Goal: Task Accomplishment & Management: Manage account settings

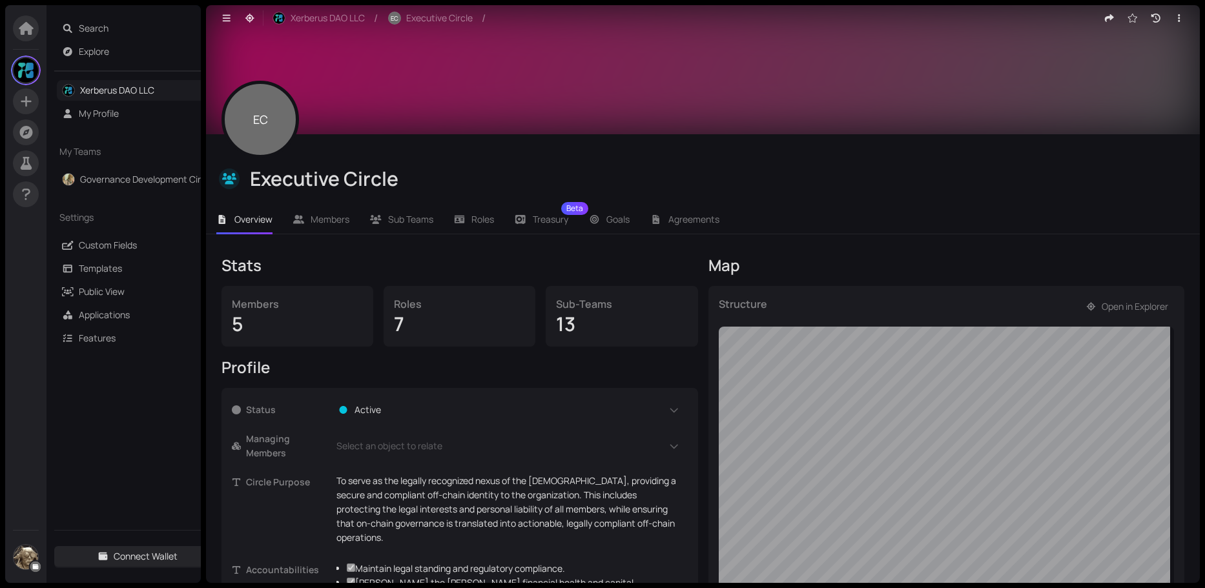
click at [125, 85] on link "Xerberus DAO LLC" at bounding box center [117, 90] width 74 height 12
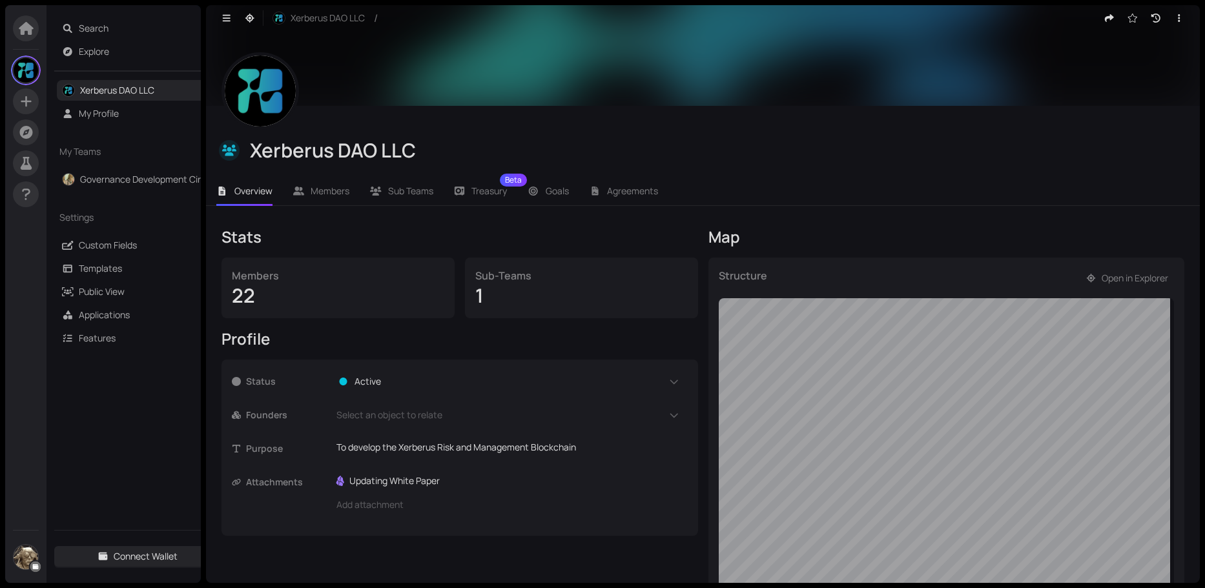
scroll to position [28, 0]
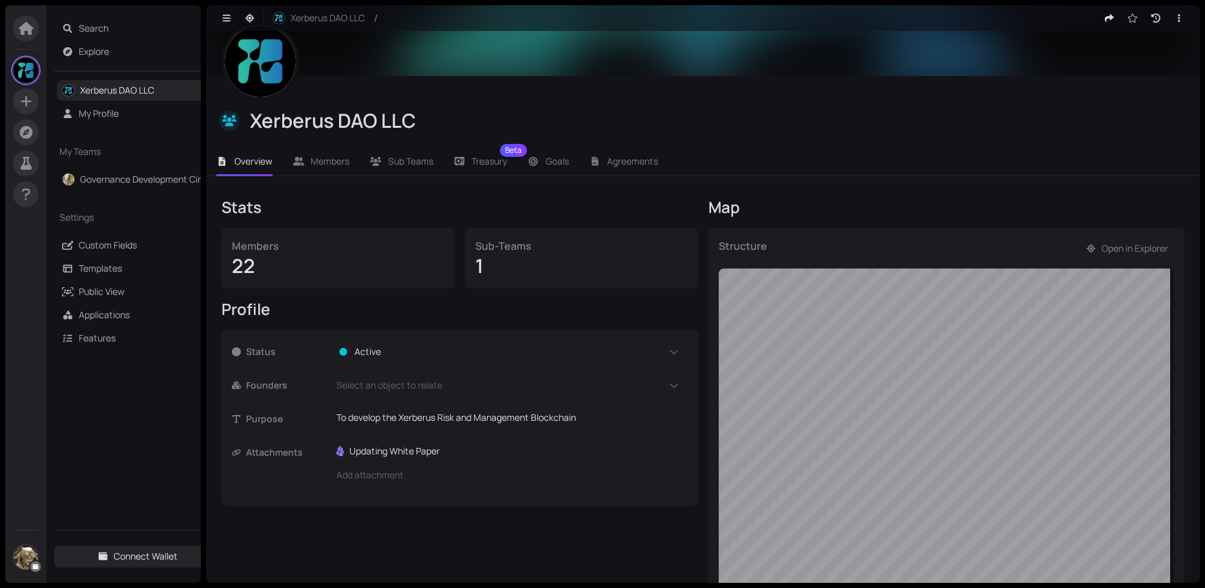
scroll to position [129, 0]
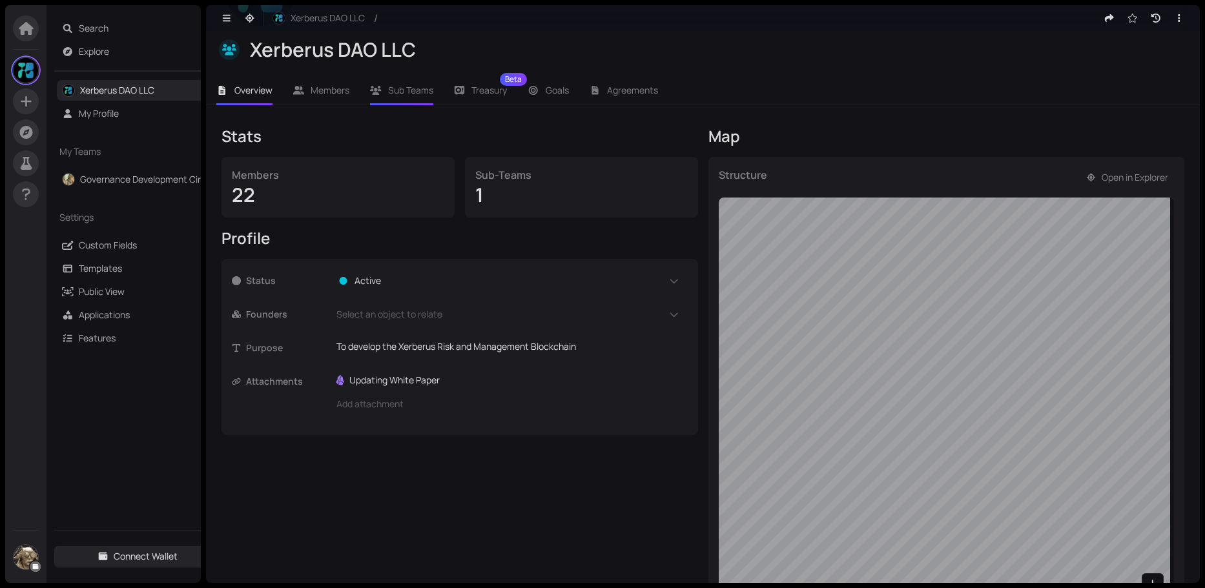
click at [409, 88] on span "Sub Teams" at bounding box center [410, 90] width 45 height 12
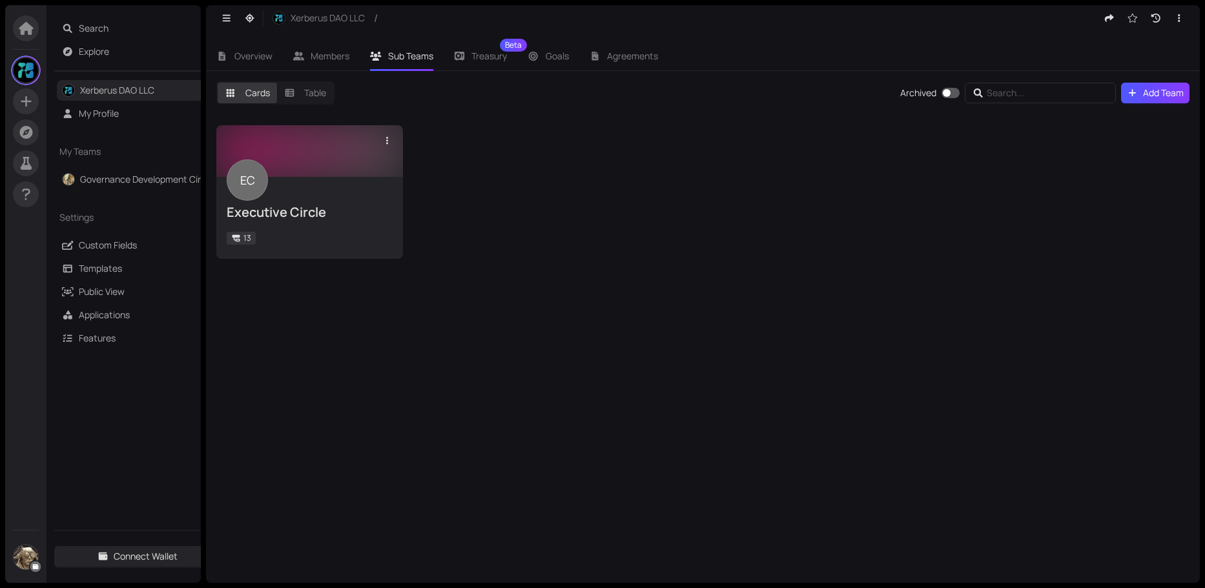
click at [240, 238] on icon at bounding box center [236, 238] width 10 height 8
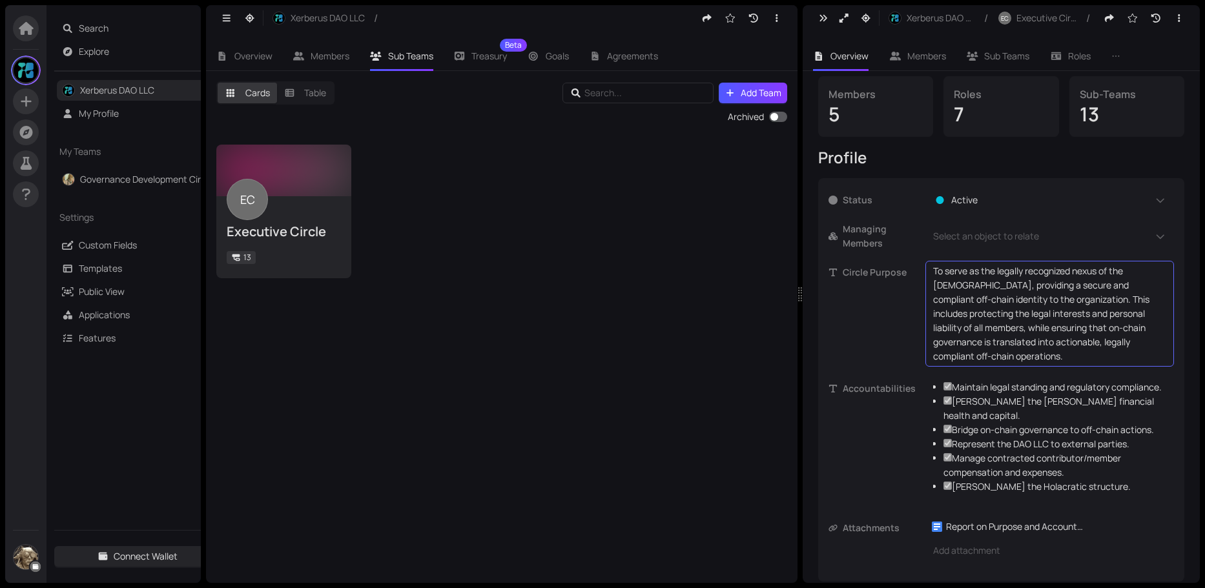
scroll to position [81, 0]
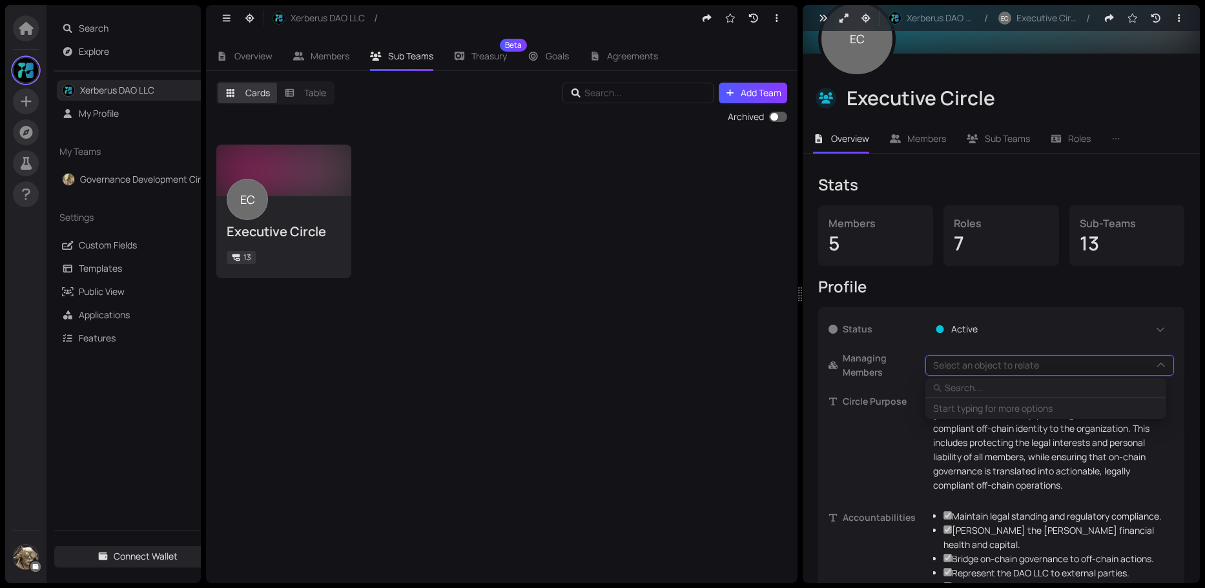
type input "S"
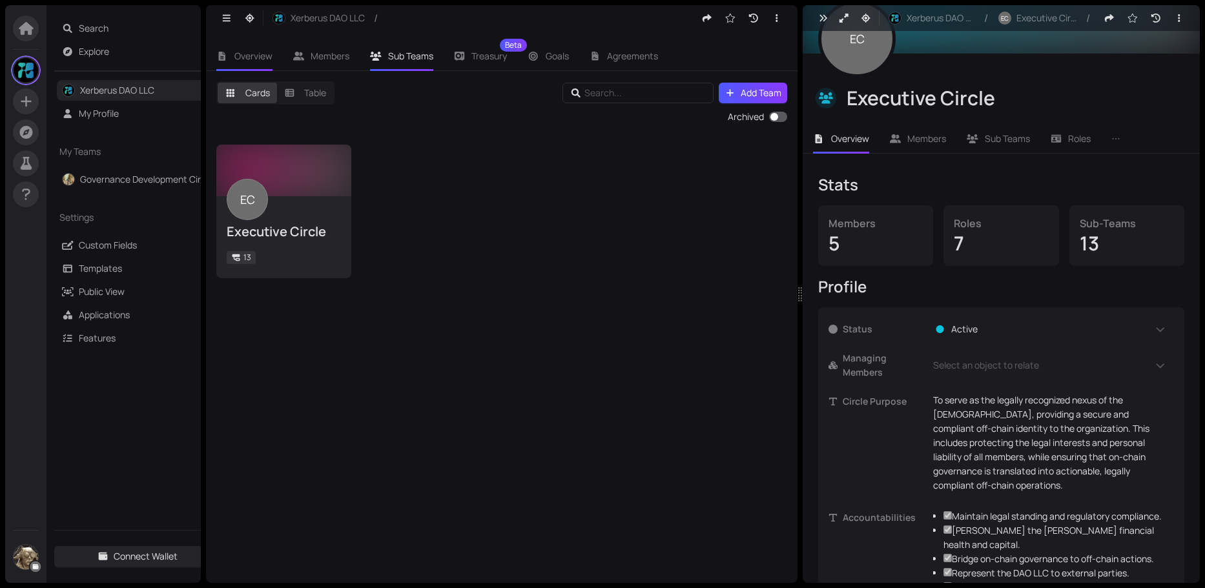
click at [240, 57] on span "Overview" at bounding box center [253, 56] width 38 height 12
checkbox input "true"
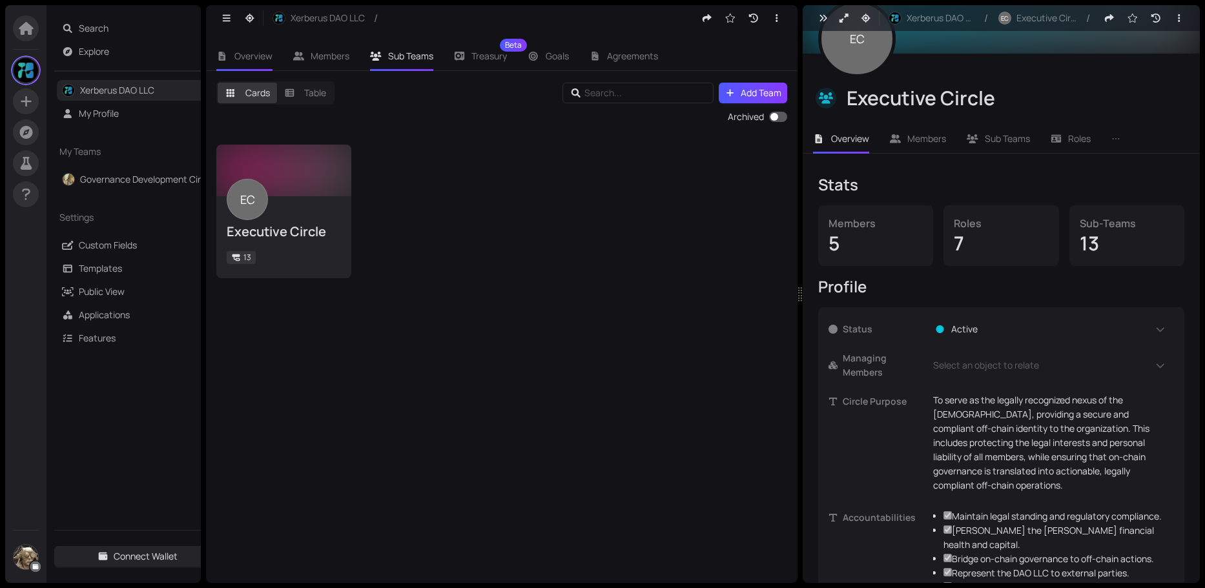
checkbox input "true"
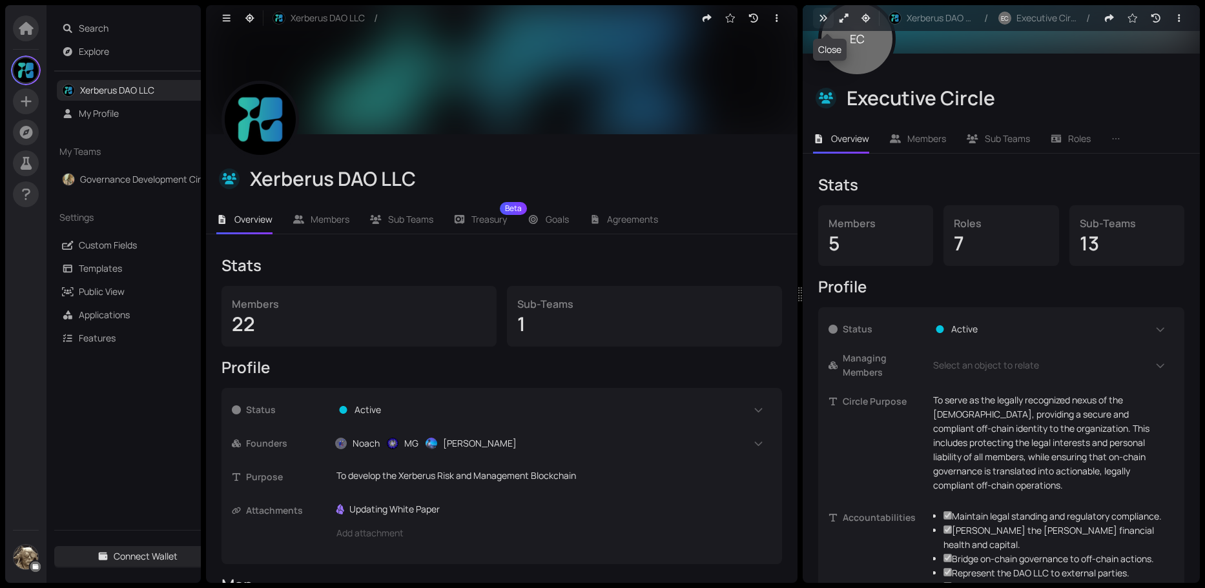
click at [818, 17] on icon "button" at bounding box center [824, 18] width 12 height 9
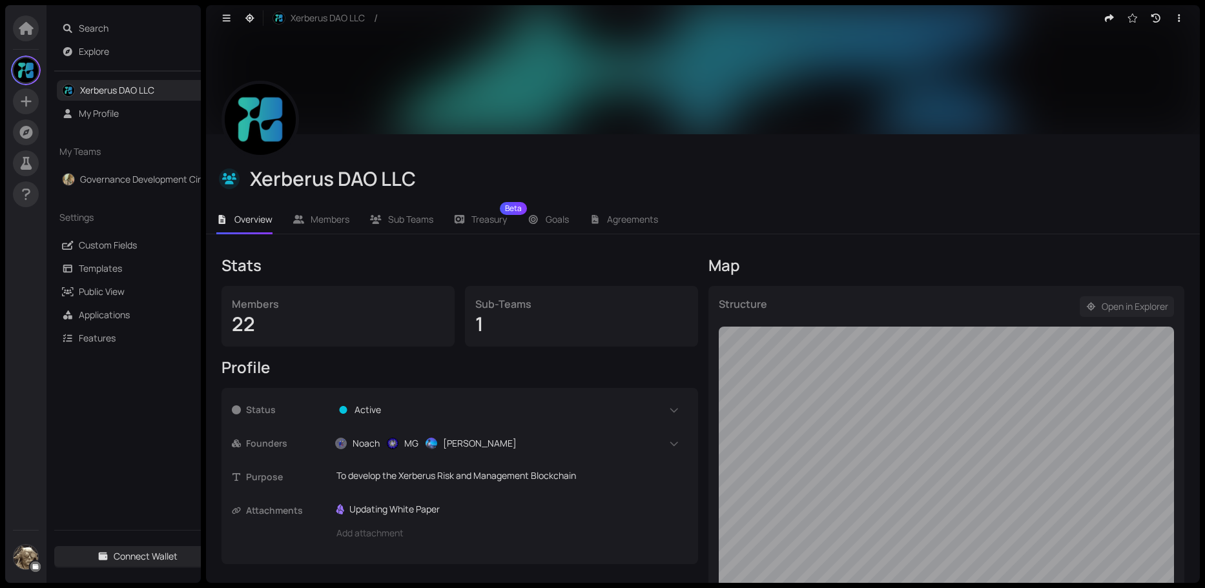
click at [1109, 306] on span "Open in Explorer" at bounding box center [1135, 307] width 67 height 14
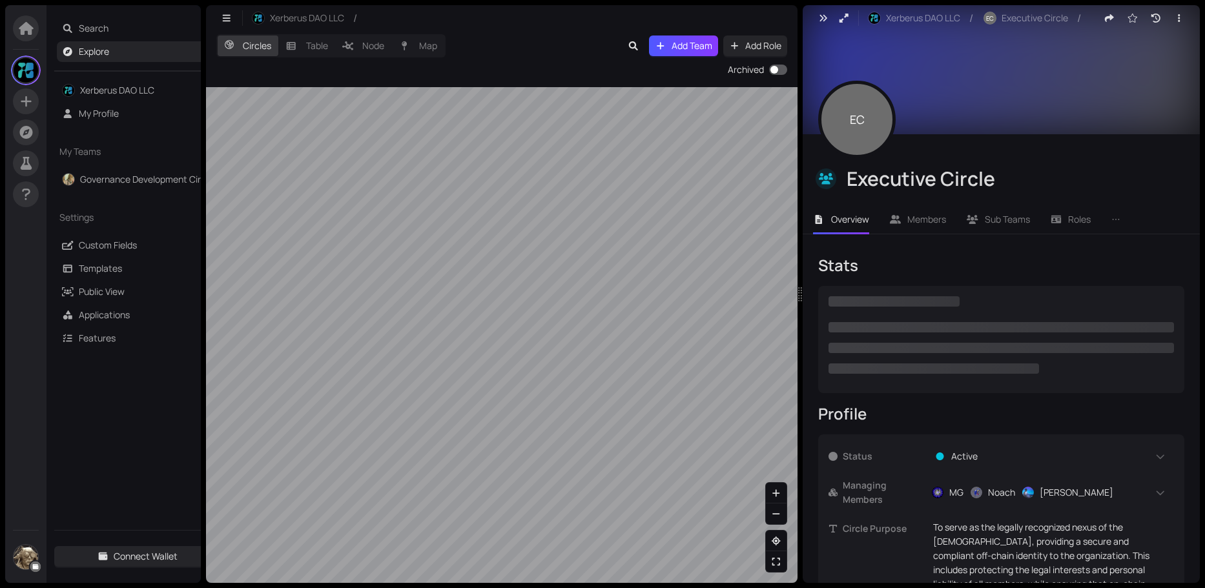
checkbox input "true"
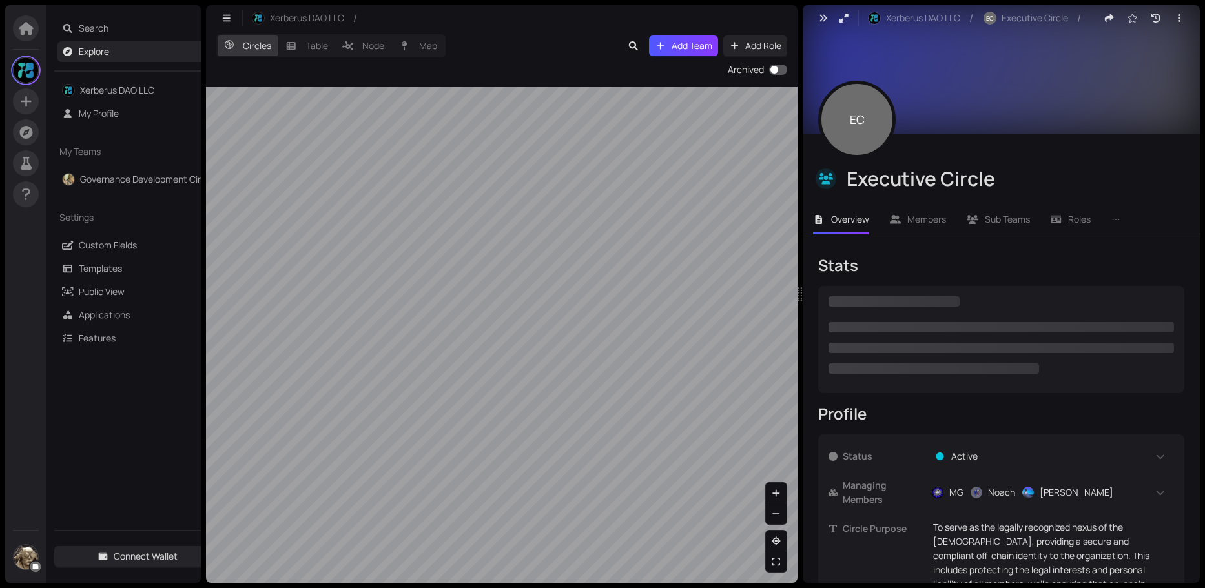
checkbox input "true"
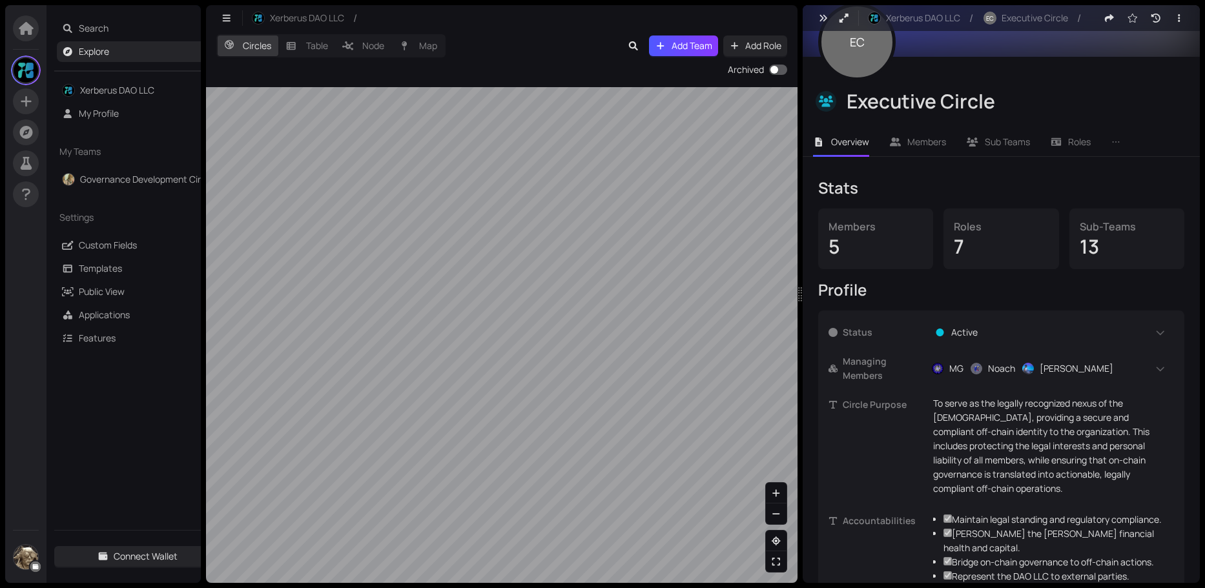
scroll to position [129, 0]
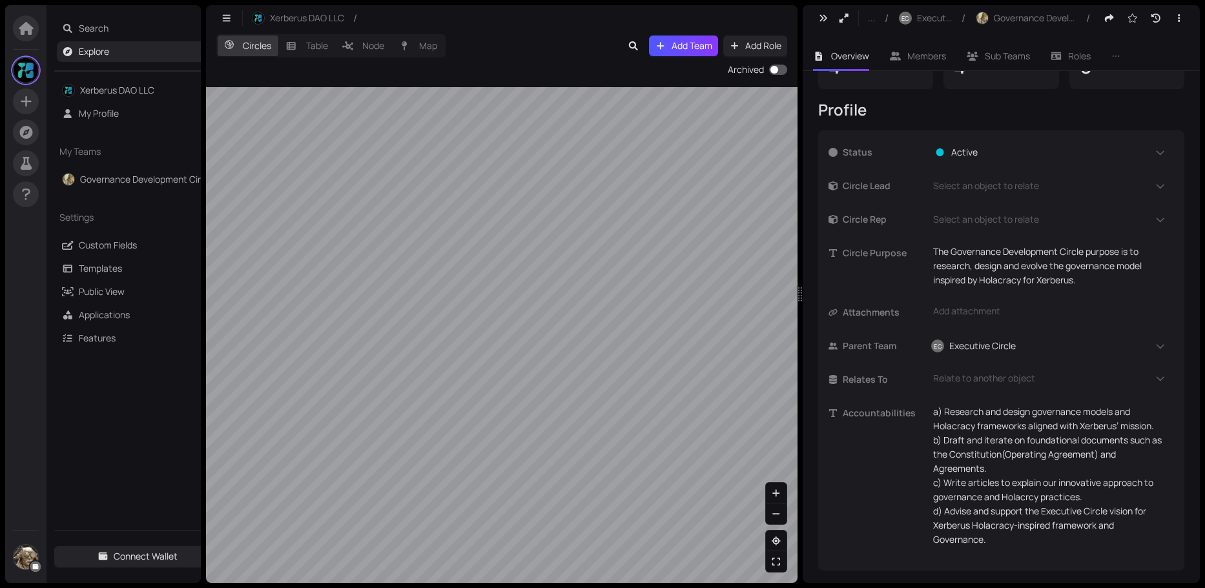
scroll to position [261, 0]
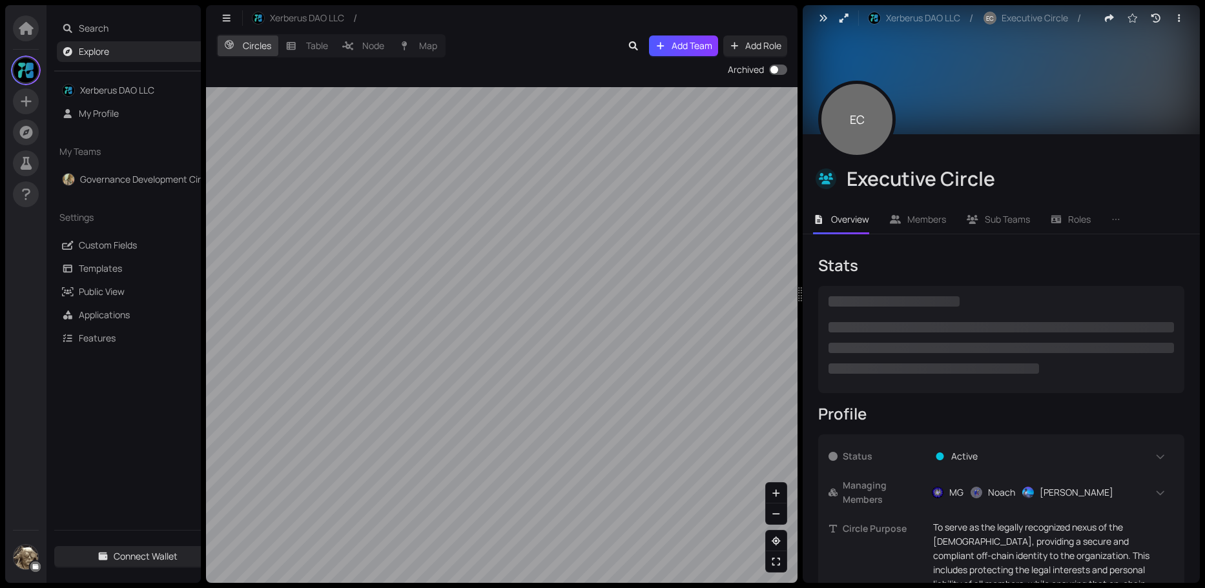
checkbox input "true"
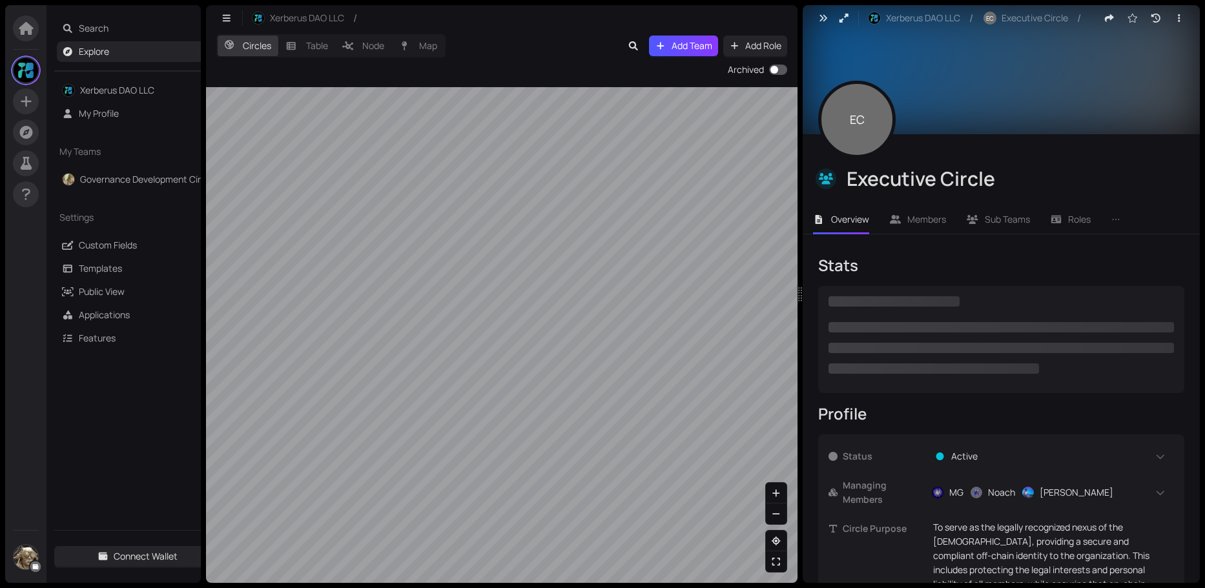
checkbox input "true"
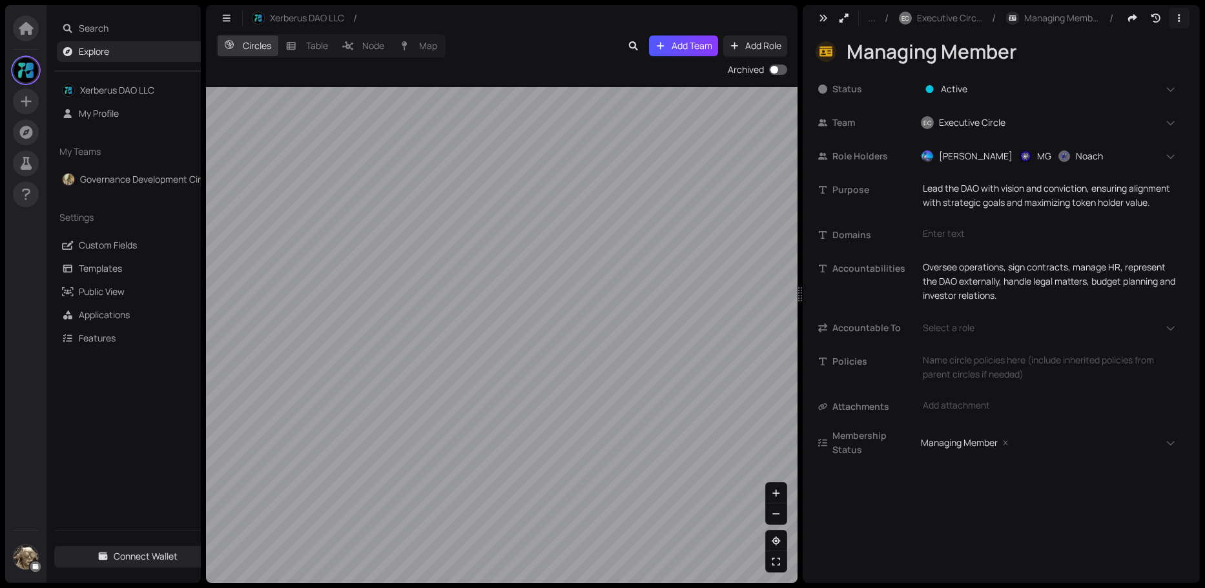
click at [1183, 14] on icon "button" at bounding box center [1179, 18] width 12 height 9
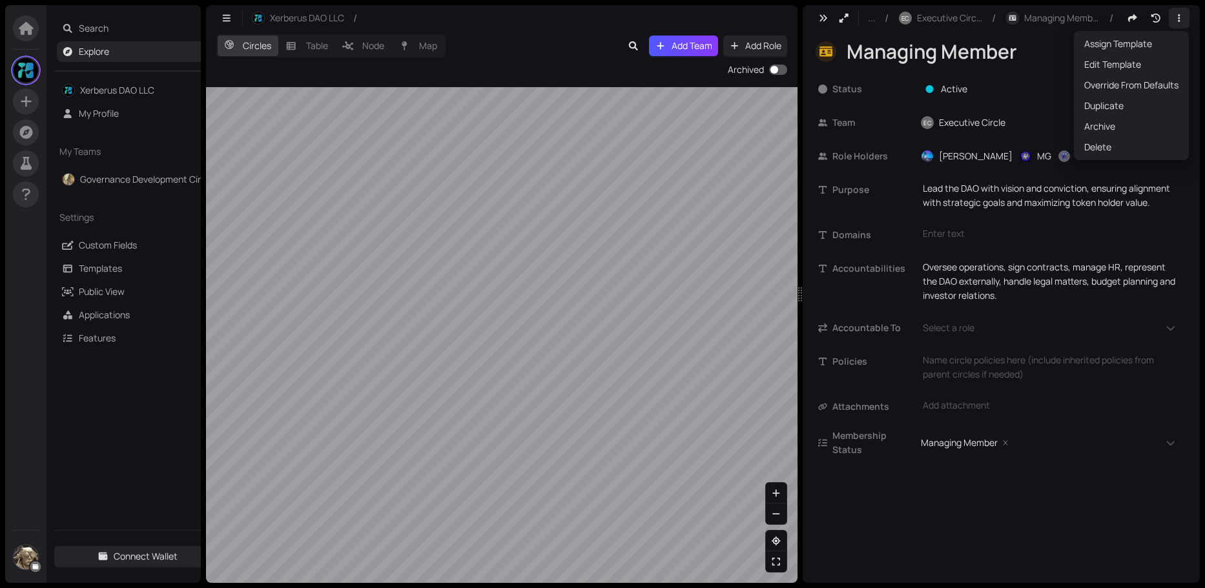
click at [1179, 17] on icon "button" at bounding box center [1179, 18] width 12 height 9
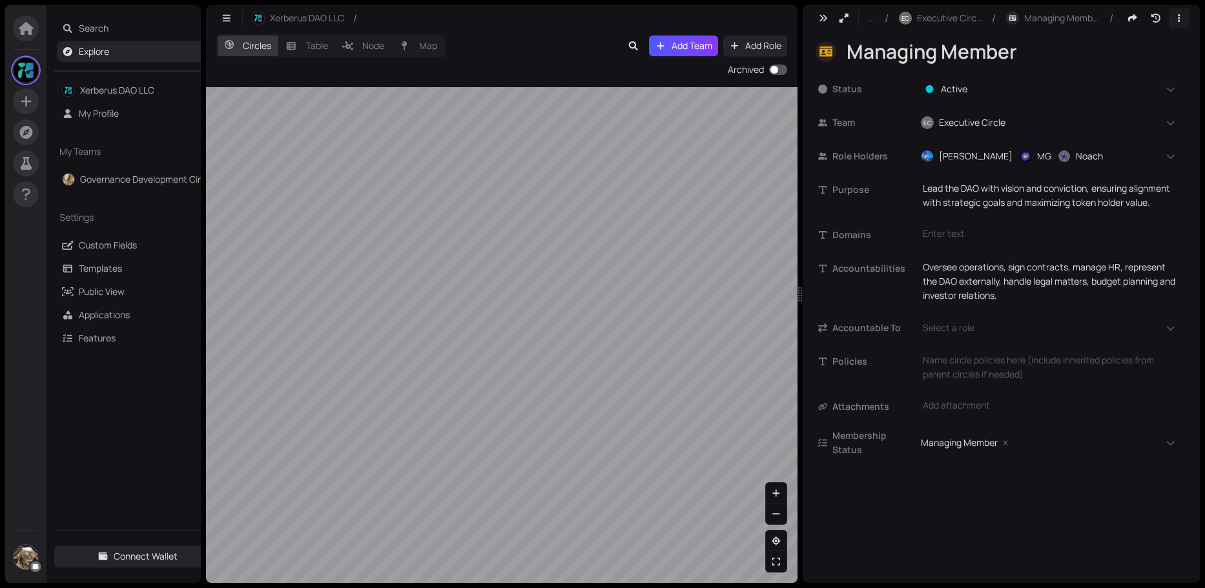
click at [1179, 17] on icon "button" at bounding box center [1179, 18] width 12 height 9
click at [118, 265] on link "Templates" at bounding box center [100, 268] width 43 height 12
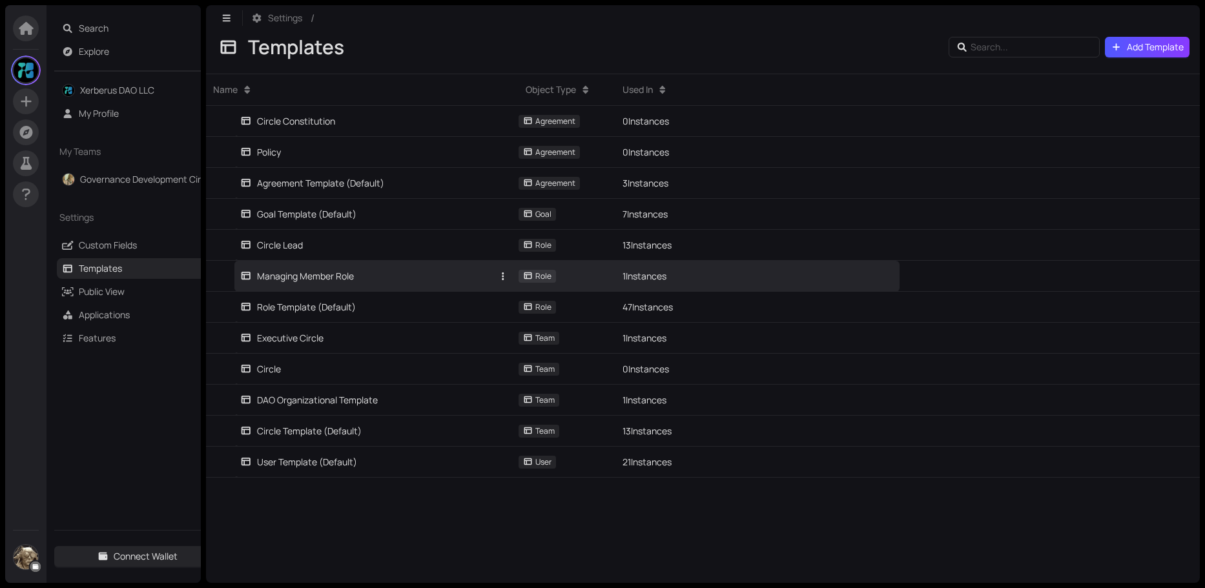
click at [289, 285] on link "Managing Member Role" at bounding box center [366, 276] width 253 height 30
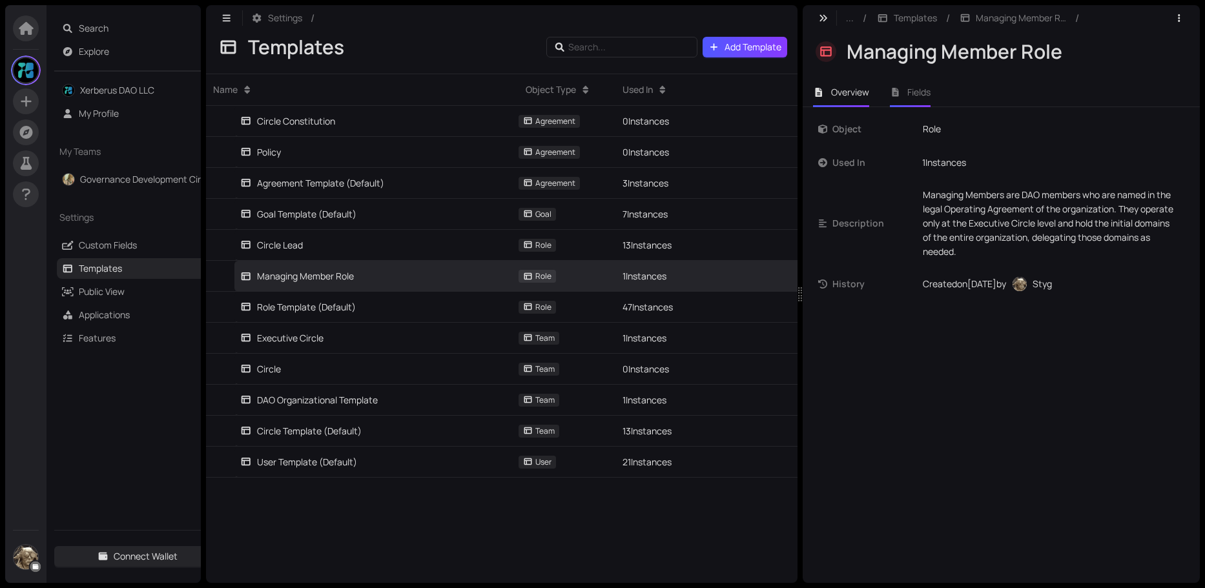
click at [931, 95] on span "Fields" at bounding box center [918, 92] width 23 height 12
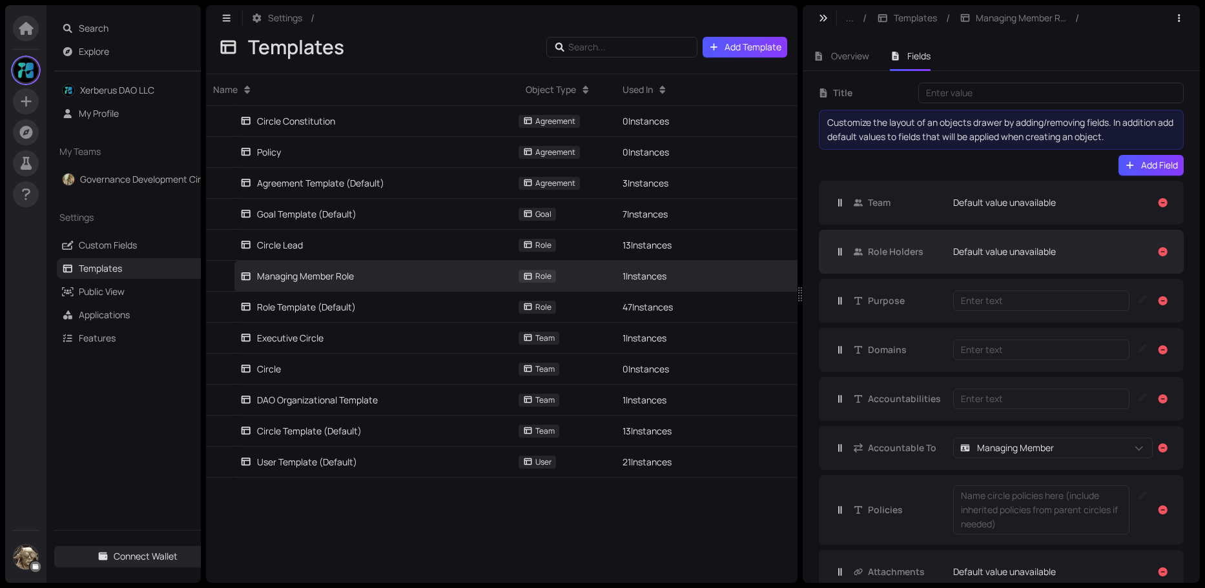
scroll to position [65, 0]
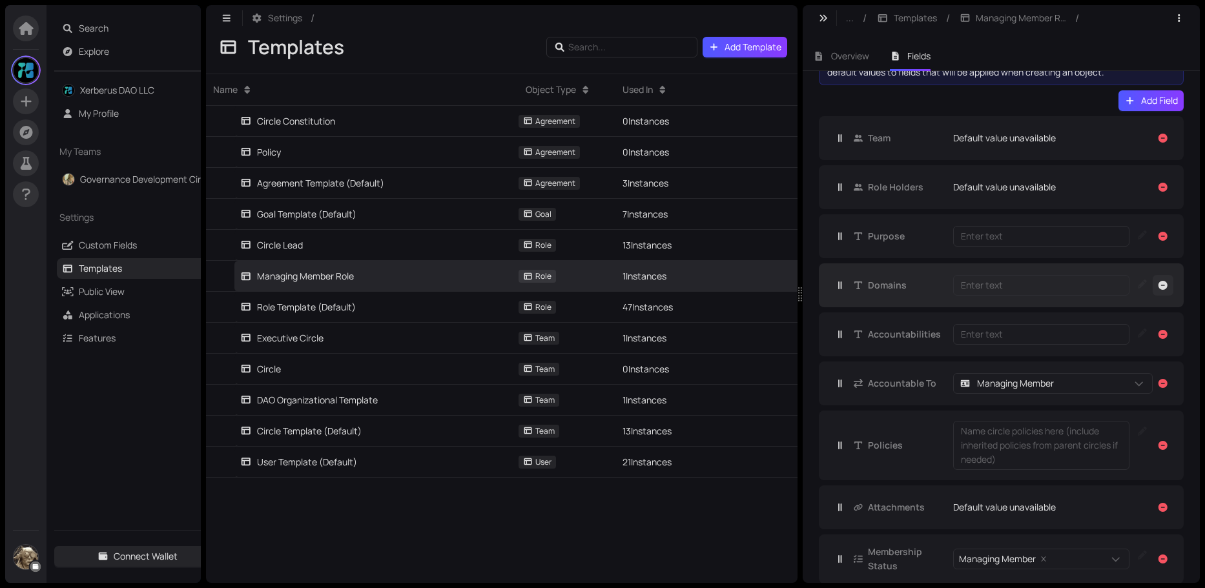
click at [1159, 285] on icon "button" at bounding box center [1163, 285] width 9 height 9
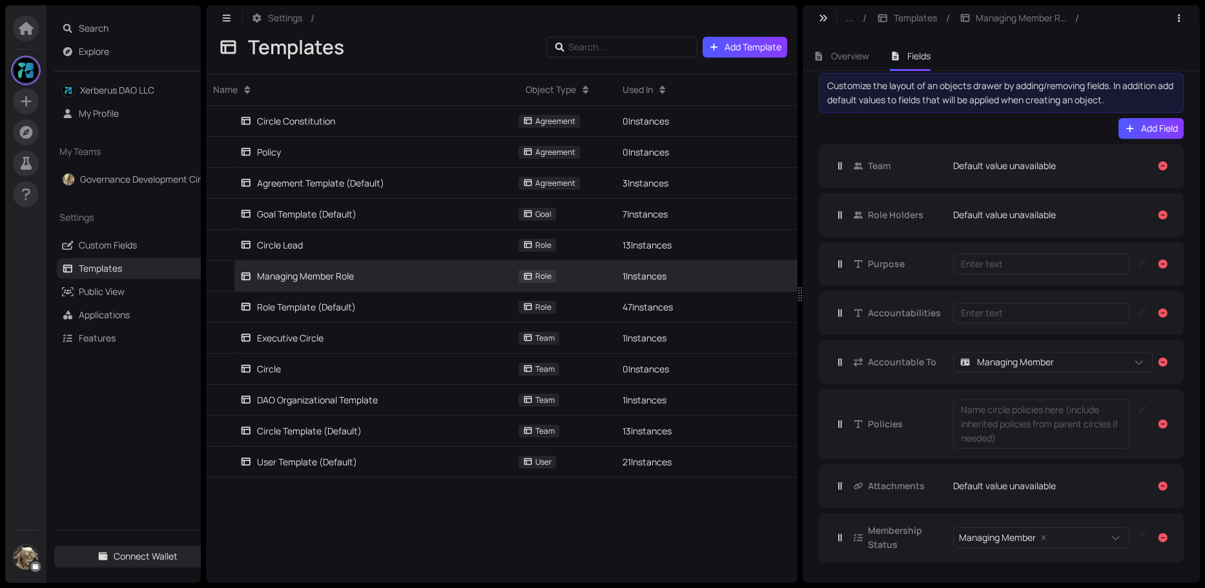
scroll to position [37, 0]
click at [1159, 362] on icon "button" at bounding box center [1163, 362] width 9 height 9
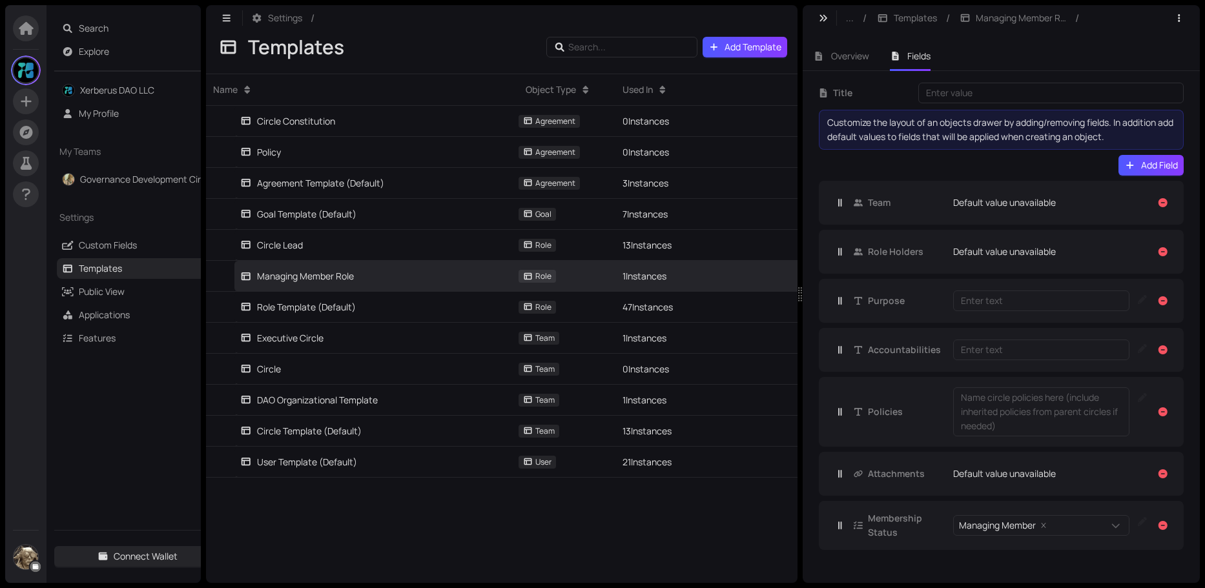
scroll to position [0, 0]
click at [1181, 15] on icon "button" at bounding box center [1179, 18] width 12 height 9
click at [1078, 39] on div "Overview Fields" at bounding box center [1001, 51] width 397 height 40
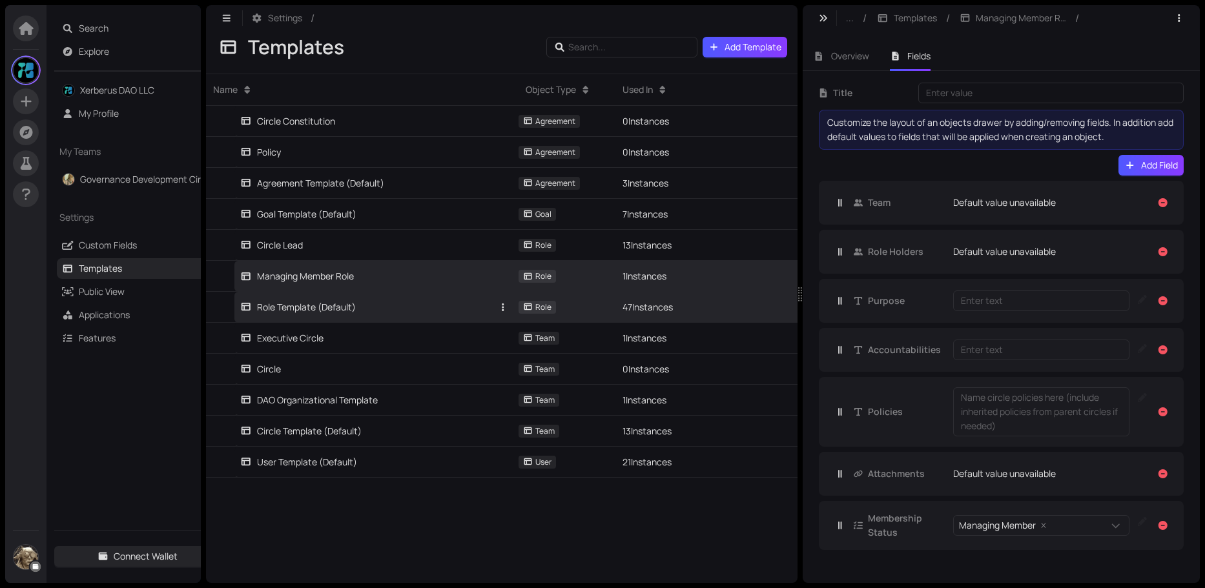
click at [312, 316] on link "Role Template (Default)" at bounding box center [366, 307] width 253 height 30
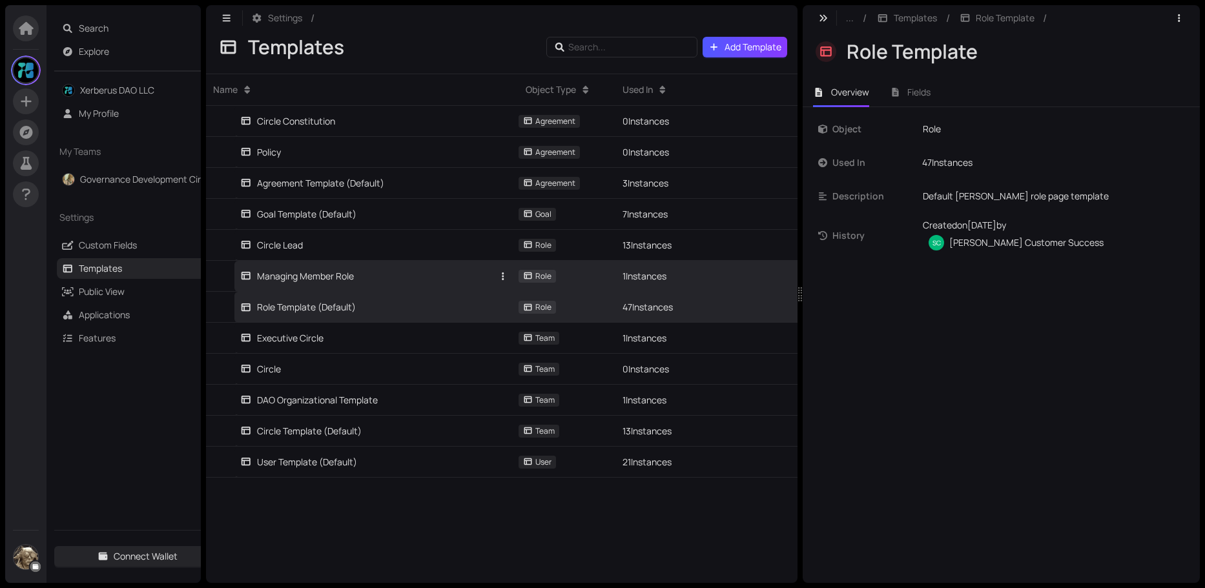
click at [307, 278] on div "Managing Member Role" at bounding box center [297, 276] width 114 height 14
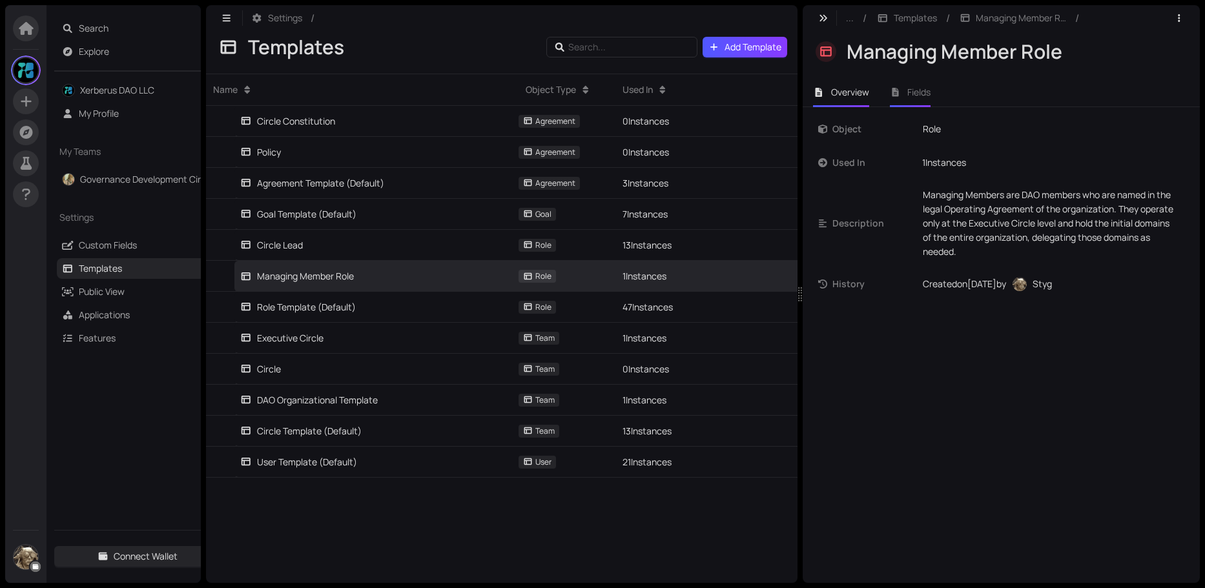
click at [915, 90] on span "Fields" at bounding box center [918, 92] width 23 height 12
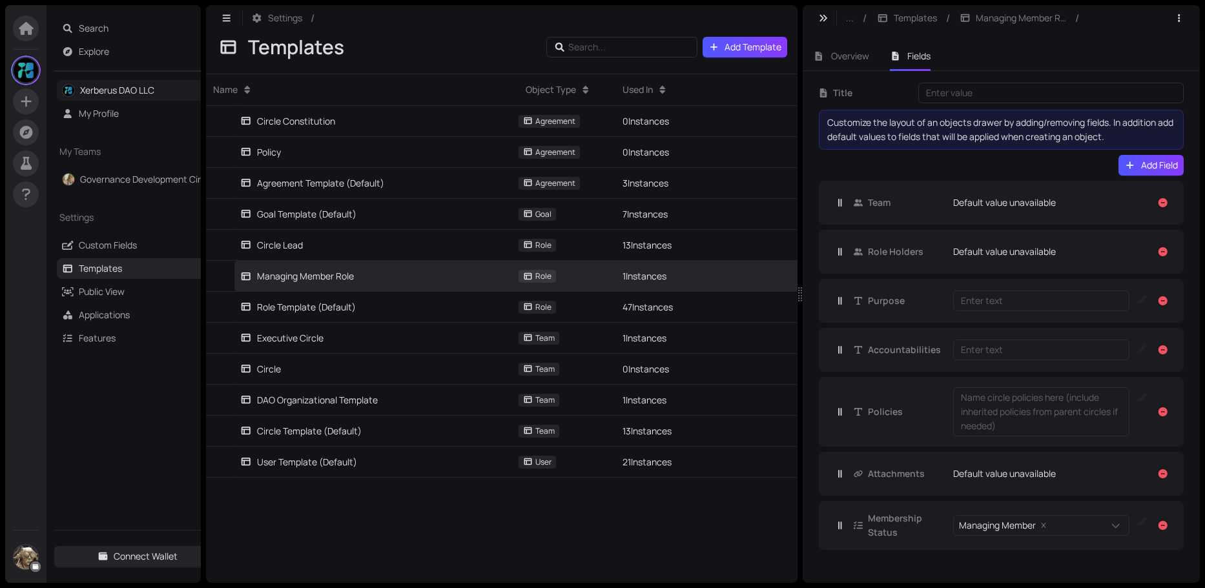
click at [126, 92] on link "Xerberus DAO LLC" at bounding box center [117, 90] width 74 height 12
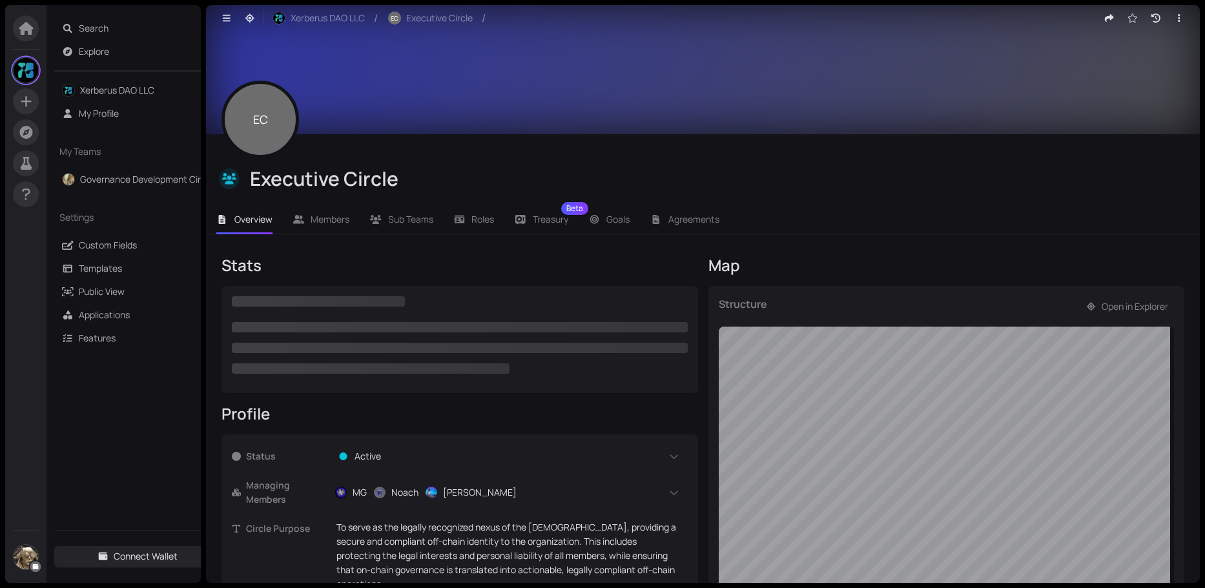
checkbox input "true"
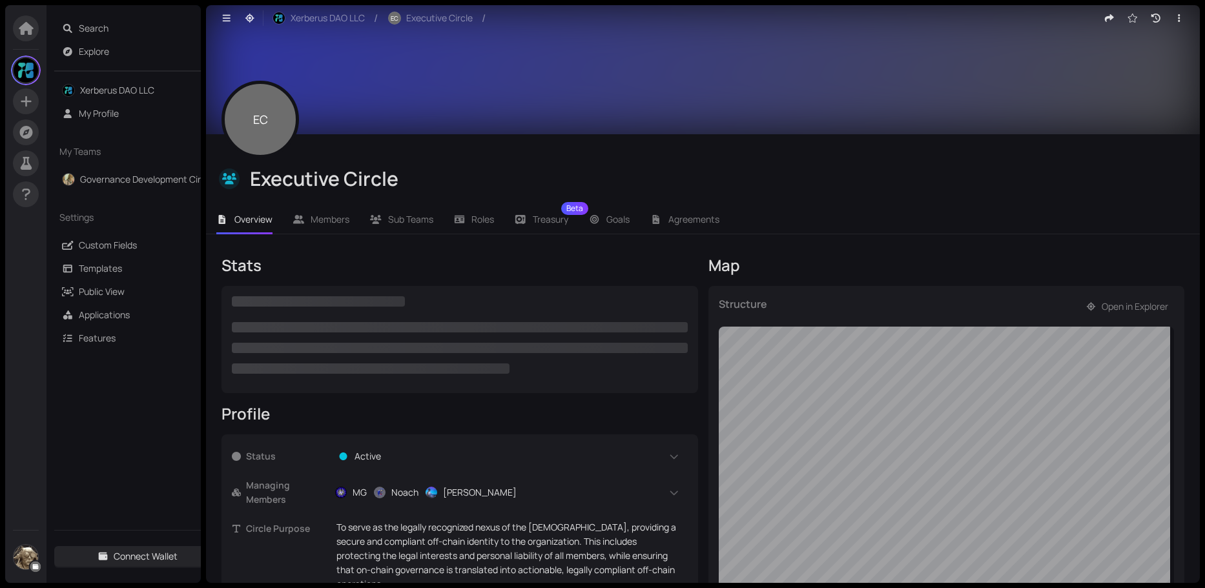
checkbox input "true"
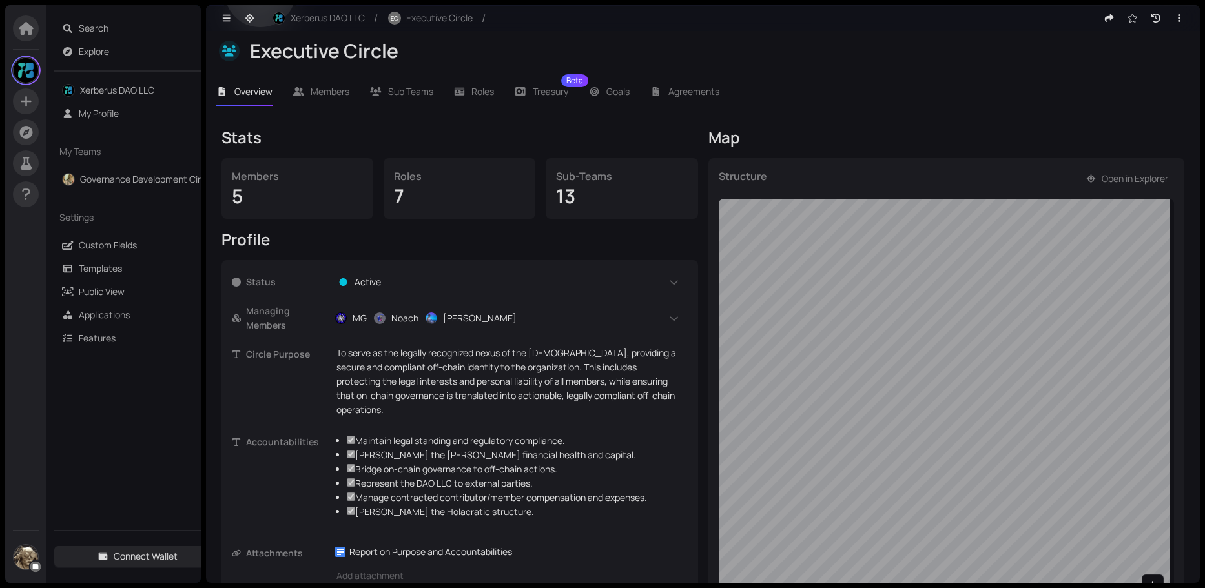
scroll to position [129, 0]
click at [1103, 173] on span "Open in Explorer" at bounding box center [1135, 177] width 67 height 14
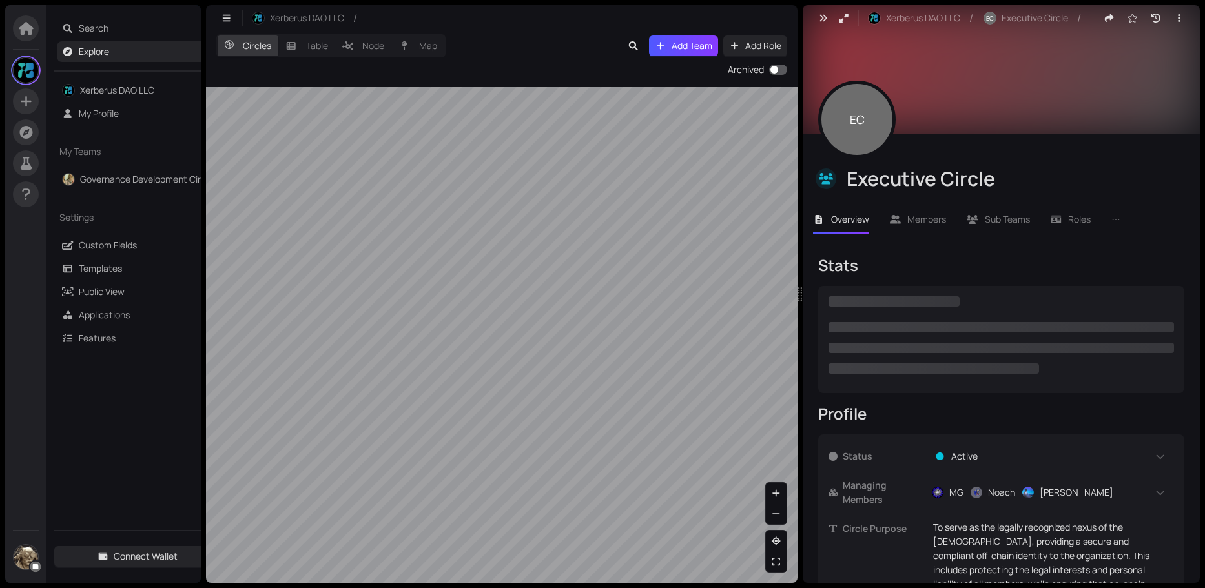
checkbox input "true"
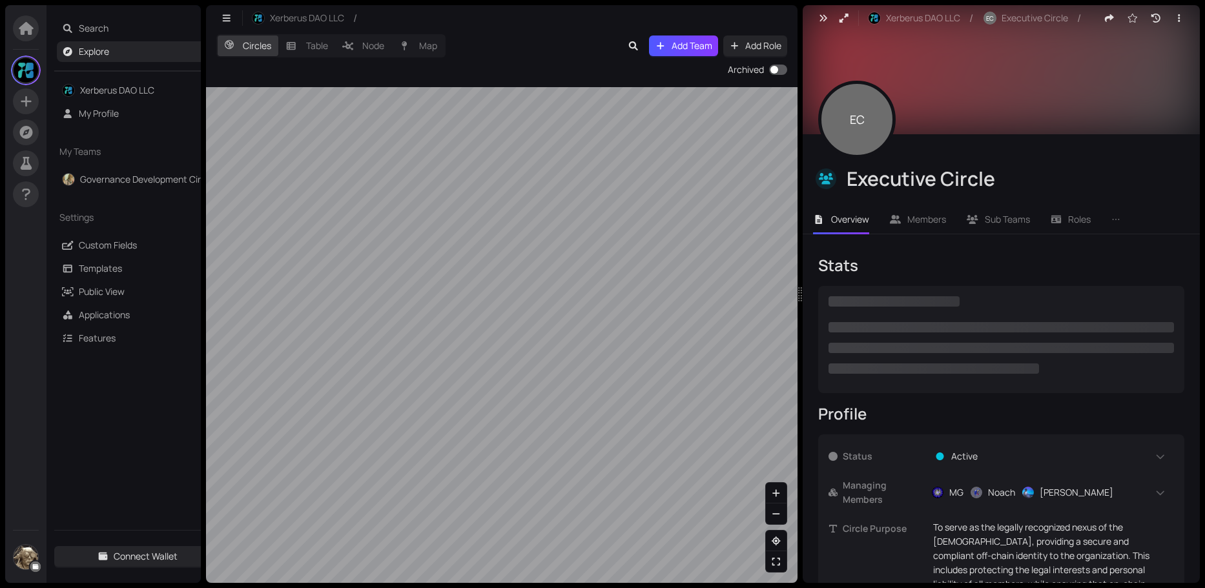
checkbox input "true"
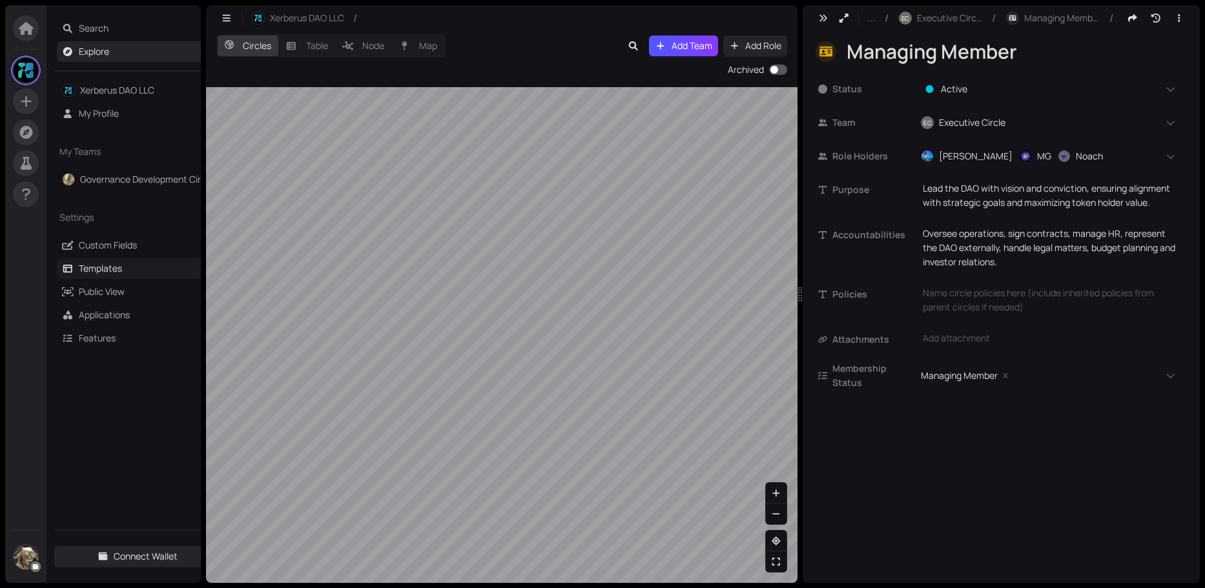
click at [99, 272] on link "Templates" at bounding box center [100, 268] width 43 height 12
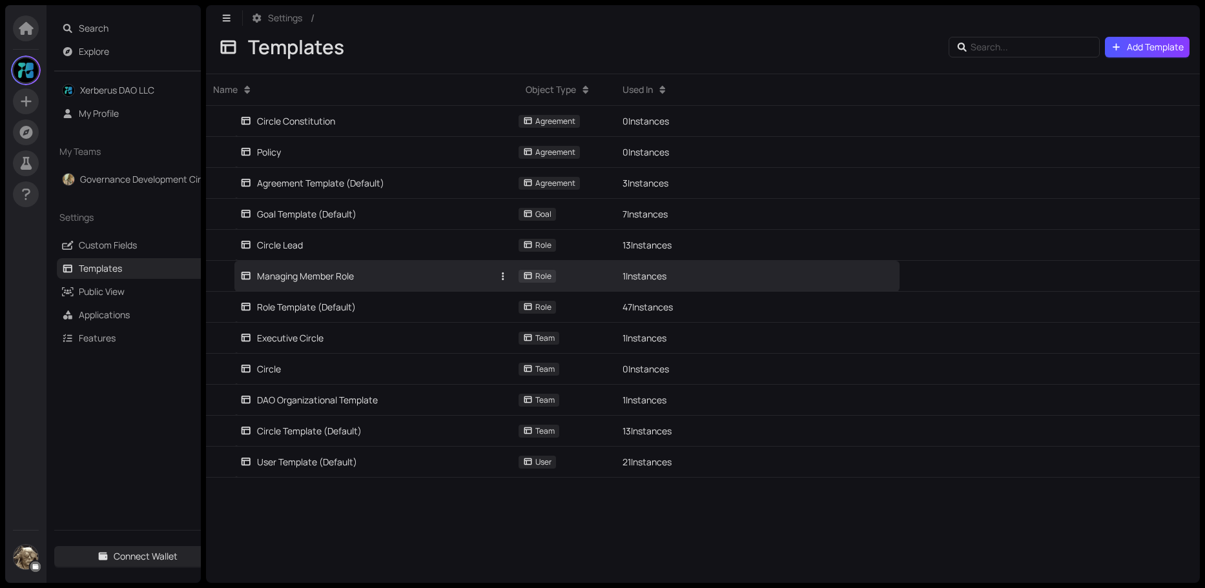
click at [321, 282] on div "Managing Member Role" at bounding box center [297, 276] width 114 height 14
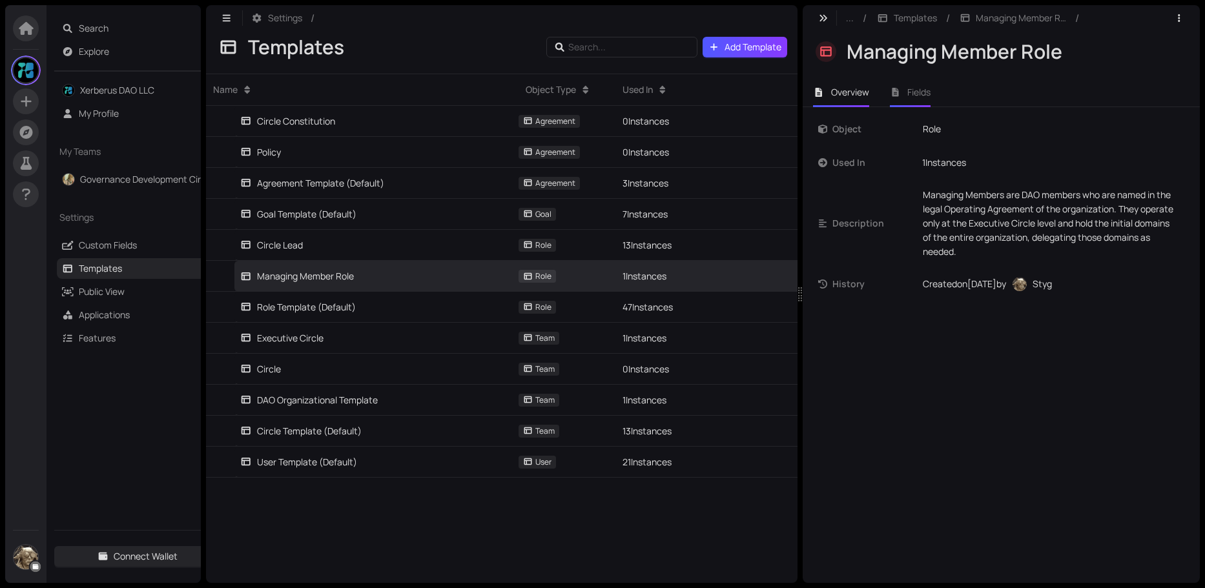
click at [918, 87] on span "Fields" at bounding box center [918, 92] width 23 height 12
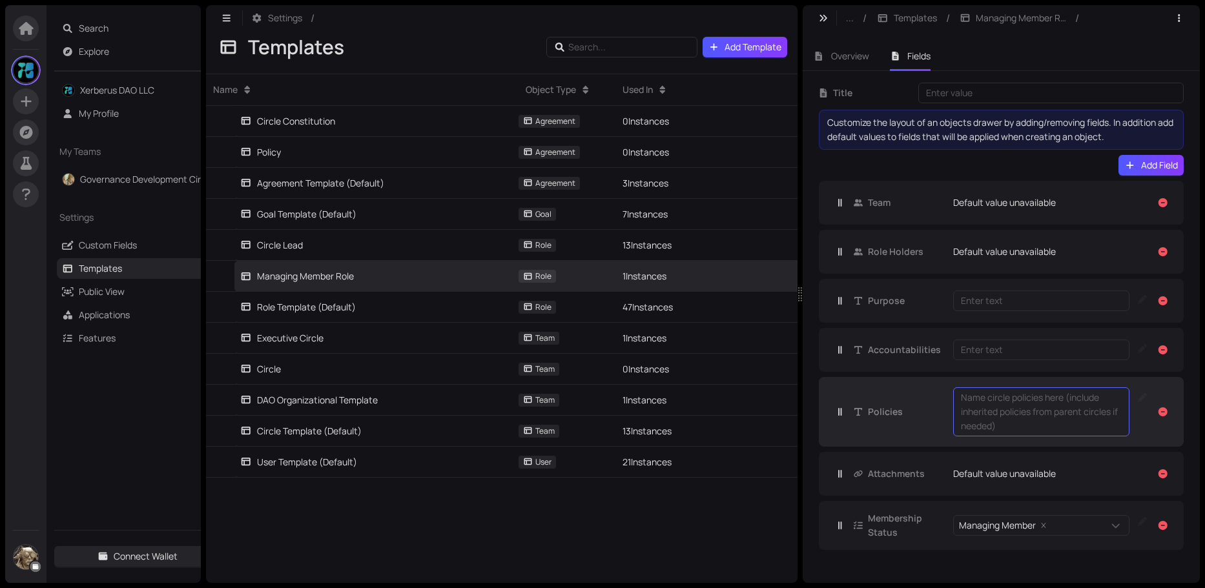
click at [1003, 426] on div "Name circle policies here (include inherited policies from parent circles if ne…" at bounding box center [1041, 412] width 161 height 43
drag, startPoint x: 1003, startPoint y: 426, endPoint x: 1052, endPoint y: 404, distance: 54.0
click at [1052, 404] on textarea at bounding box center [1041, 412] width 161 height 43
click at [103, 90] on link "Xerberus DAO LLC" at bounding box center [117, 90] width 74 height 12
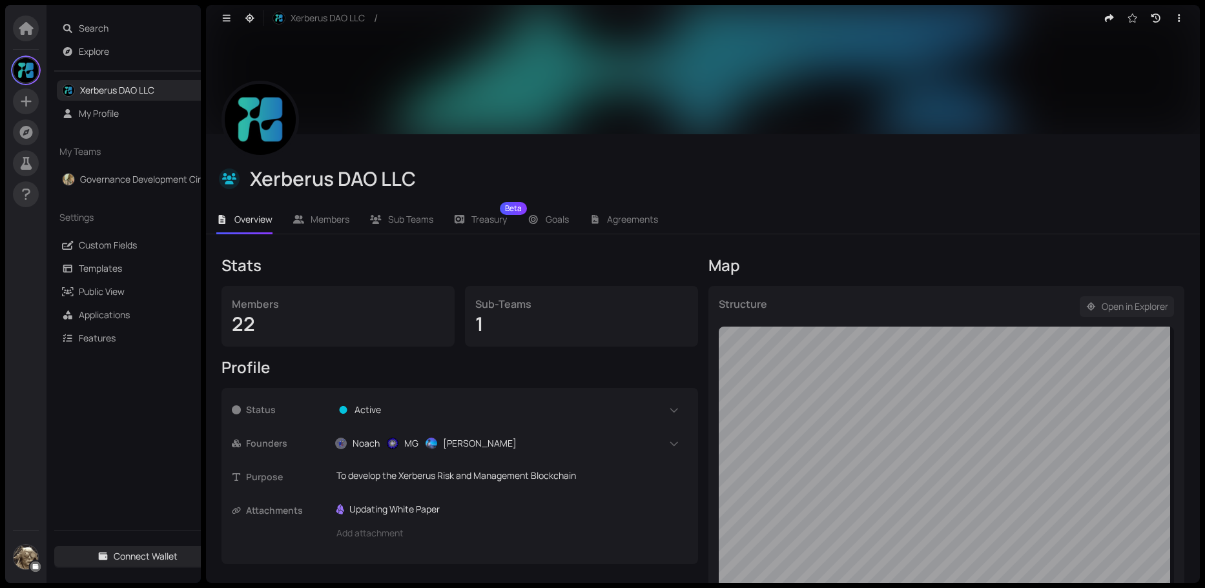
click at [1107, 305] on span "Open in Explorer" at bounding box center [1135, 307] width 67 height 14
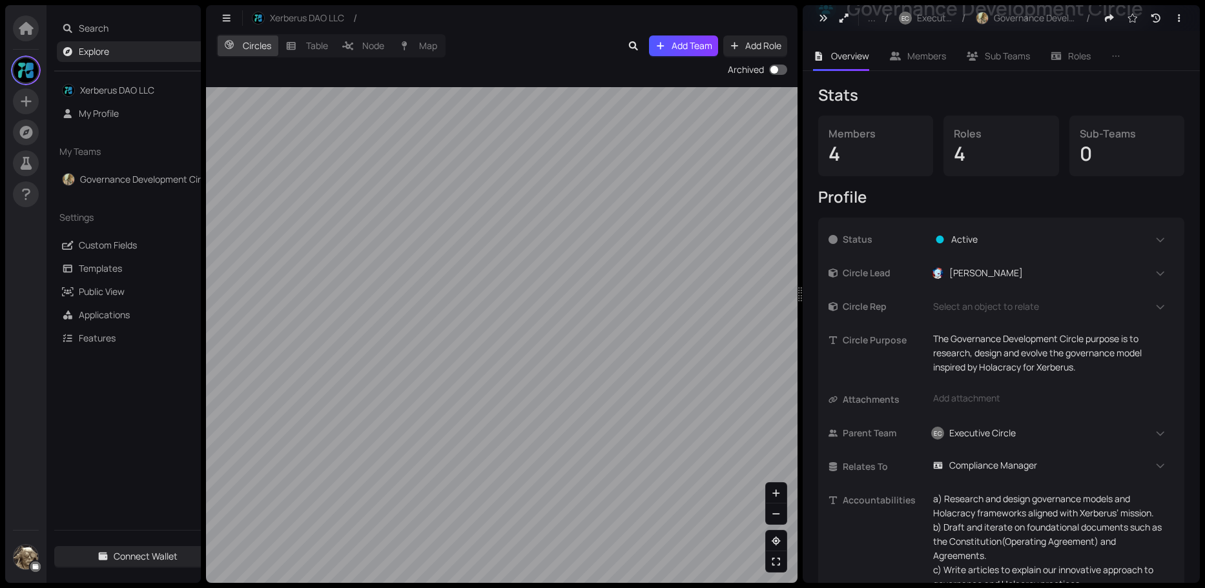
scroll to position [67, 0]
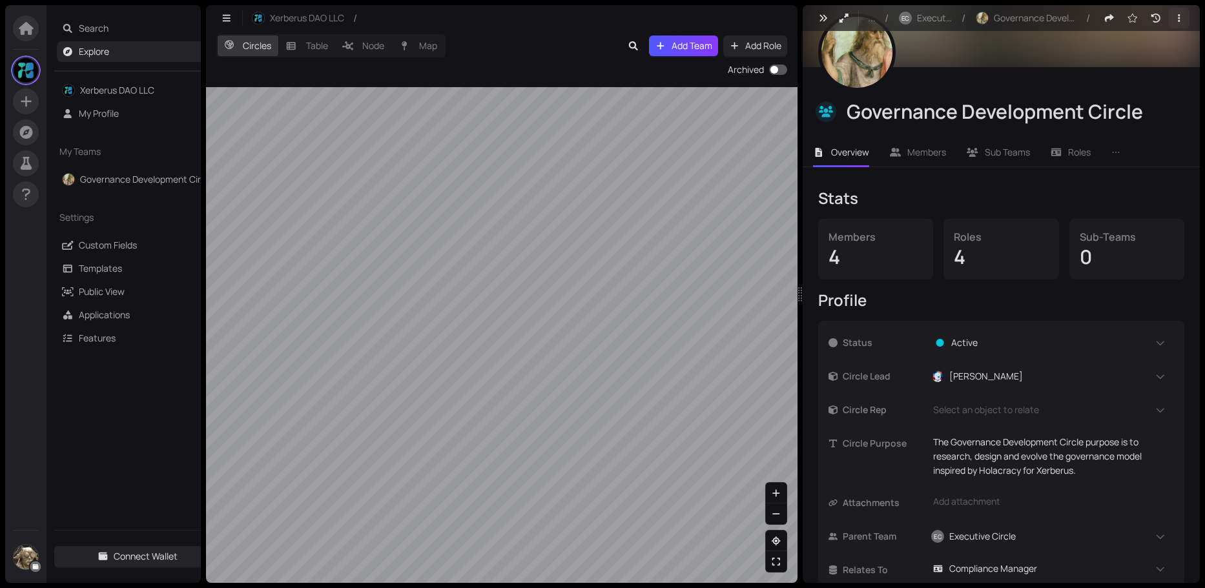
click at [1173, 17] on icon "button" at bounding box center [1179, 18] width 12 height 9
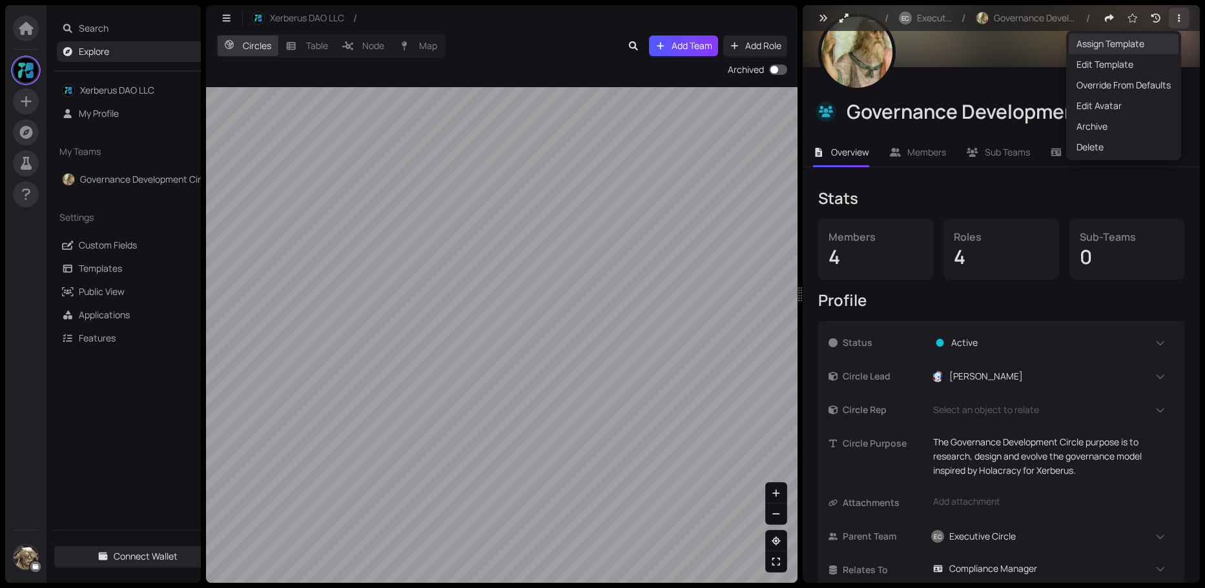
click at [1121, 43] on span "Assign Template" at bounding box center [1124, 44] width 94 height 14
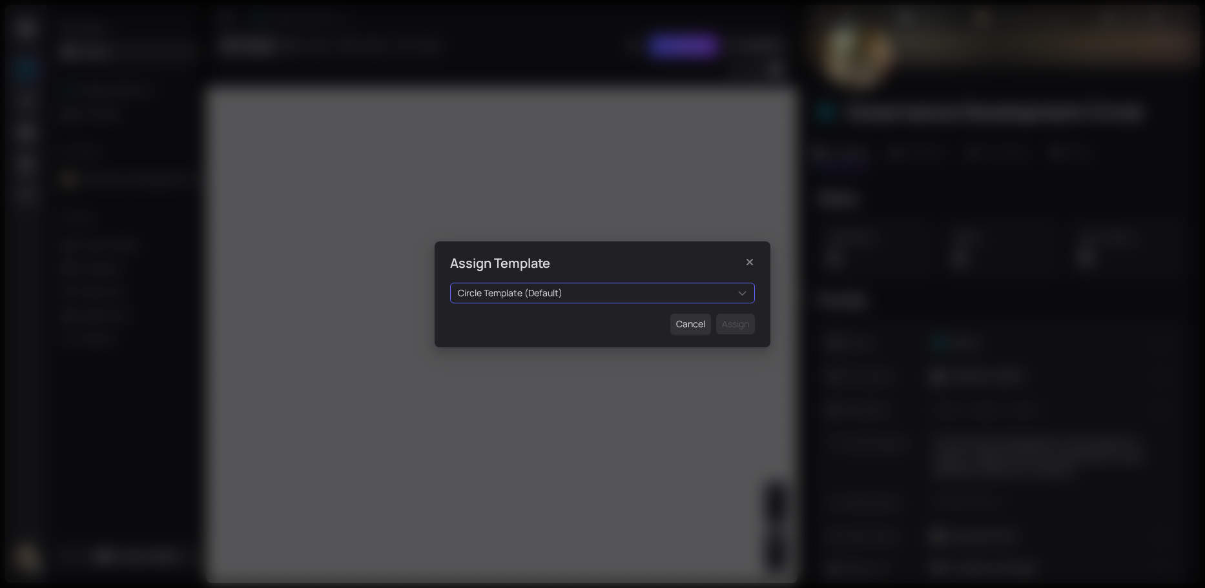
click at [746, 294] on div "Circle Template (Default)" at bounding box center [602, 293] width 305 height 21
click at [750, 265] on icon "Close" at bounding box center [749, 262] width 13 height 10
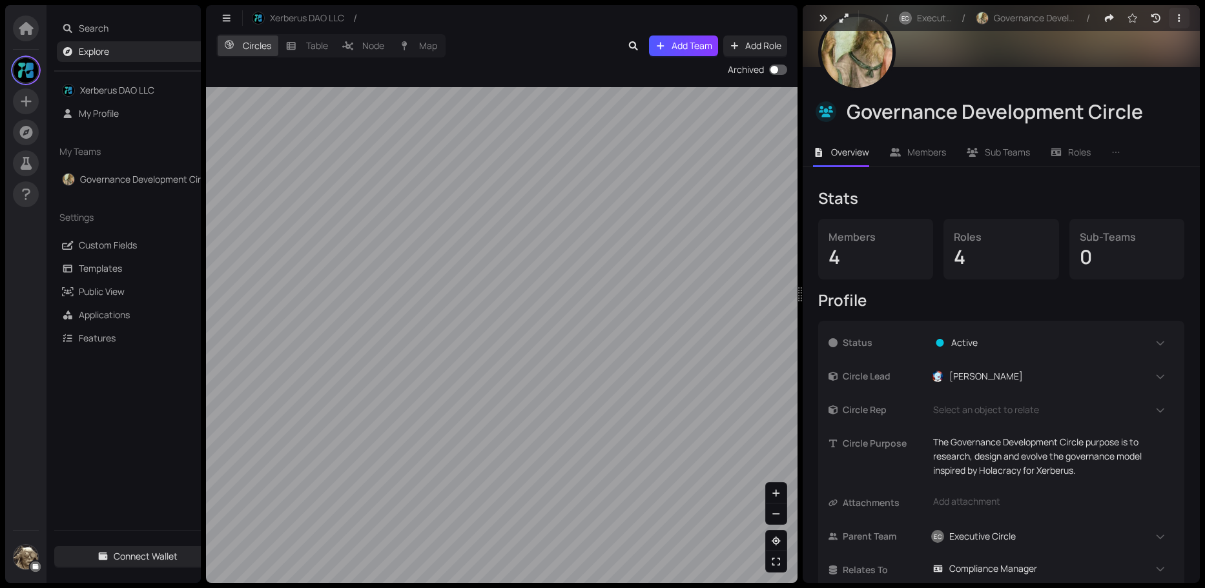
click at [1173, 17] on icon "button" at bounding box center [1179, 18] width 12 height 9
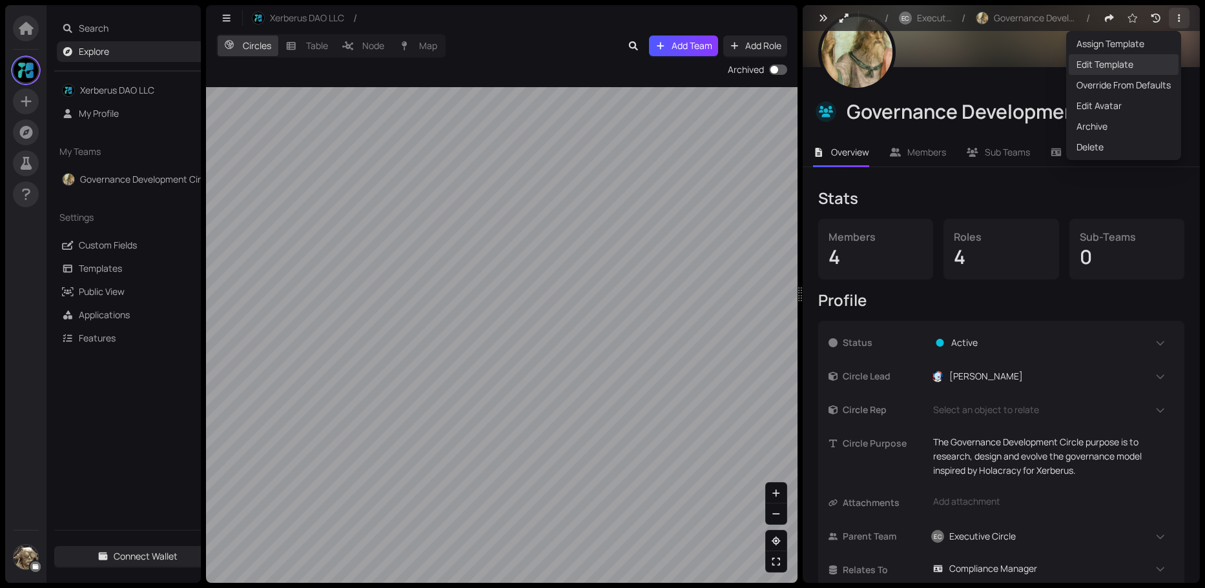
click at [1121, 61] on span "Edit Template" at bounding box center [1124, 64] width 94 height 14
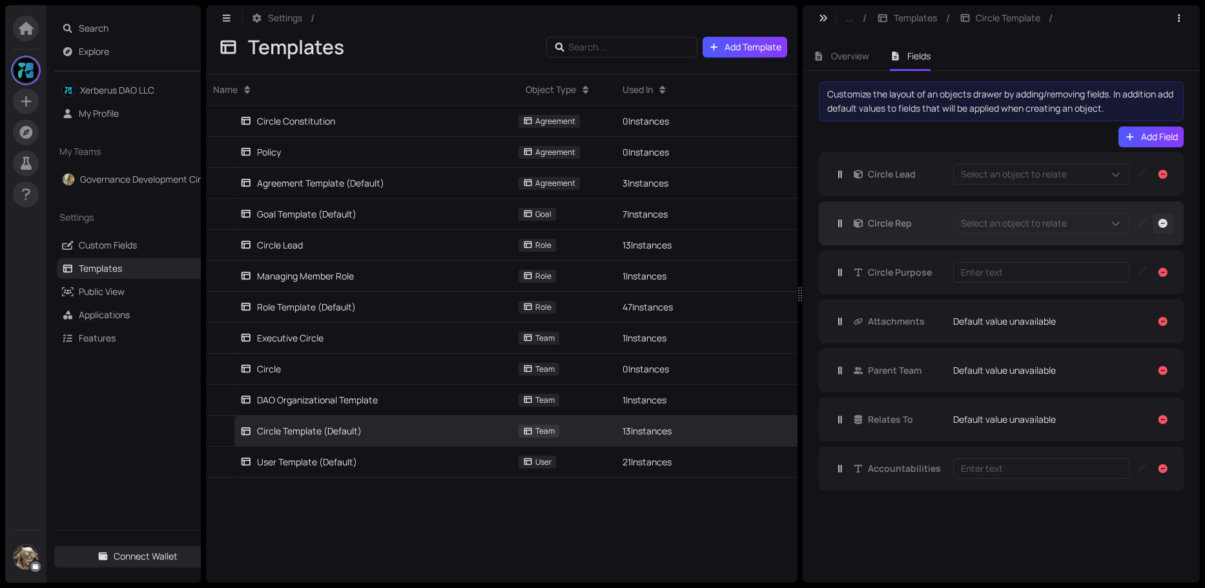
click at [1167, 224] on icon "button" at bounding box center [1163, 223] width 9 height 9
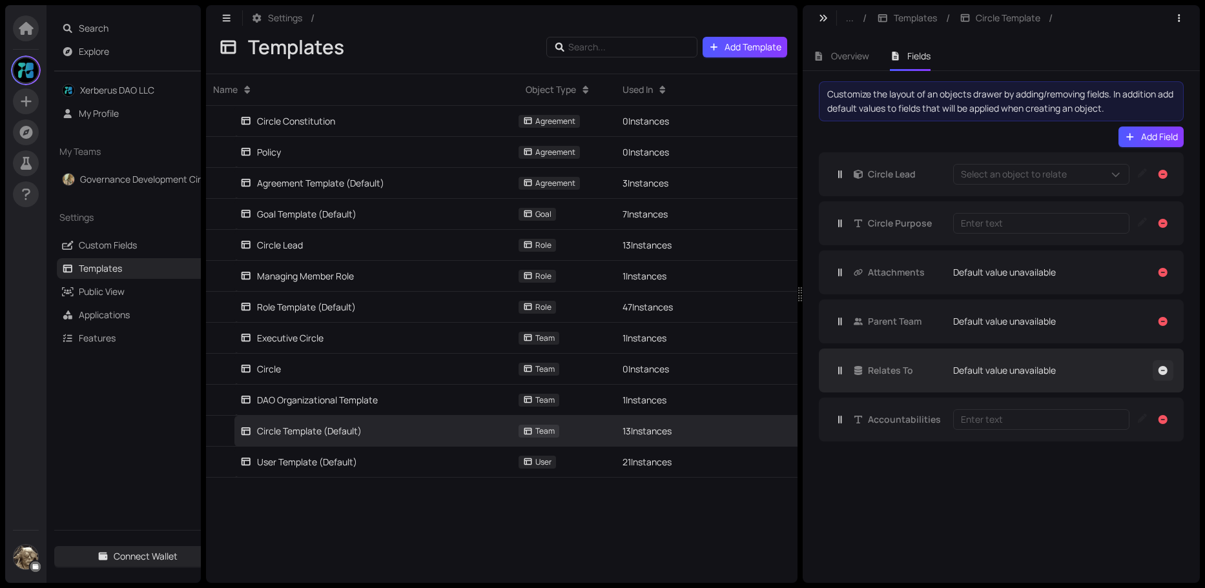
click at [1166, 372] on icon "button" at bounding box center [1163, 370] width 9 height 9
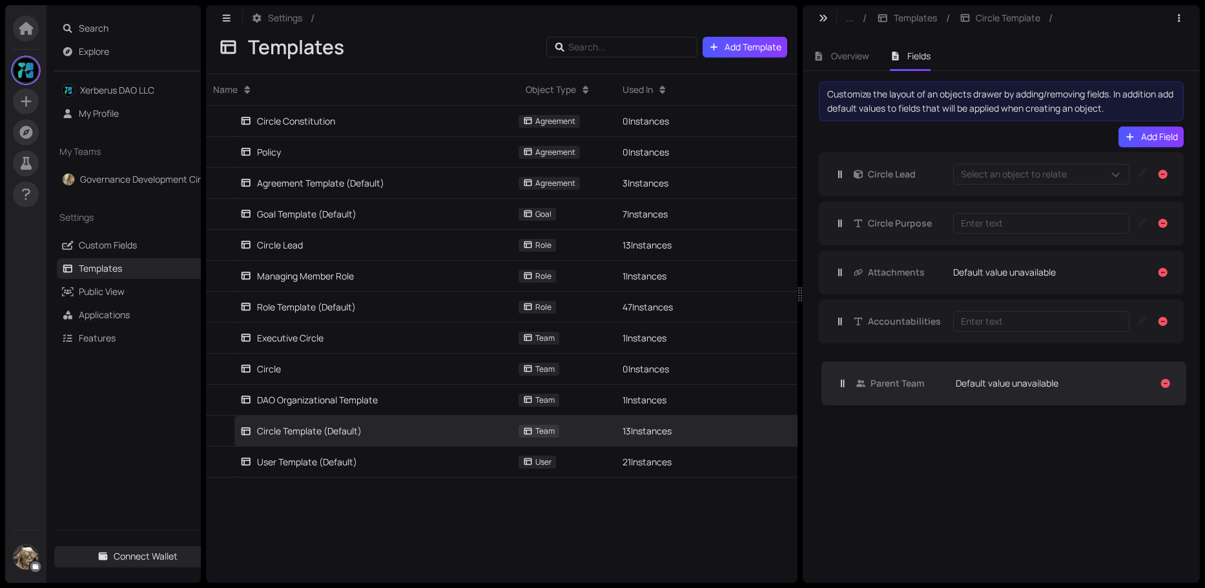
drag, startPoint x: 900, startPoint y: 323, endPoint x: 903, endPoint y: 394, distance: 71.1
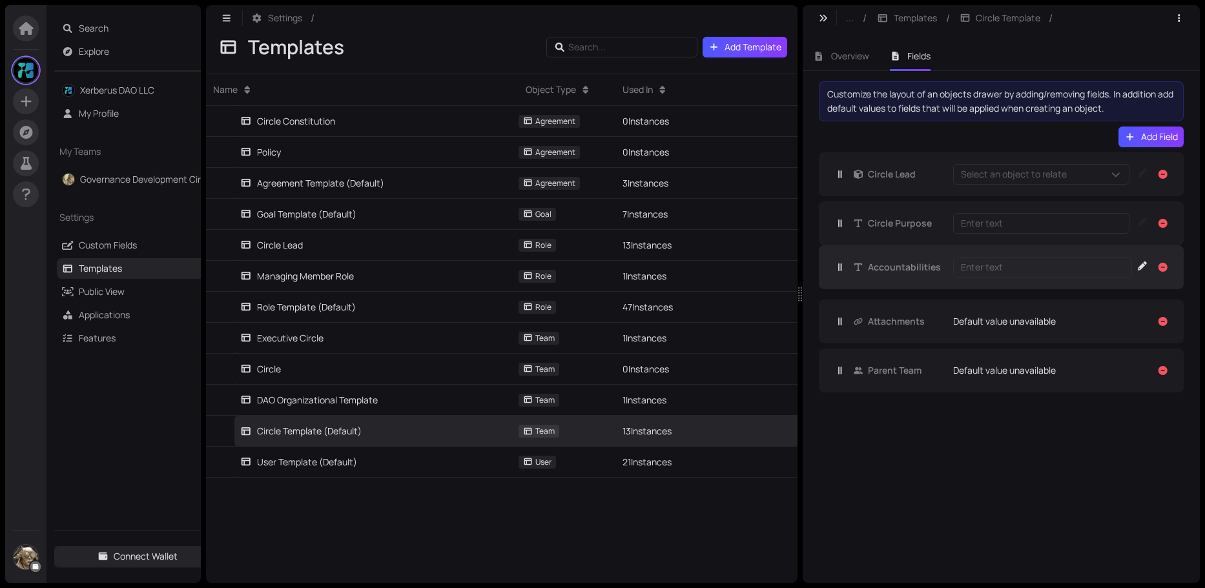
drag, startPoint x: 904, startPoint y: 322, endPoint x: 904, endPoint y: 264, distance: 58.1
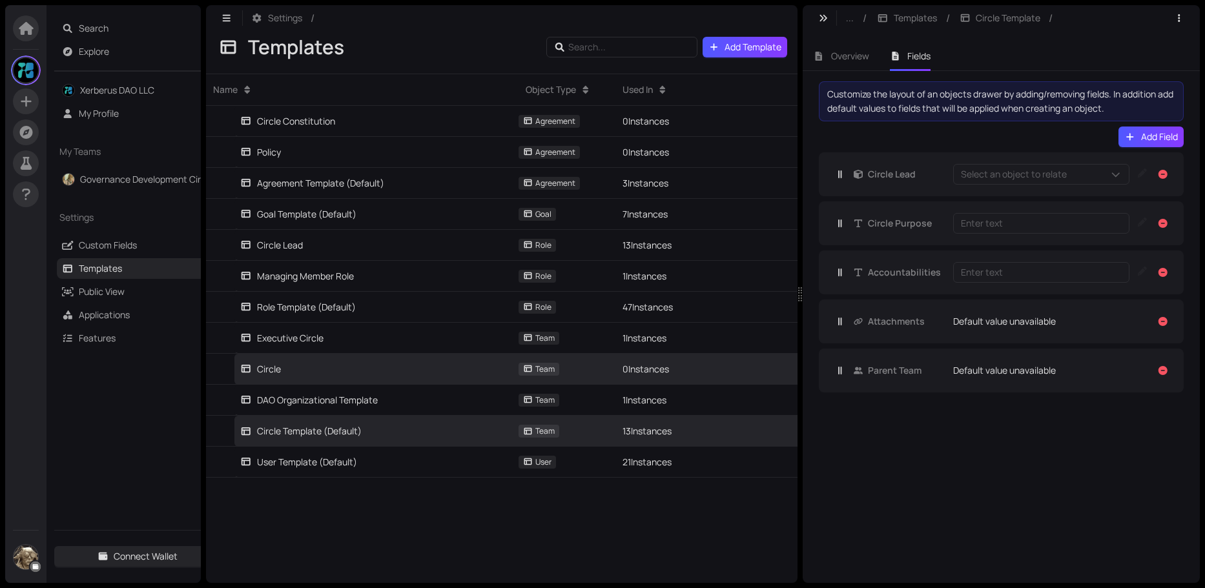
click at [719, 370] on div "0 Instances" at bounding box center [757, 369] width 284 height 31
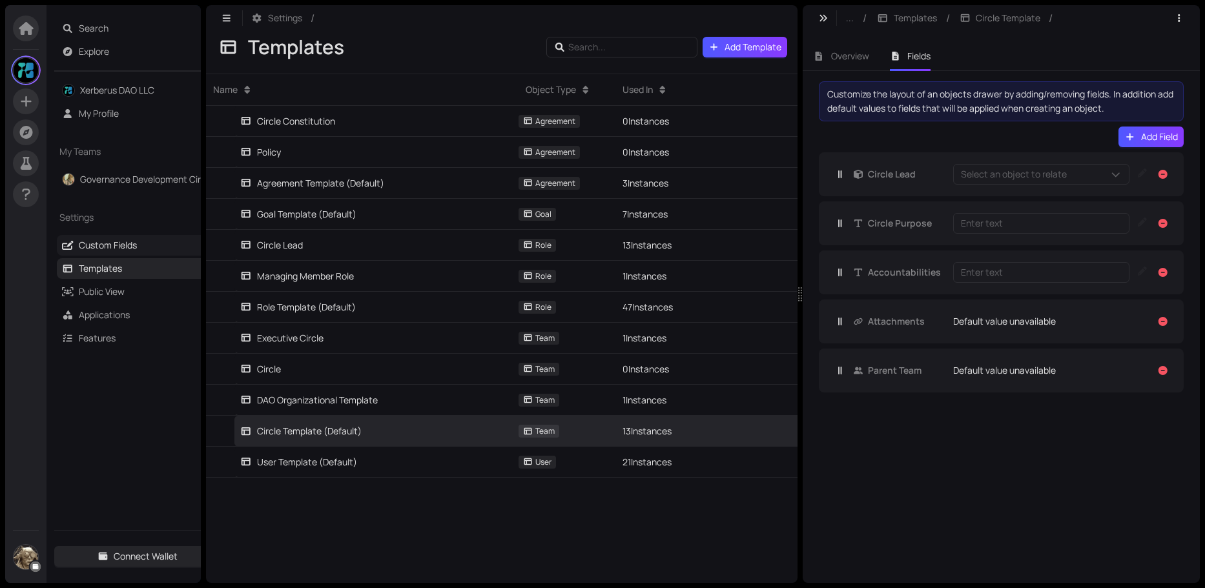
click at [116, 246] on link "Custom Fields" at bounding box center [108, 245] width 58 height 12
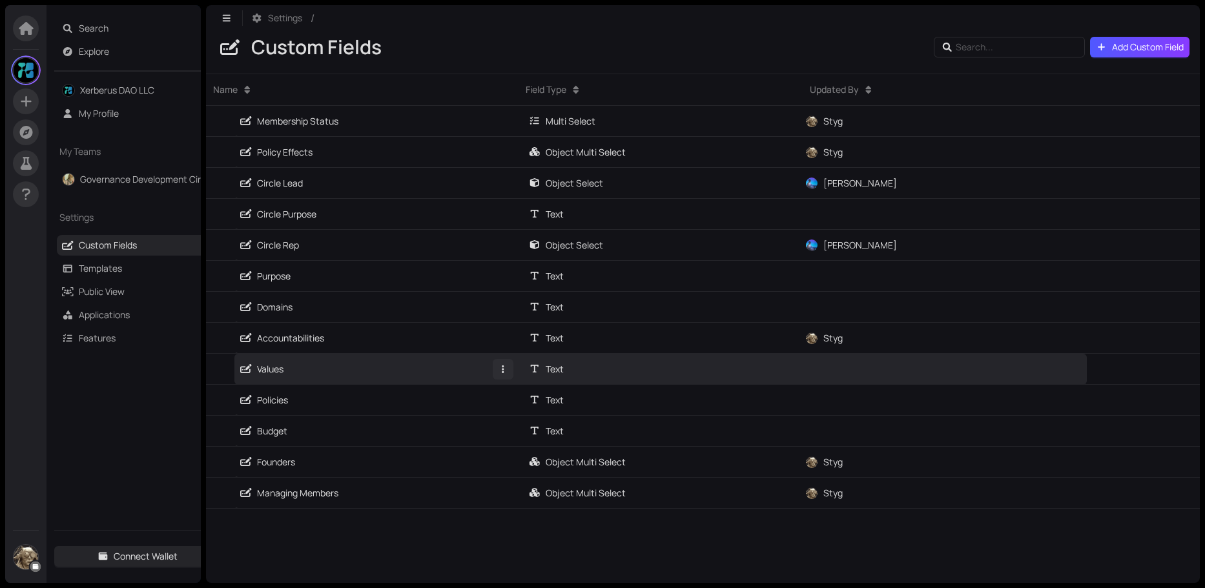
click at [504, 374] on button "button" at bounding box center [503, 369] width 21 height 21
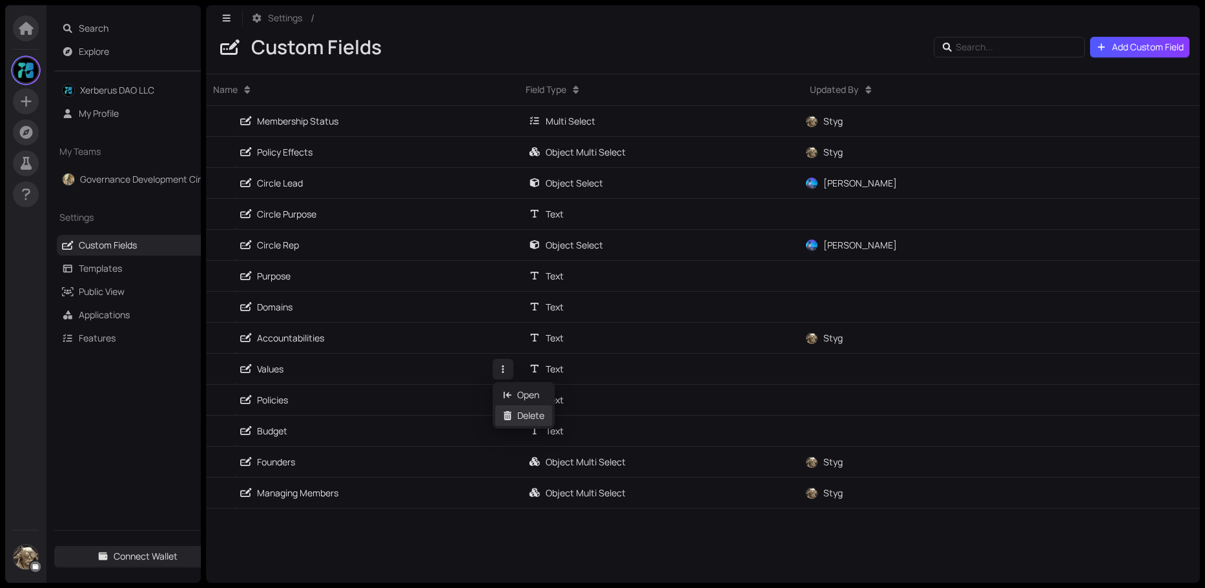
click at [513, 416] on div "Delete" at bounding box center [523, 416] width 41 height 14
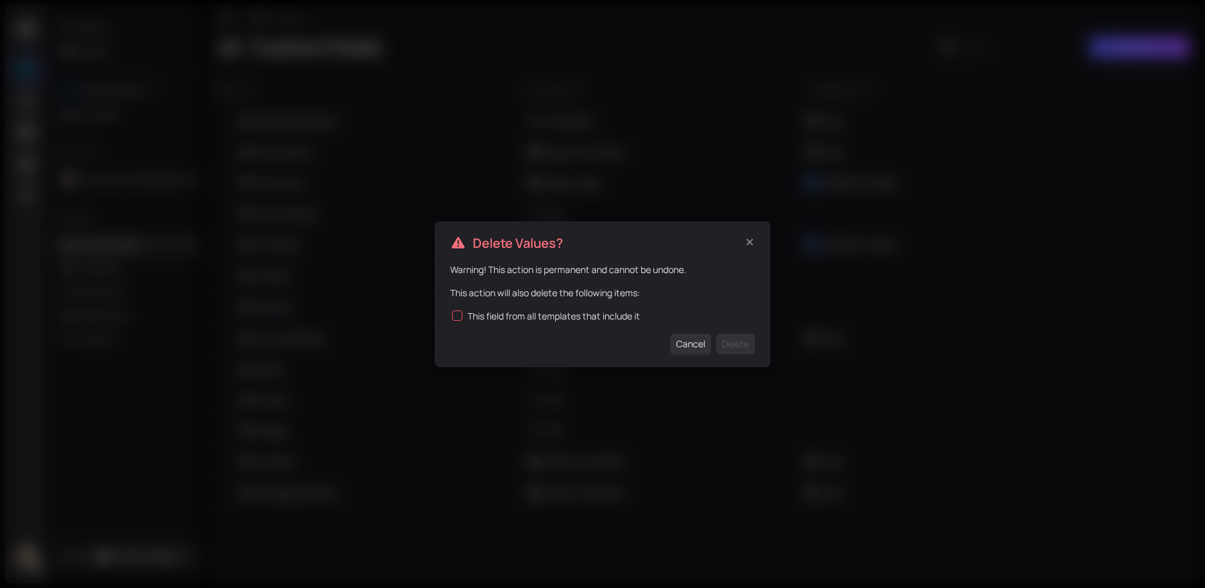
click at [459, 313] on input "This field from all templates that include it" at bounding box center [457, 316] width 10 height 10
checkbox input "true"
click at [744, 346] on span "Delete" at bounding box center [735, 344] width 27 height 14
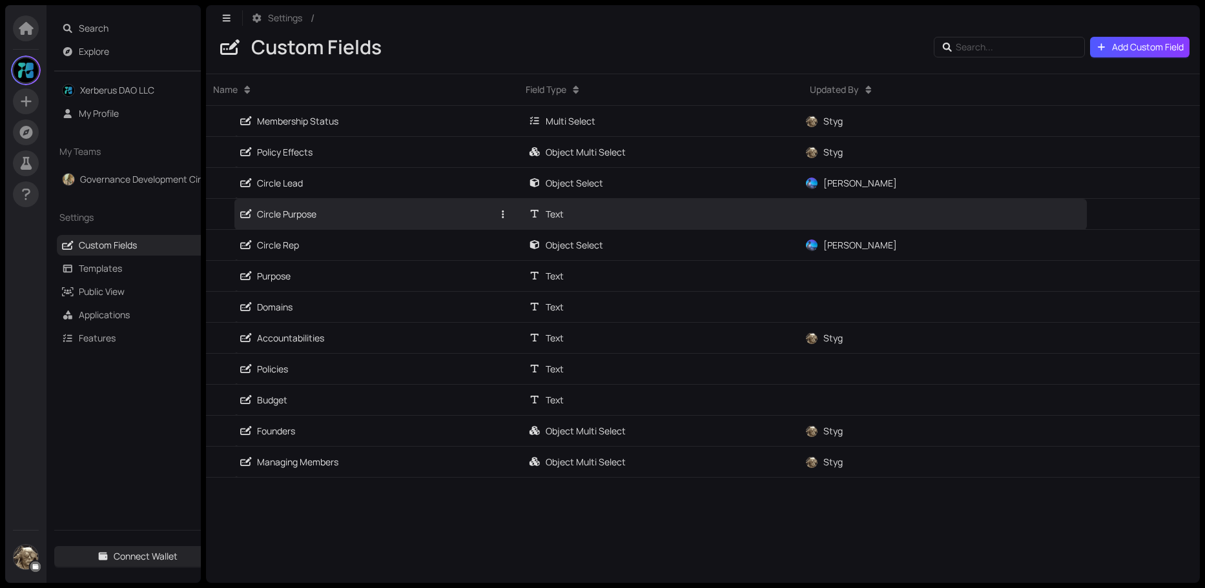
click at [303, 214] on div "Circle Purpose" at bounding box center [278, 214] width 76 height 14
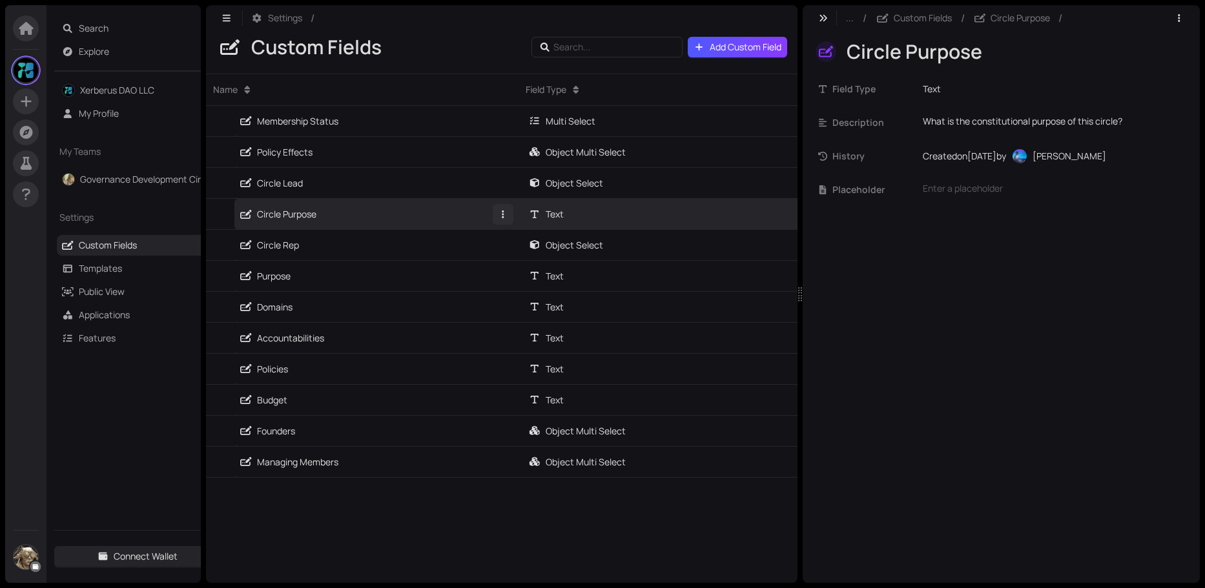
click at [504, 214] on icon "button" at bounding box center [503, 215] width 2 height 8
click at [524, 259] on div "Delete" at bounding box center [523, 261] width 41 height 14
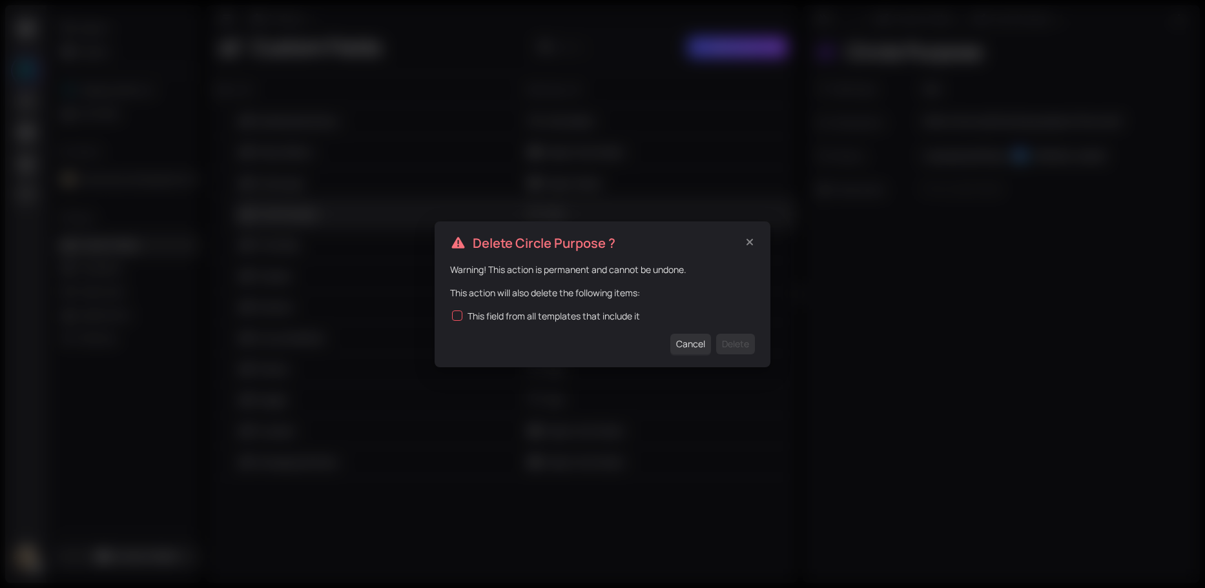
click at [457, 317] on input "This field from all templates that include it" at bounding box center [457, 316] width 10 height 10
checkbox input "true"
click at [736, 344] on span "Delete" at bounding box center [735, 344] width 27 height 14
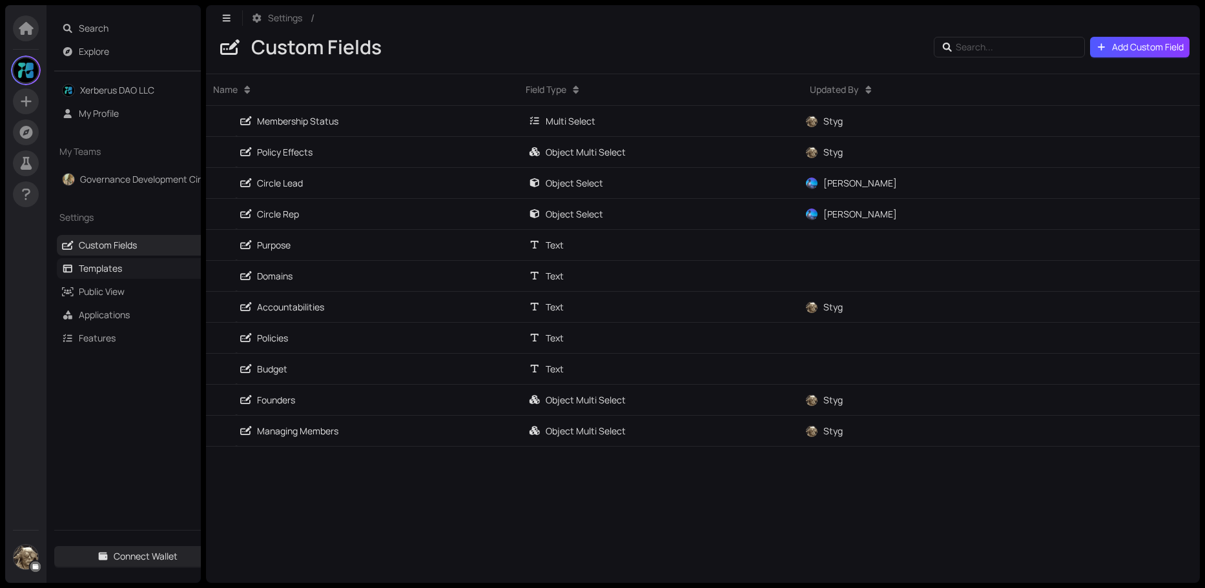
click at [112, 269] on link "Templates" at bounding box center [100, 268] width 43 height 12
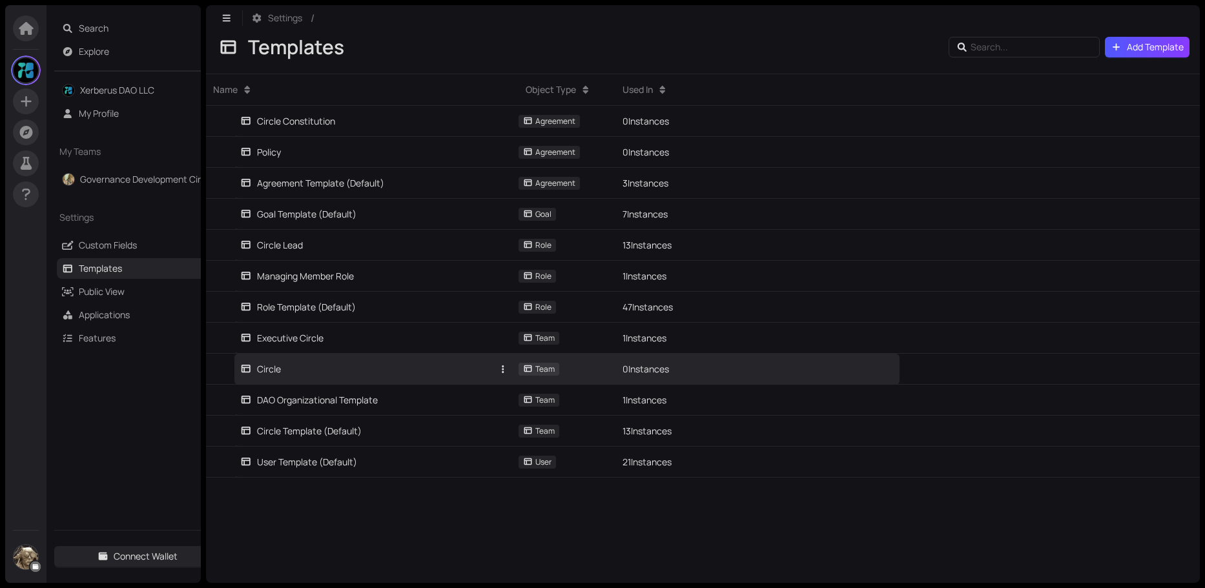
click at [269, 378] on link "Circle" at bounding box center [366, 369] width 253 height 30
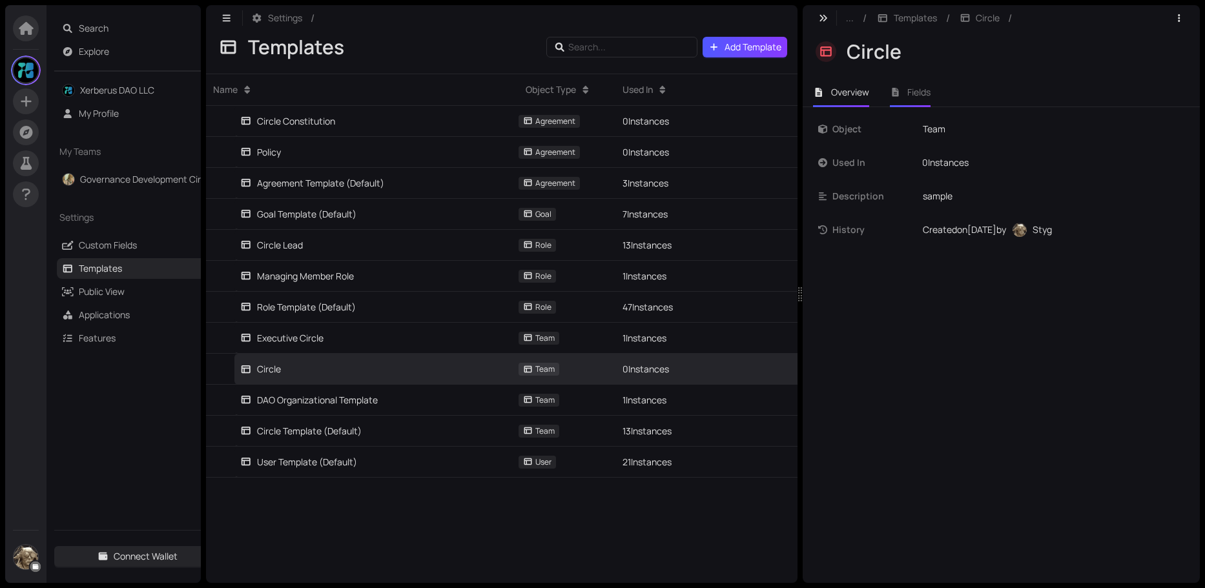
click at [927, 93] on span "Fields" at bounding box center [918, 92] width 23 height 12
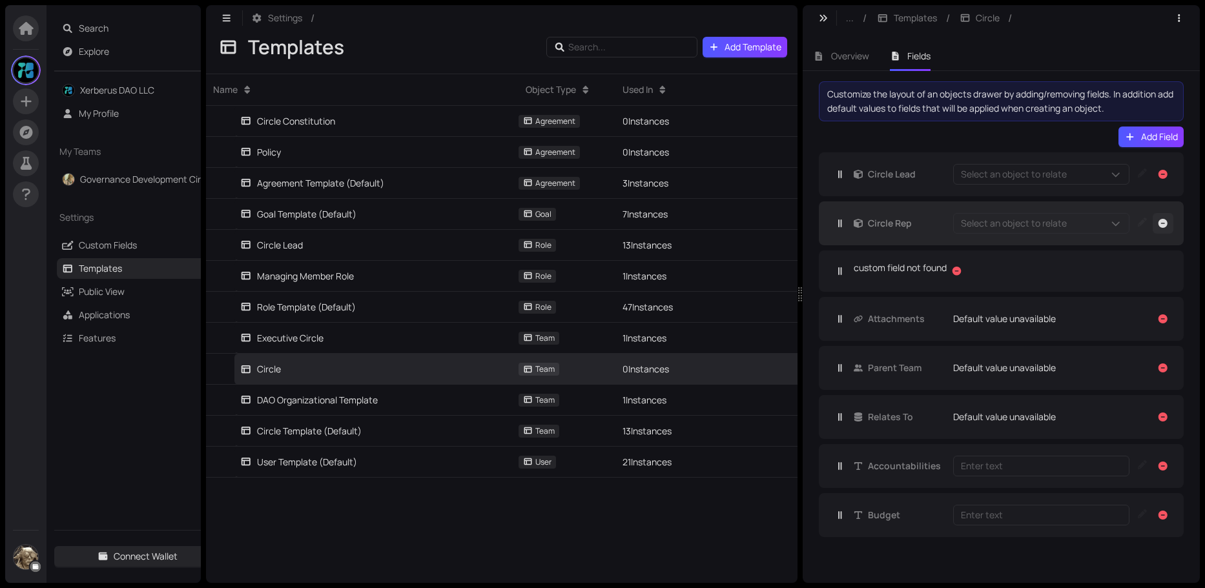
click at [1164, 225] on icon "button" at bounding box center [1163, 223] width 9 height 9
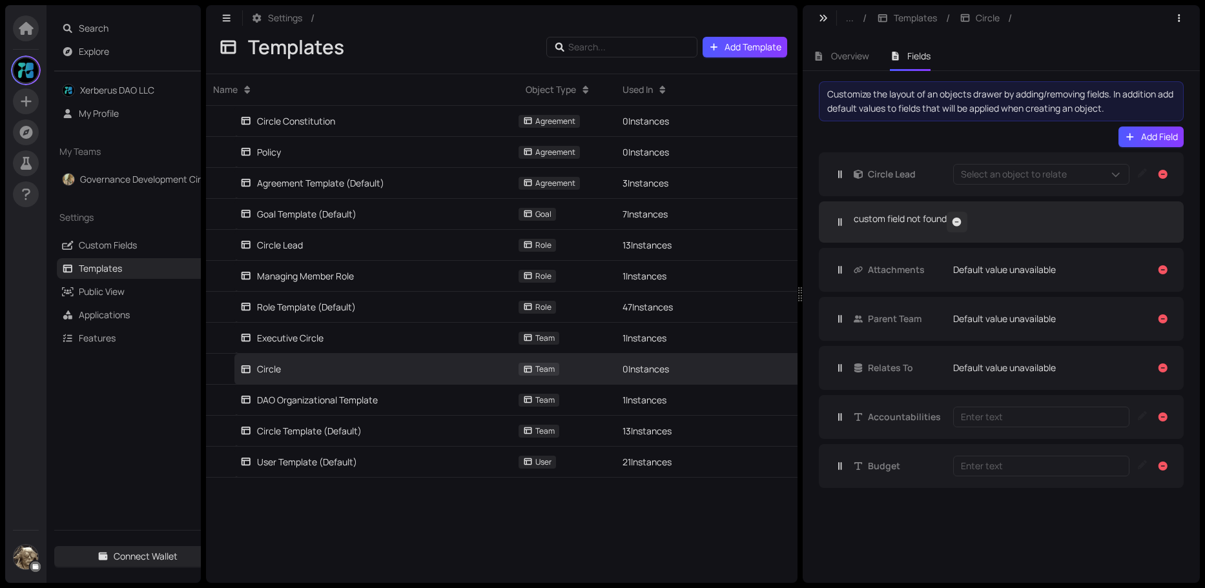
click at [963, 221] on icon "button" at bounding box center [957, 222] width 12 height 9
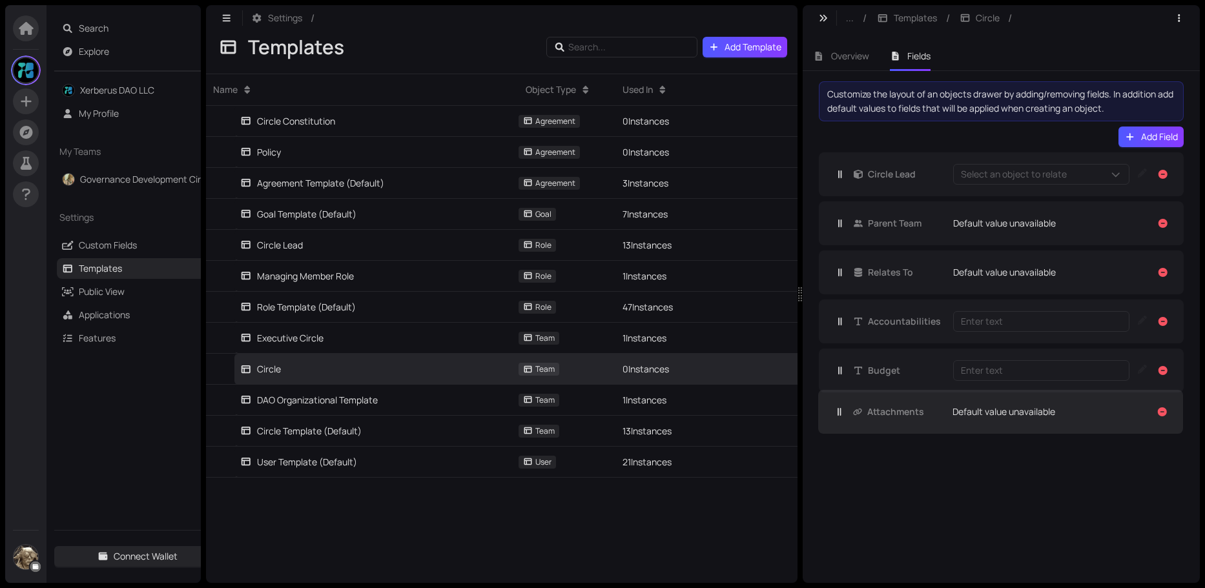
drag, startPoint x: 987, startPoint y: 223, endPoint x: 987, endPoint y: 417, distance: 194.4
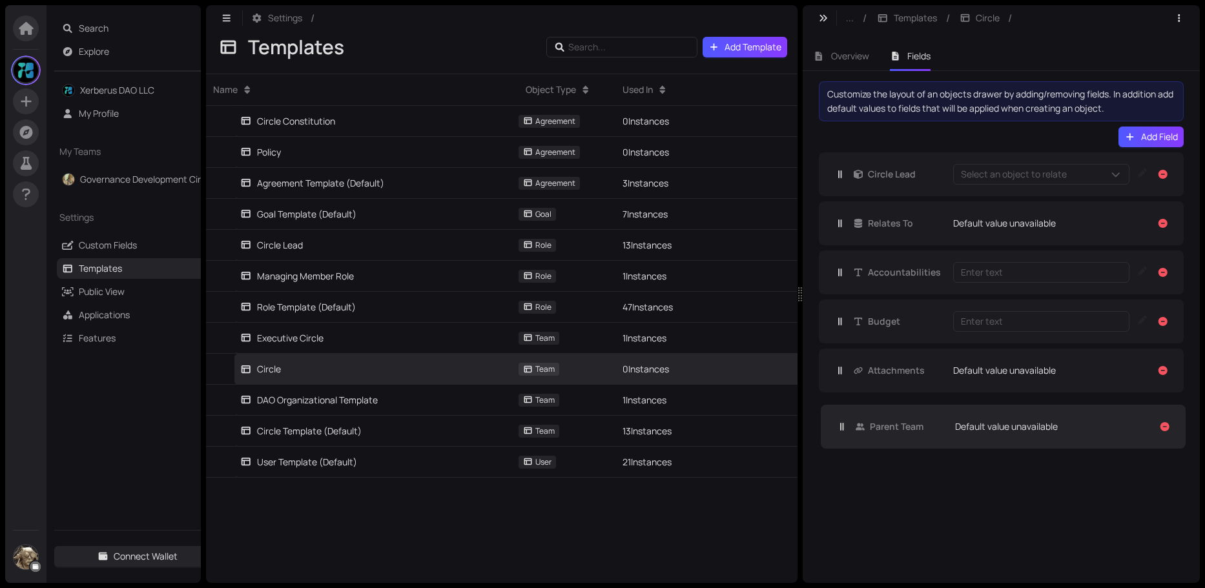
drag, startPoint x: 912, startPoint y: 223, endPoint x: 914, endPoint y: 429, distance: 206.7
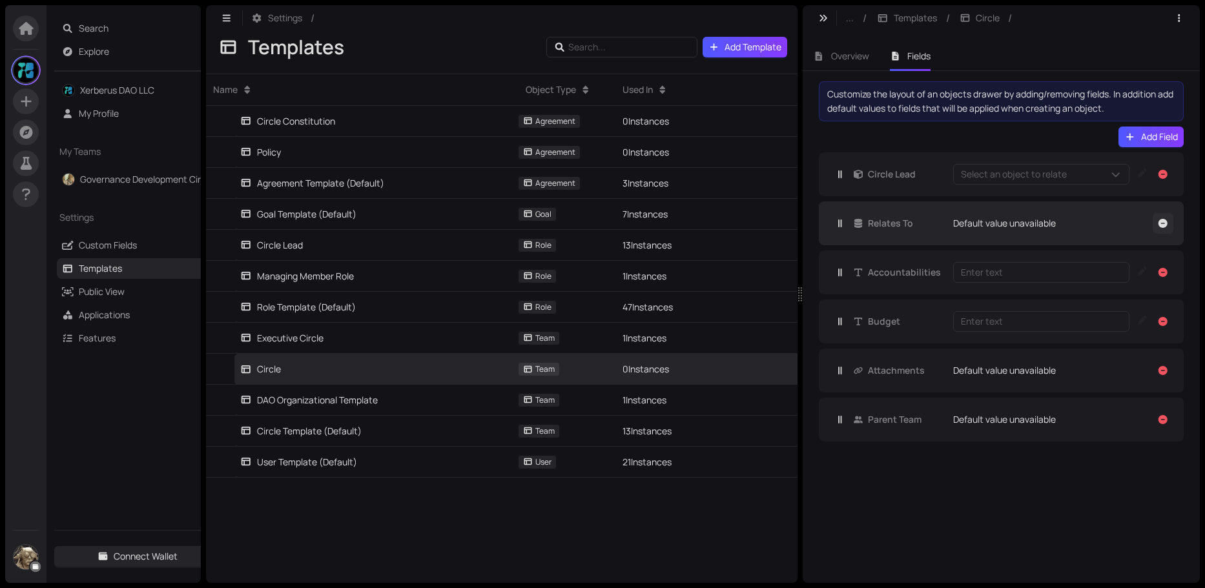
click at [1162, 224] on icon "button" at bounding box center [1163, 223] width 9 height 9
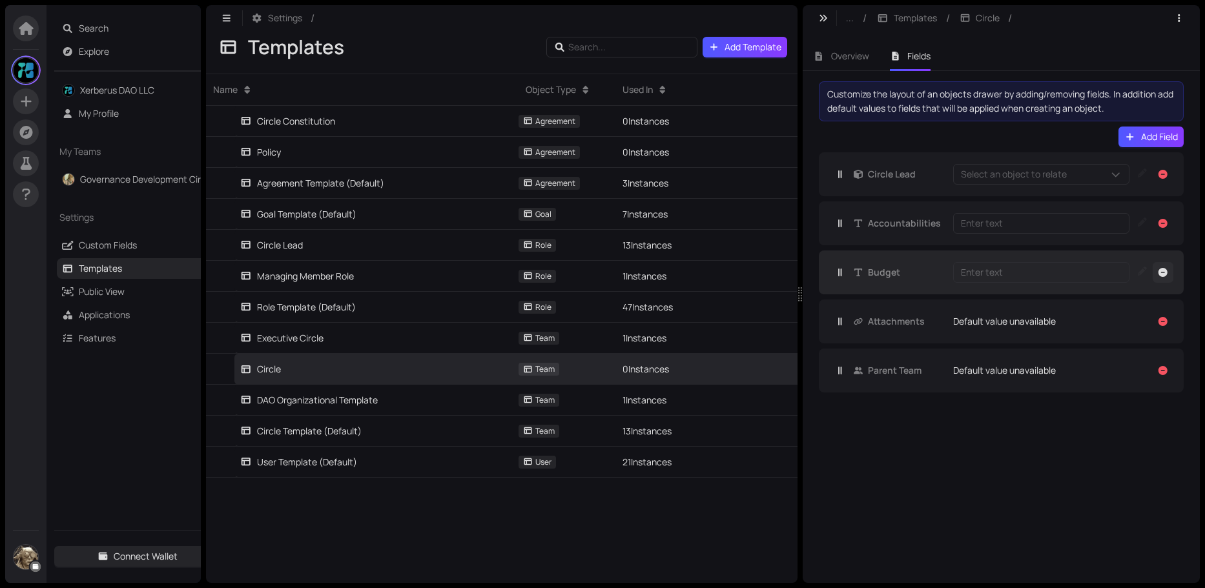
click at [1162, 271] on icon "button" at bounding box center [1163, 272] width 9 height 9
click at [1165, 271] on icon "button" at bounding box center [1163, 272] width 9 height 9
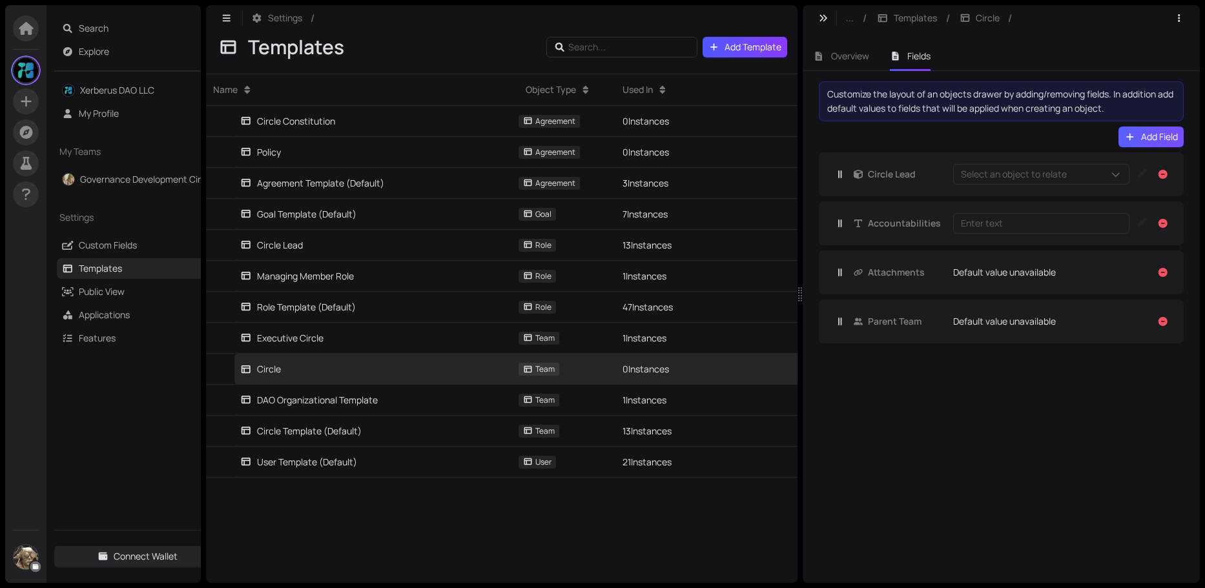
click at [1139, 132] on button "Add Field" at bounding box center [1151, 137] width 65 height 21
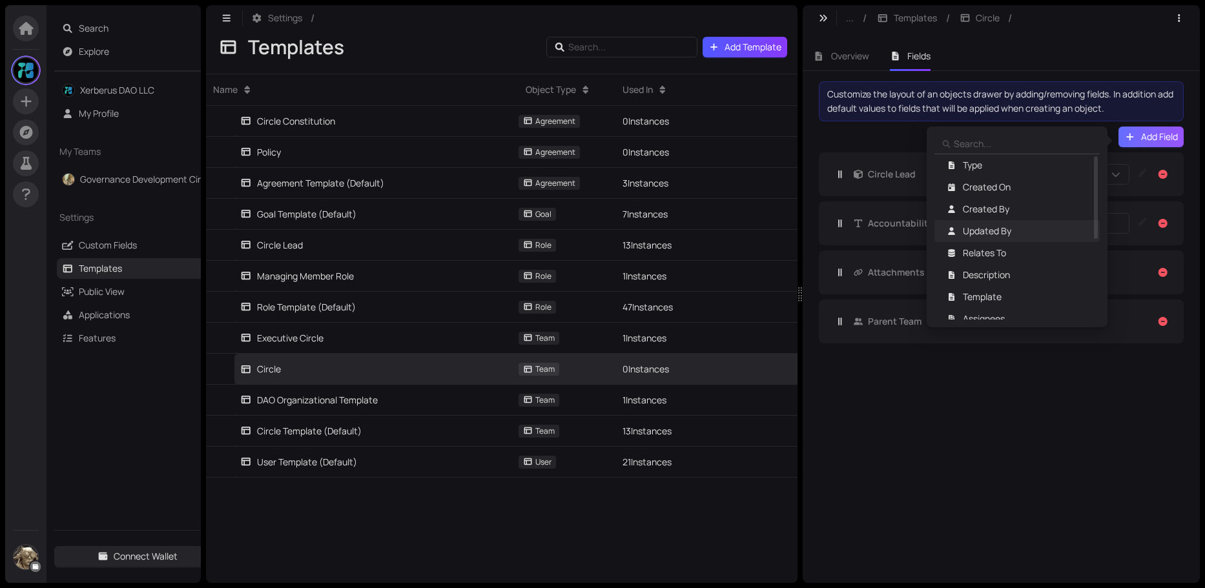
scroll to position [129, 0]
click at [988, 273] on span "Purpose" at bounding box center [980, 274] width 34 height 14
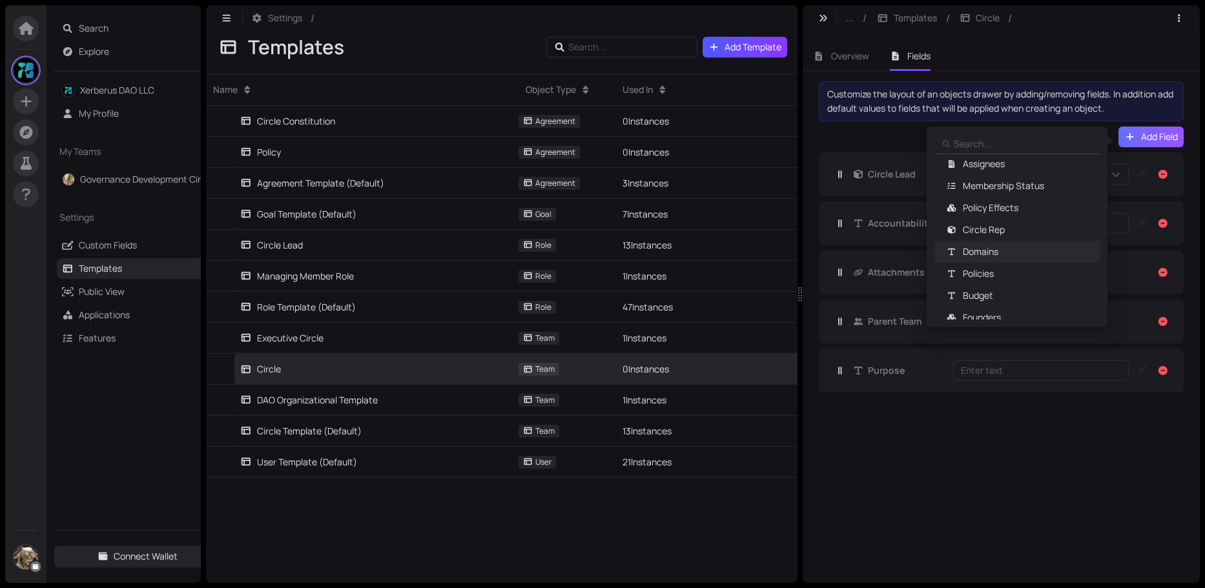
click at [982, 254] on span "Domains" at bounding box center [981, 252] width 36 height 14
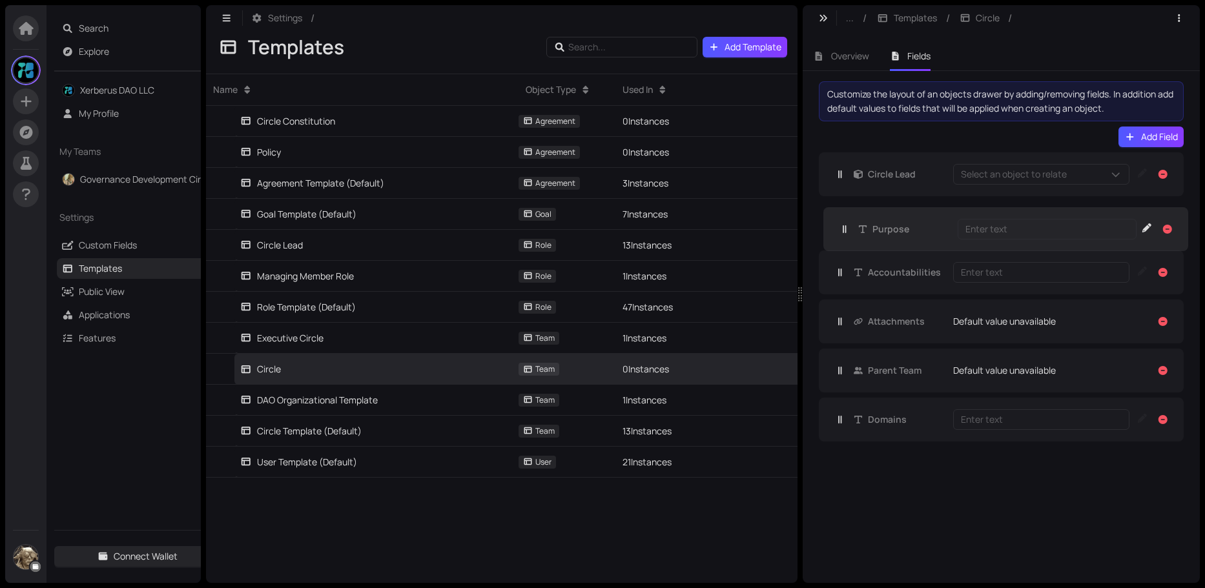
drag, startPoint x: 876, startPoint y: 373, endPoint x: 882, endPoint y: 223, distance: 150.0
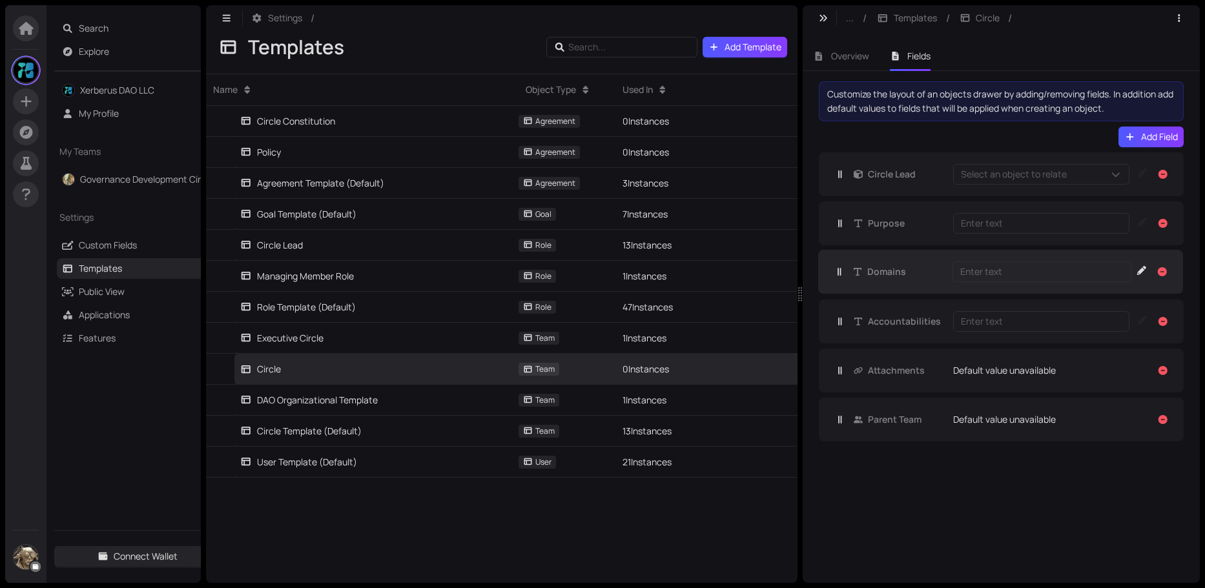
drag, startPoint x: 887, startPoint y: 426, endPoint x: 887, endPoint y: 275, distance: 151.1
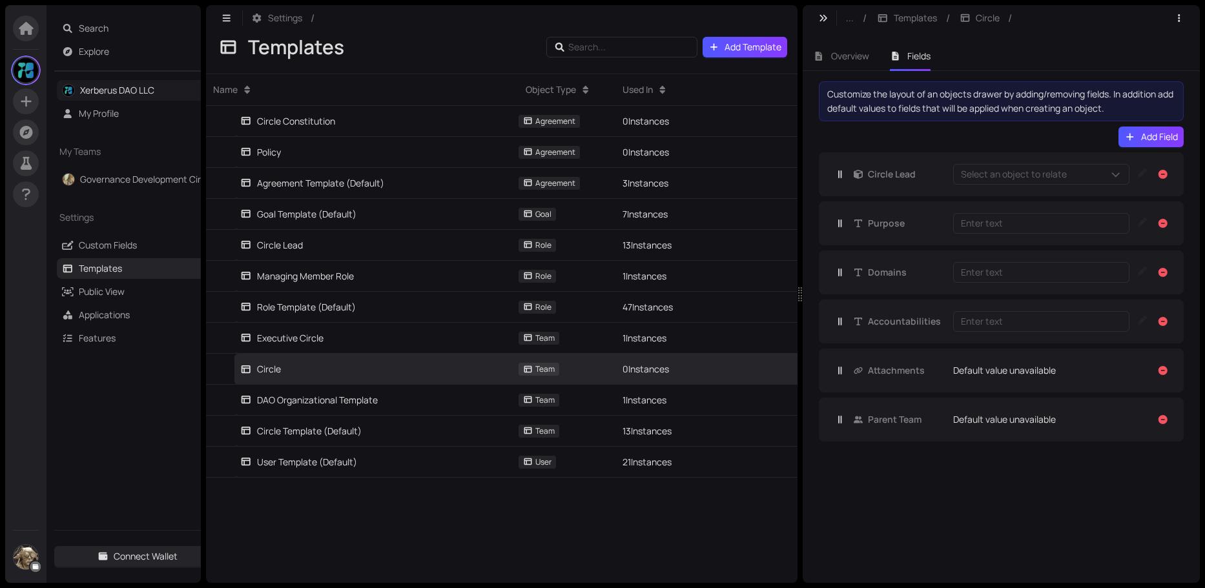
click at [107, 90] on link "Xerberus DAO LLC" at bounding box center [117, 90] width 74 height 12
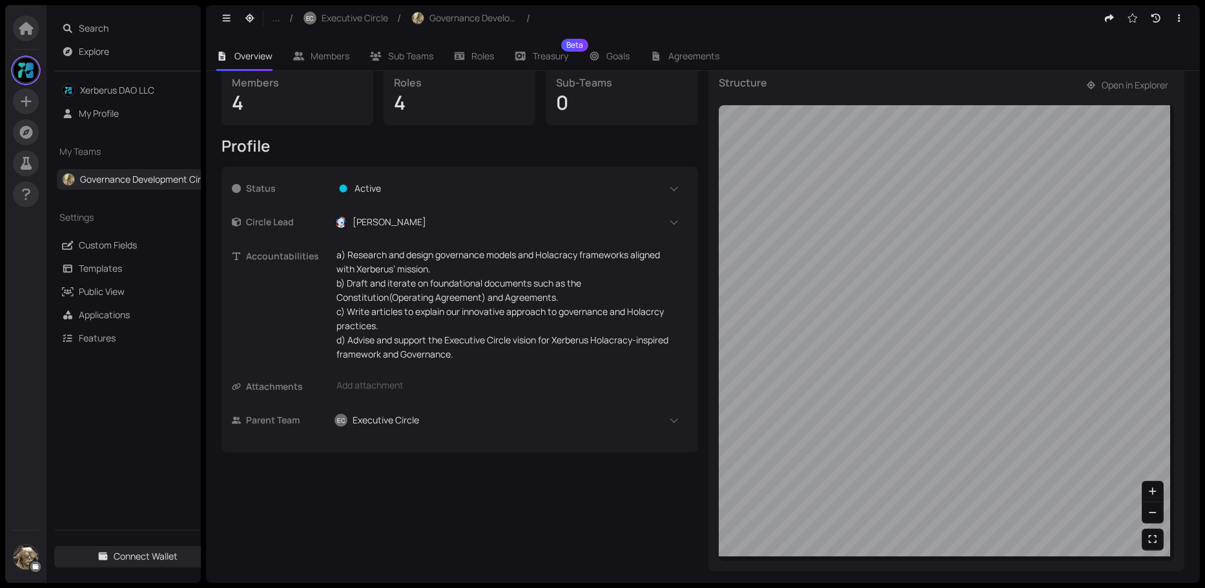
scroll to position [92, 0]
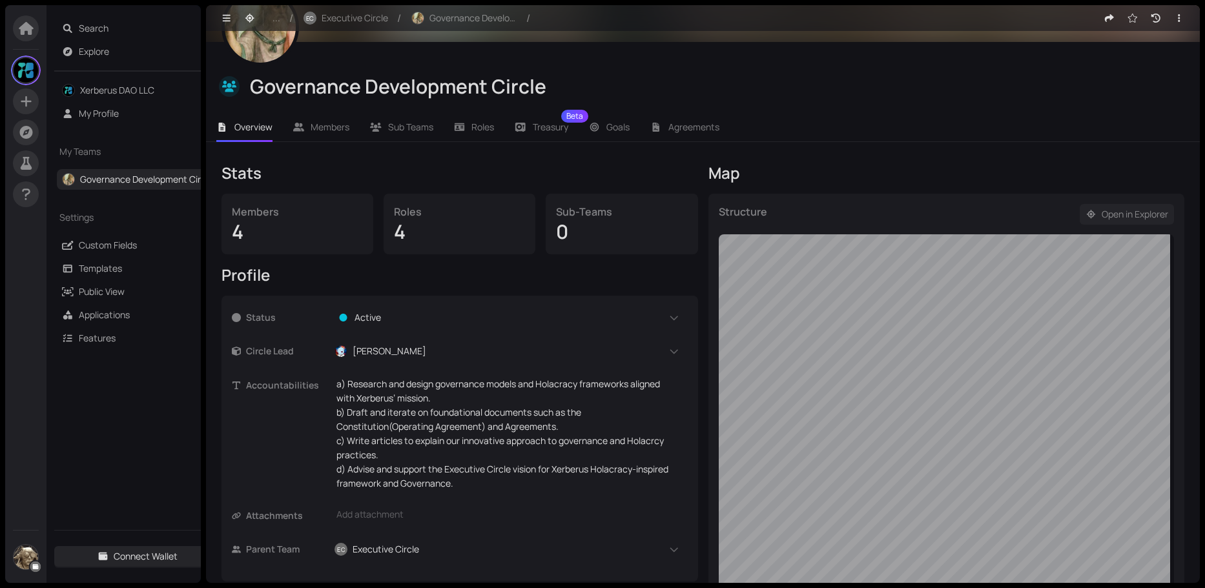
click at [1102, 208] on span "Open in Explorer" at bounding box center [1135, 214] width 67 height 14
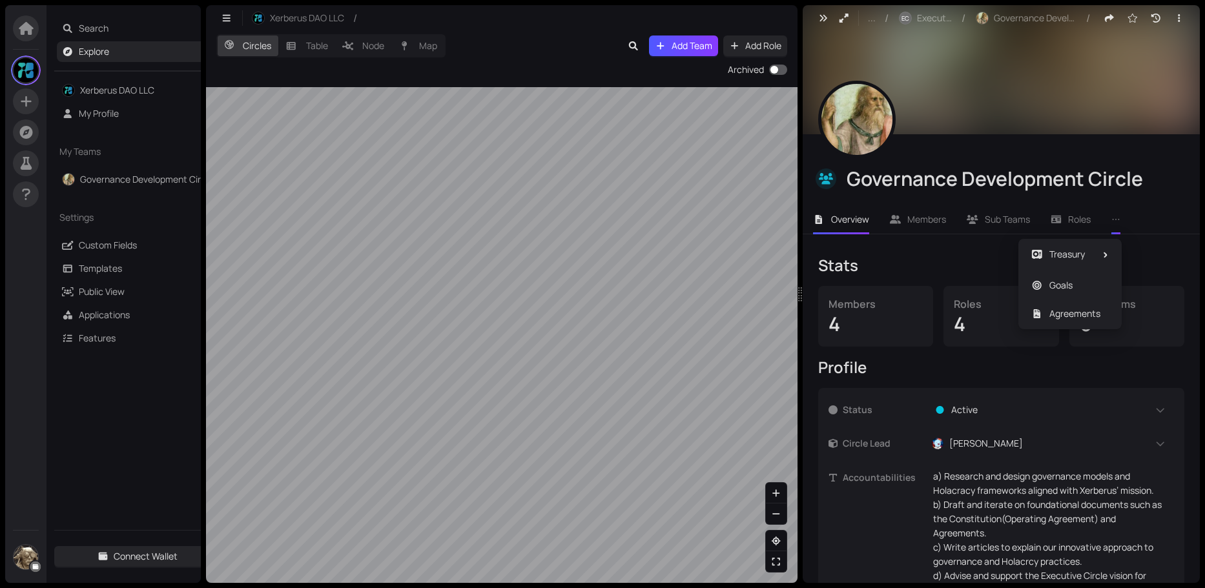
click at [1120, 217] on icon "ellipsis" at bounding box center [1115, 219] width 9 height 9
click at [919, 267] on div "Stats" at bounding box center [1001, 265] width 366 height 21
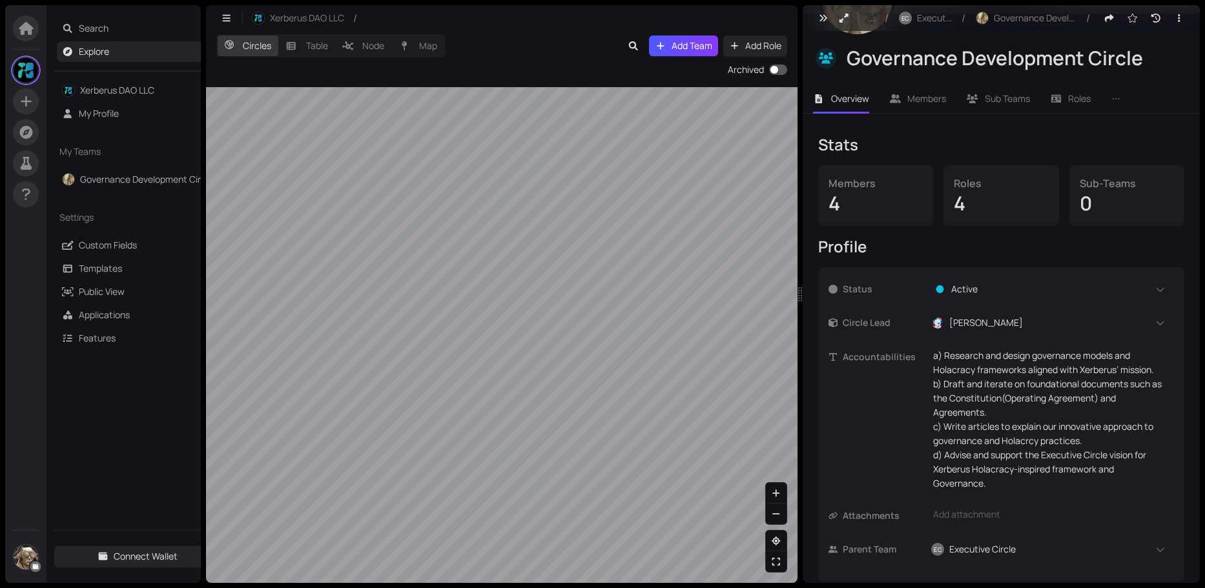
scroll to position [129, 0]
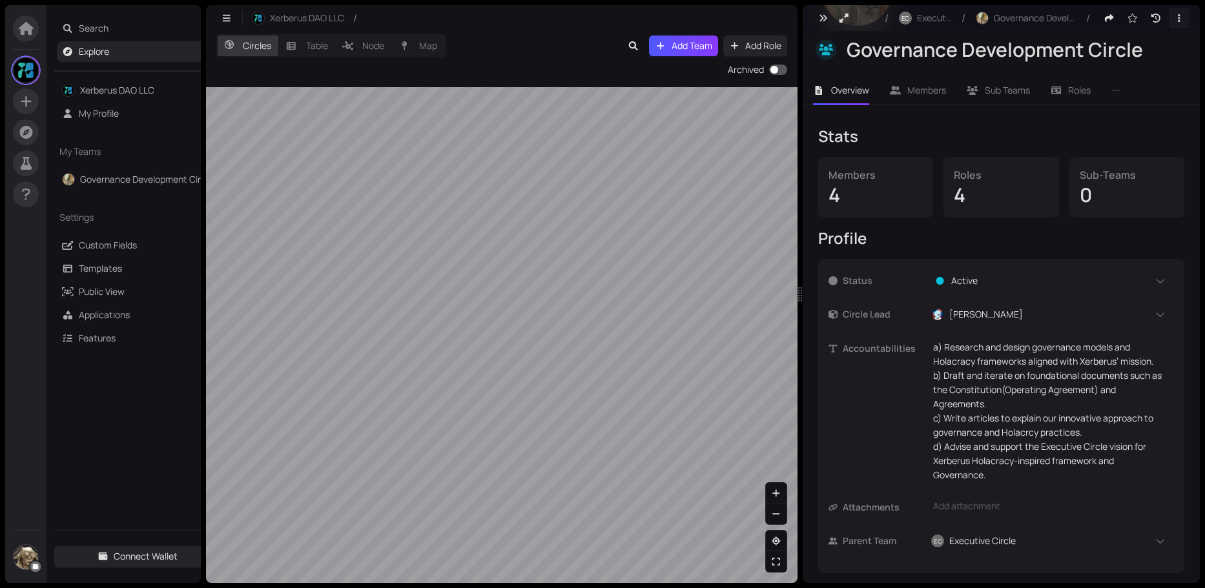
click at [1178, 21] on icon "button" at bounding box center [1179, 18] width 2 height 8
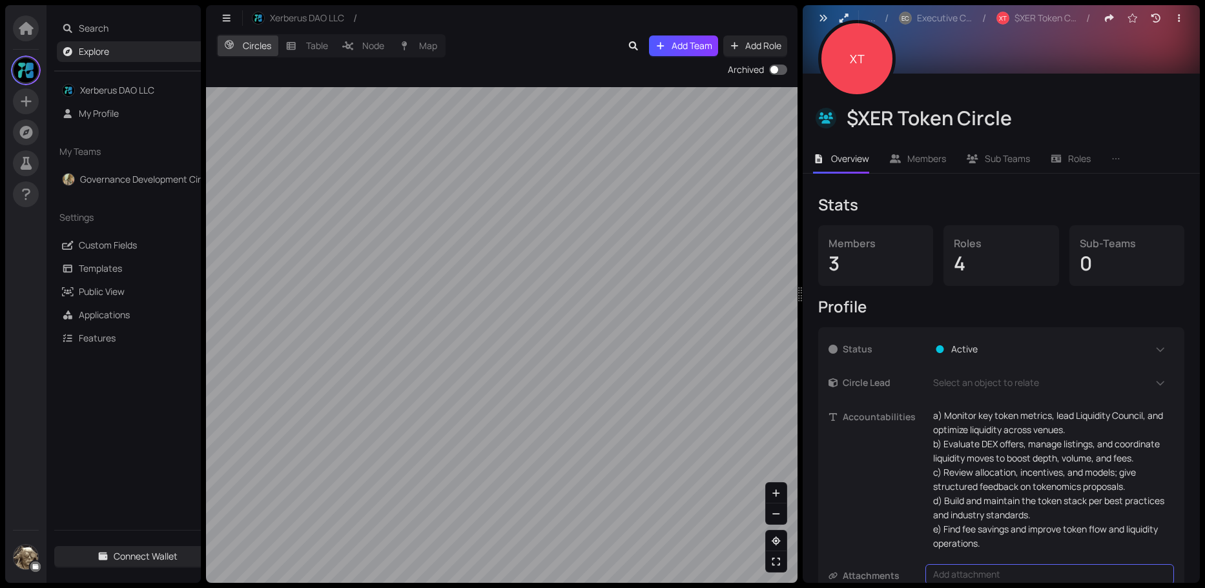
scroll to position [129, 0]
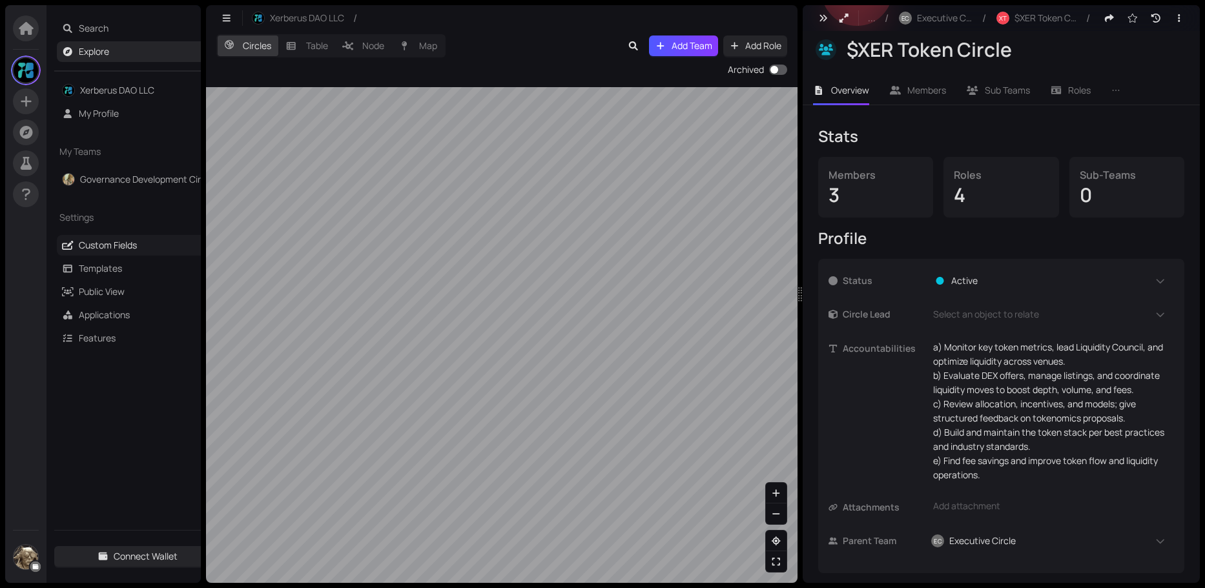
click at [123, 242] on link "Custom Fields" at bounding box center [108, 245] width 58 height 12
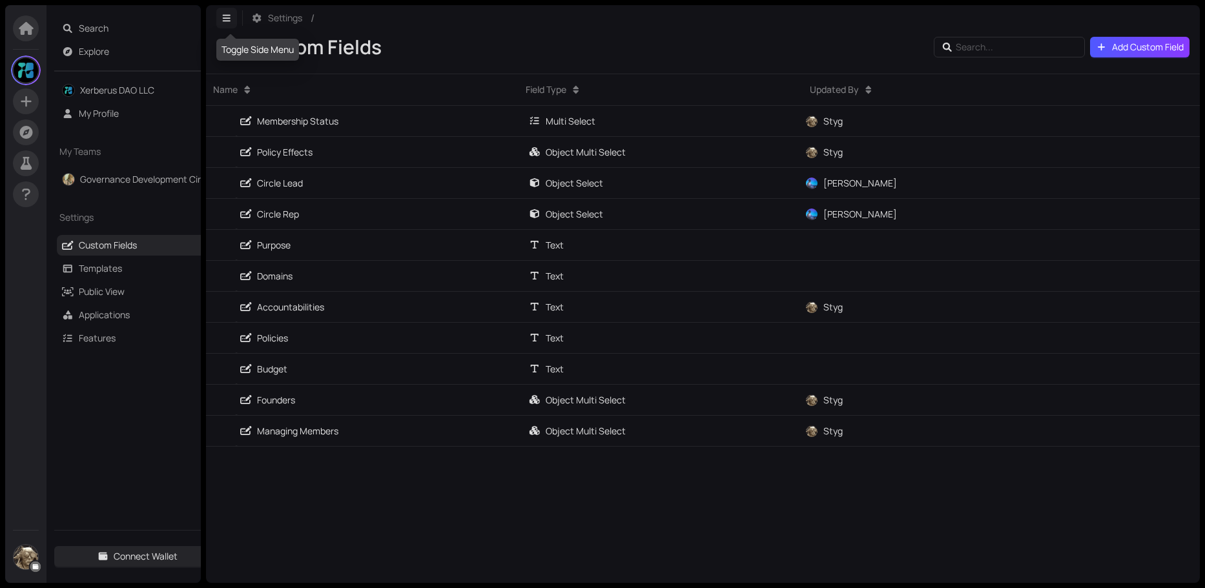
click at [225, 17] on icon "button" at bounding box center [227, 18] width 12 height 9
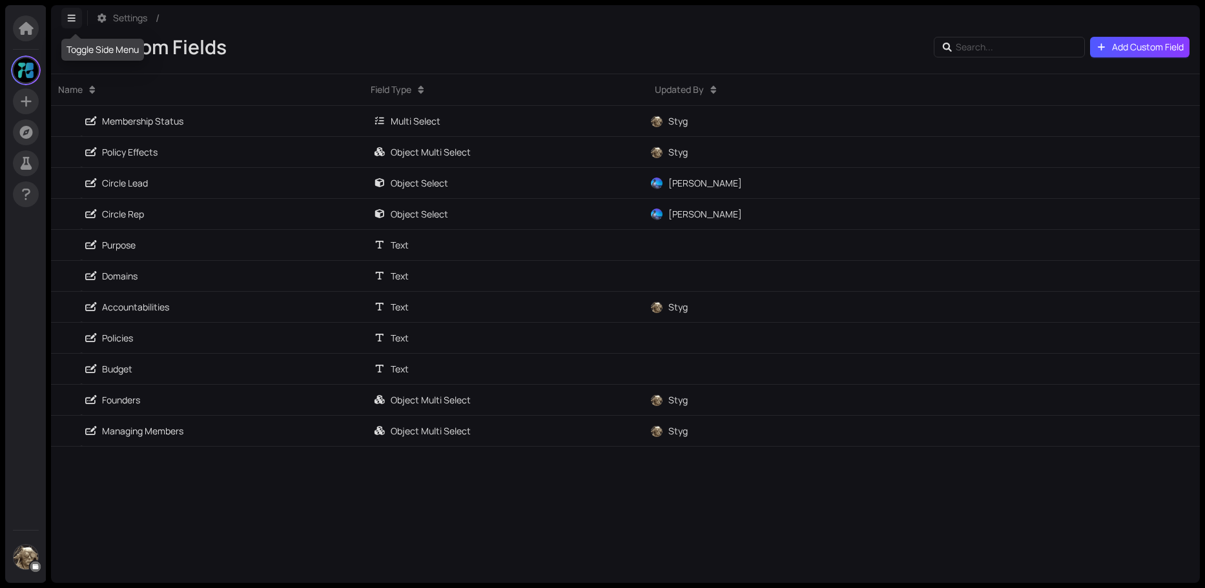
click at [69, 19] on icon "button" at bounding box center [72, 18] width 12 height 9
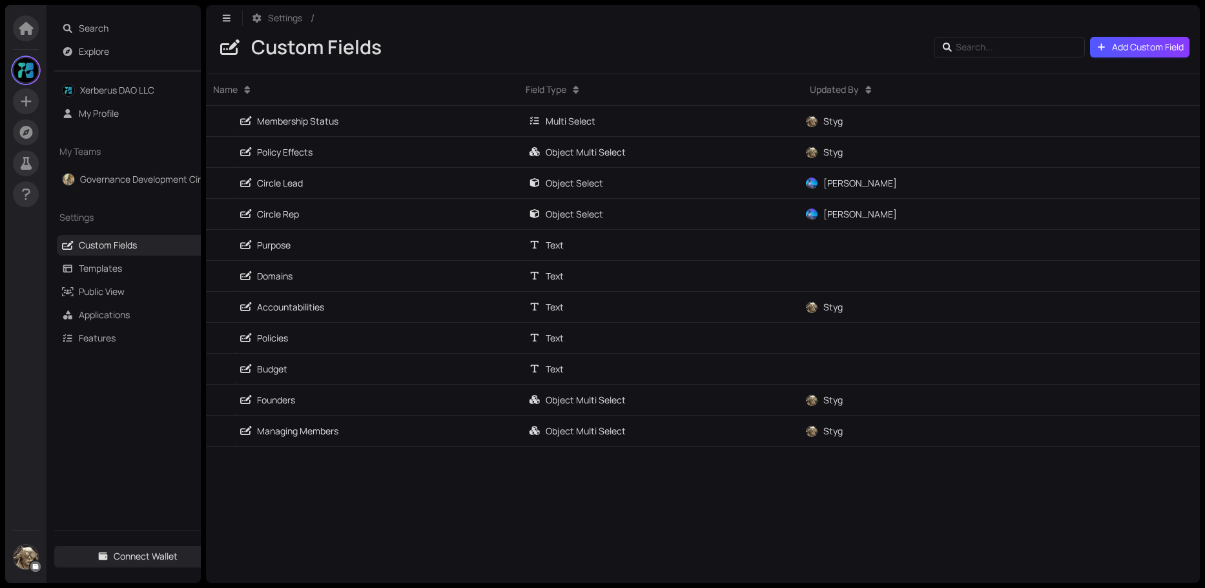
click at [274, 19] on span "Settings" at bounding box center [285, 18] width 34 height 14
click at [291, 493] on div "Name Field Type Updated By Membership Status Multi Select Styg Policy Effects O…" at bounding box center [703, 329] width 994 height 510
drag, startPoint x: 291, startPoint y: 493, endPoint x: 990, endPoint y: 48, distance: 829.0
click at [990, 48] on input "text" at bounding box center [1011, 47] width 111 height 14
type input "Circle Purpose"
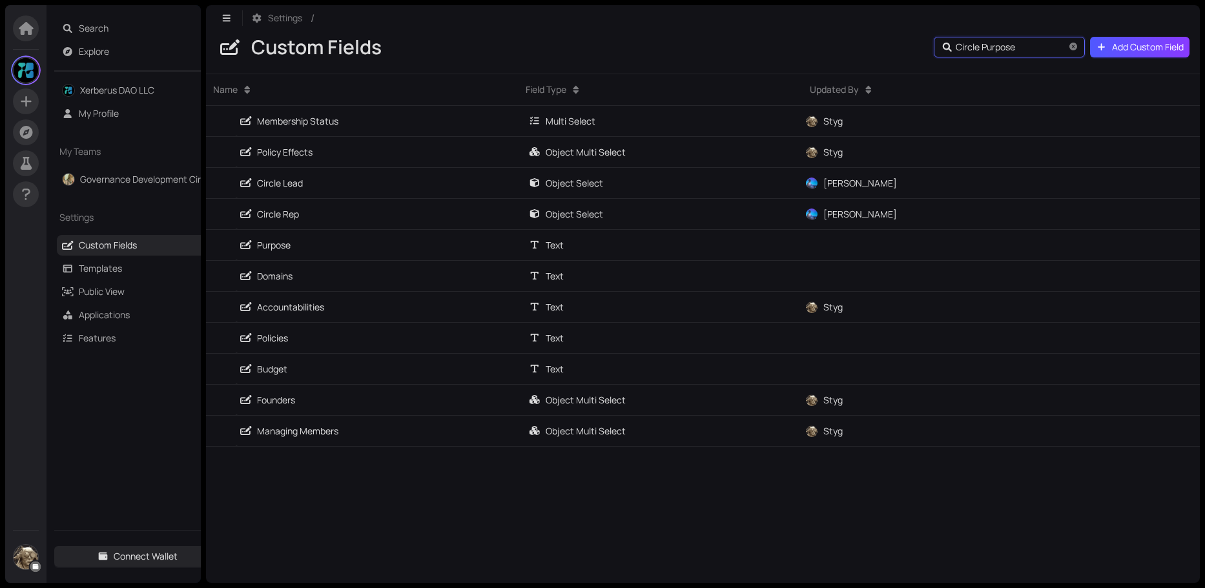
click at [1071, 48] on icon "close-circle" at bounding box center [1073, 47] width 8 height 8
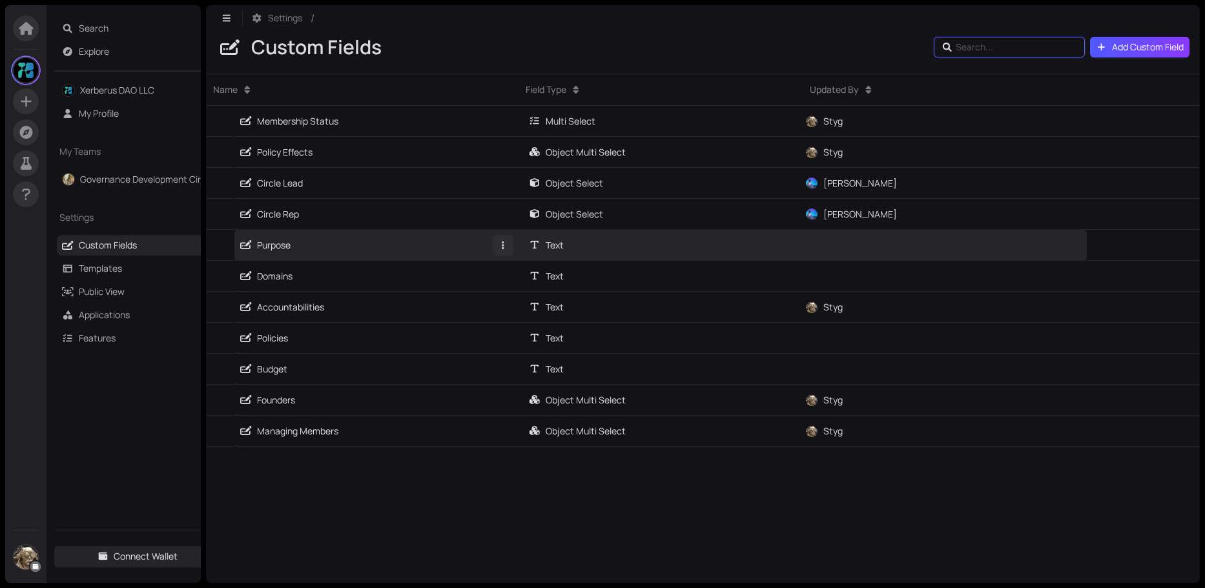
click at [502, 250] on button "button" at bounding box center [503, 245] width 21 height 21
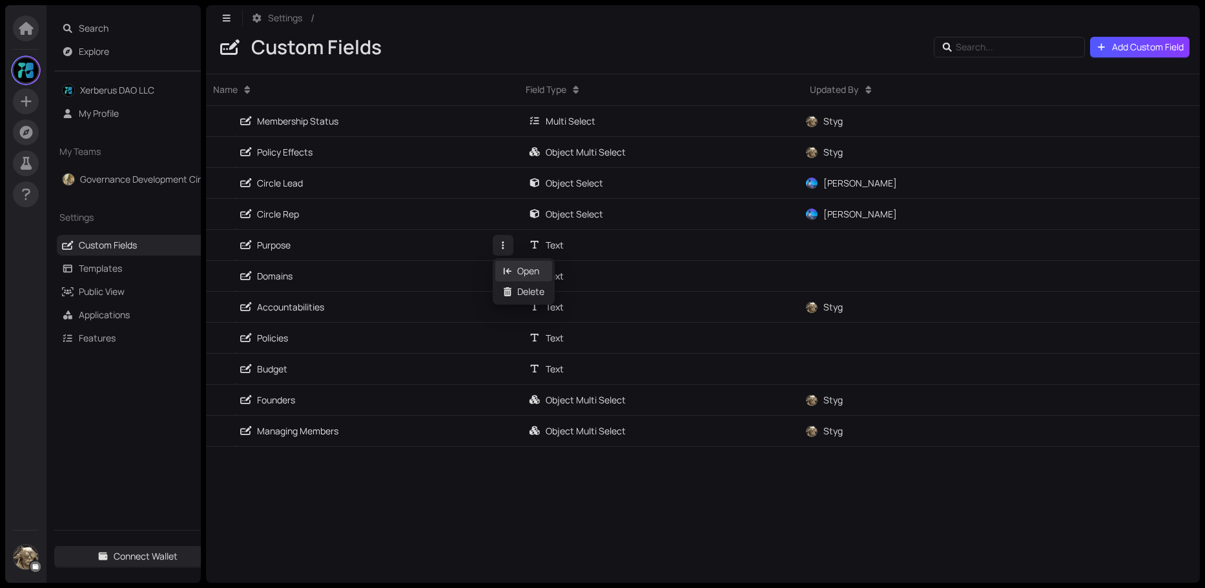
click at [526, 273] on div "Open" at bounding box center [523, 271] width 41 height 14
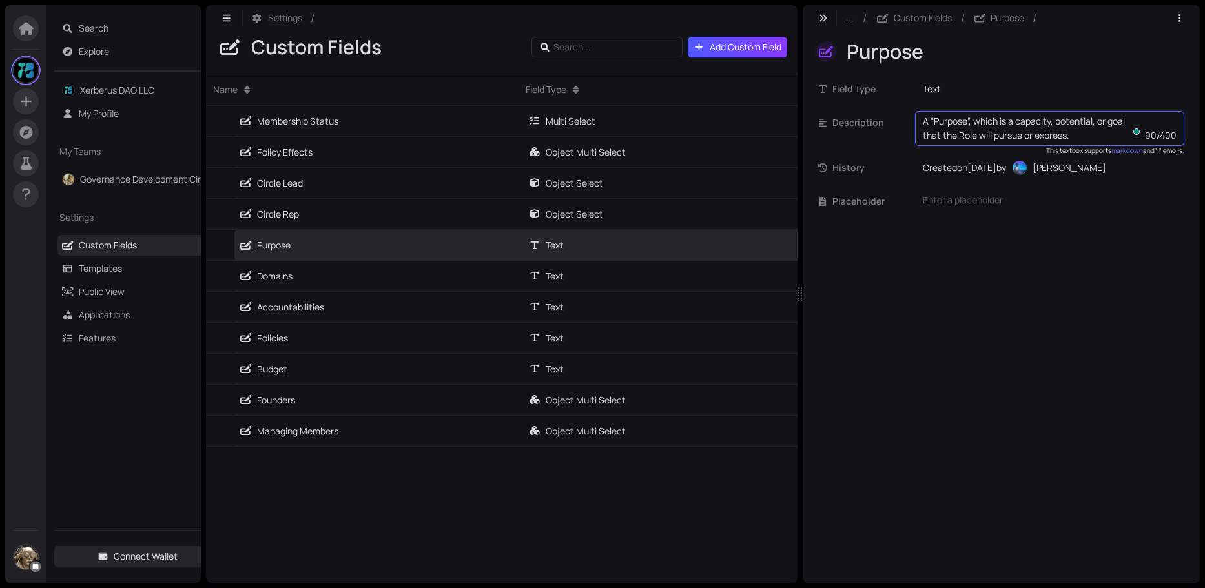
click at [958, 136] on textarea "A “Purpose”, which is a capacity, potential, or goal that the Role will pursue …" at bounding box center [1034, 128] width 222 height 28
type textarea "A “Purpose”, which is a capacity, potential, or goal that the Role or Circle wi…"
click at [1009, 254] on div "... / Custom Fields / Purpose / Purpose Field Type Text Description A “Purpose”…" at bounding box center [1001, 294] width 397 height 578
click at [118, 88] on link "Xerberus DAO LLC" at bounding box center [117, 90] width 74 height 12
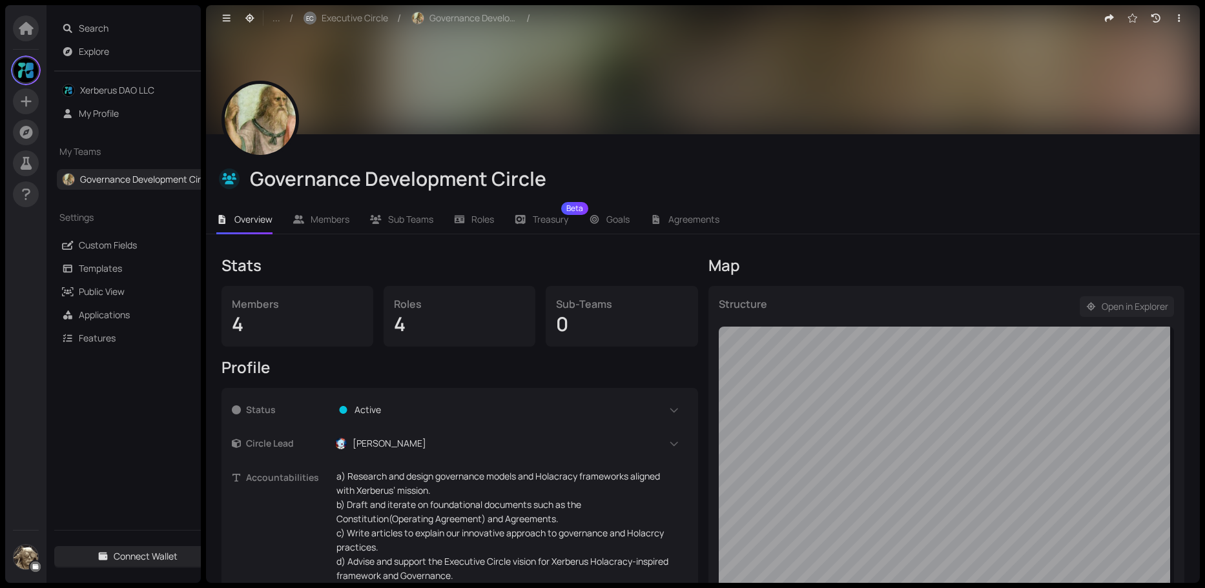
click at [1121, 308] on span "Open in Explorer" at bounding box center [1135, 307] width 67 height 14
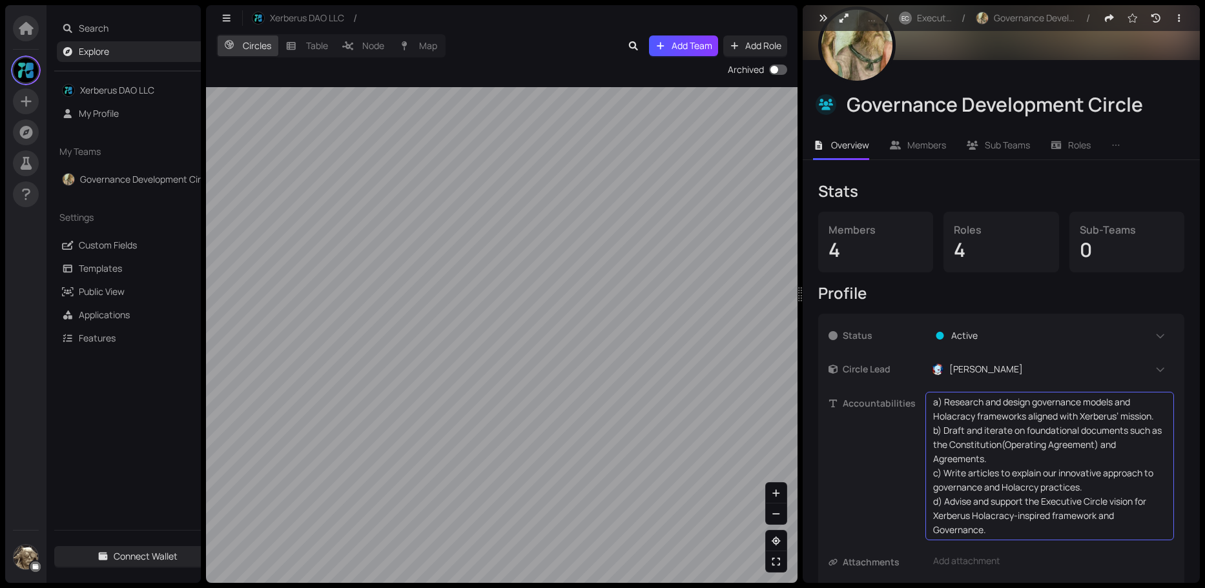
scroll to position [135, 0]
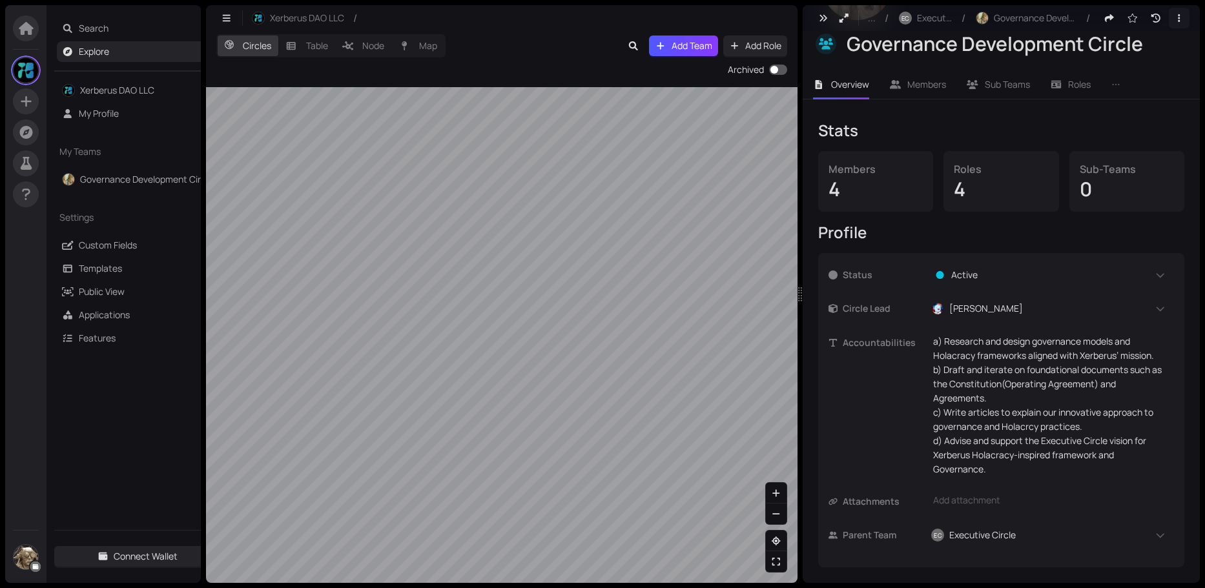
click at [1173, 15] on icon "button" at bounding box center [1179, 18] width 12 height 9
click at [1173, 17] on icon "button" at bounding box center [1179, 18] width 12 height 9
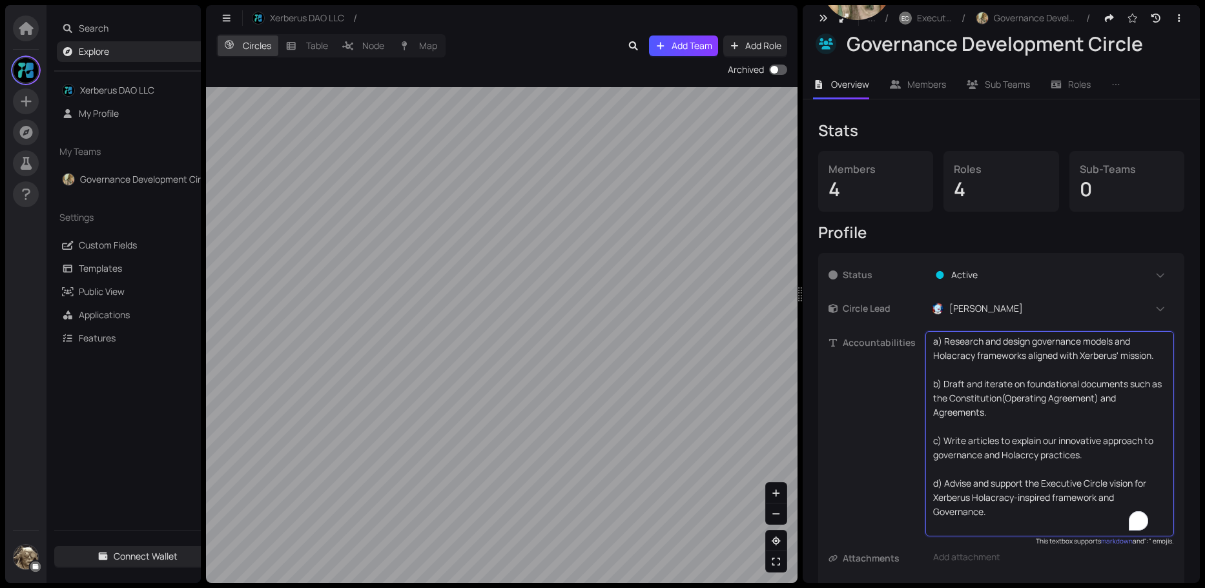
scroll to position [10, 0]
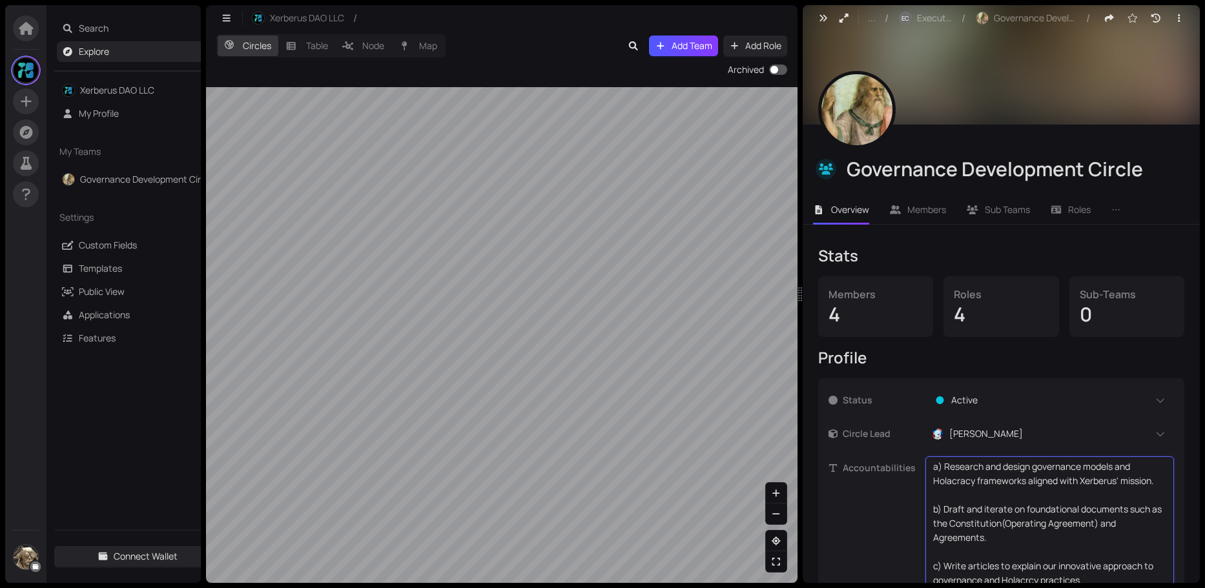
drag, startPoint x: 992, startPoint y: 468, endPoint x: 951, endPoint y: 387, distance: 90.4
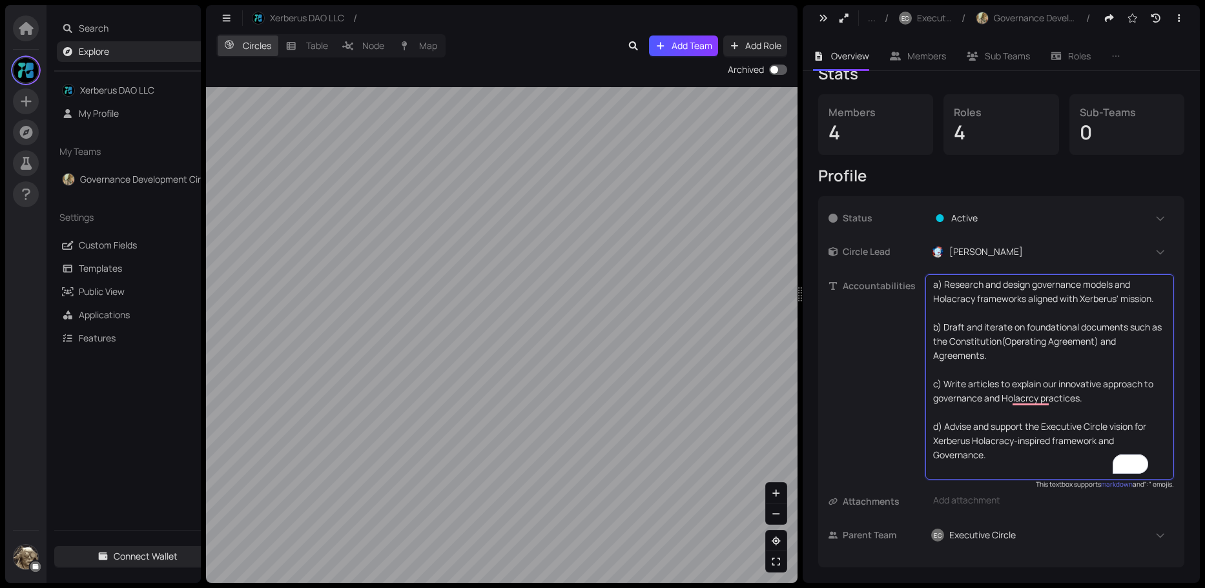
scroll to position [0, 0]
drag, startPoint x: 998, startPoint y: 454, endPoint x: 916, endPoint y: 265, distance: 206.5
click at [916, 265] on div "Status Active Circle Lead Emanuele Accountabilities a) Research and design gove…" at bounding box center [1002, 382] width 346 height 351
click at [1175, 17] on icon "button" at bounding box center [1179, 18] width 12 height 9
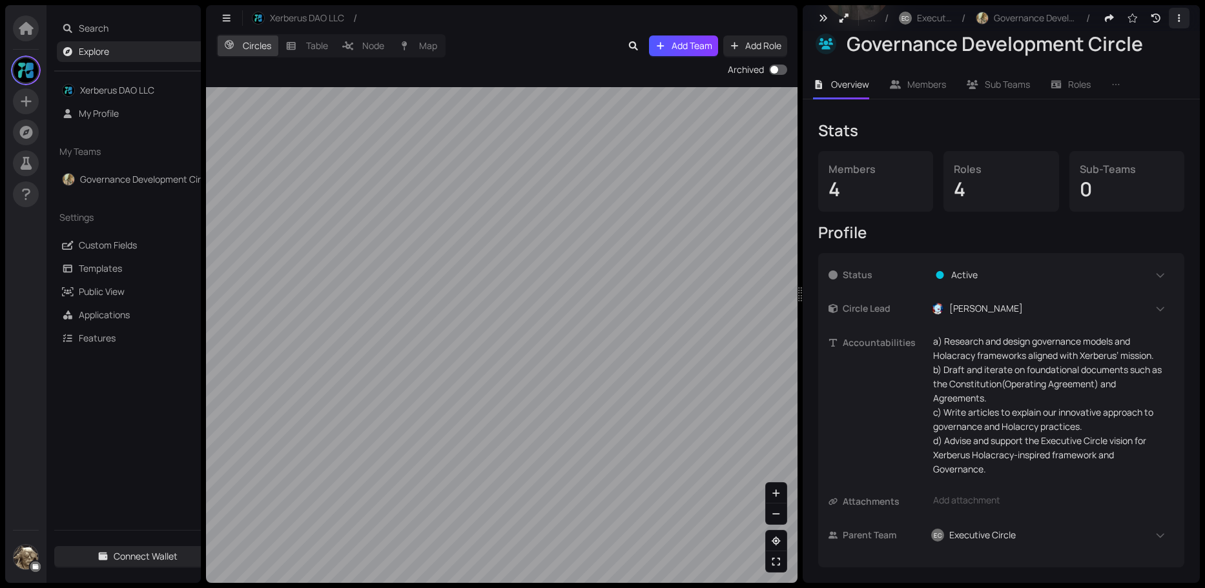
scroll to position [135, 0]
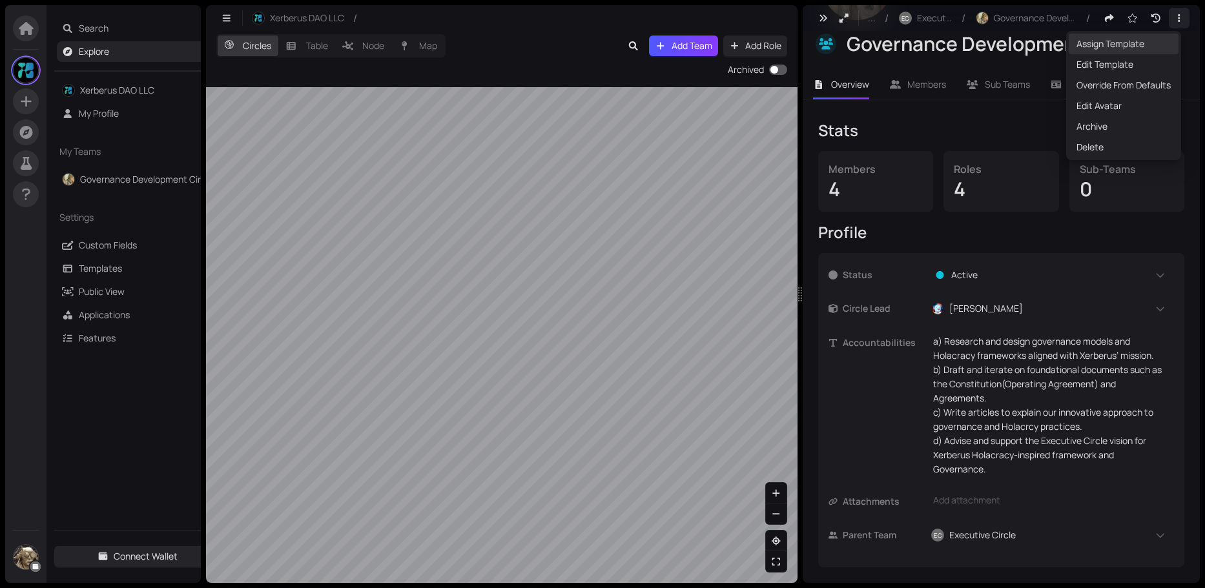
click at [1133, 45] on span "Assign Template" at bounding box center [1124, 44] width 94 height 14
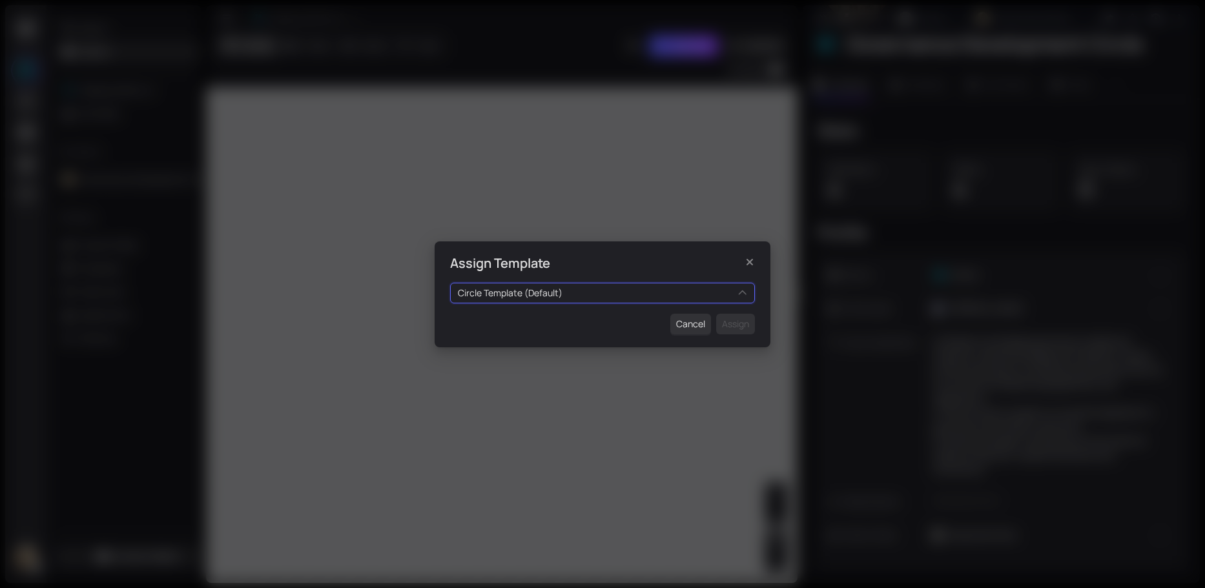
click at [745, 294] on div "Circle Template (Default) 0tRXvyHm68 i0zK8joOnn Executive Circle Circle DAO Org…" at bounding box center [602, 293] width 305 height 21
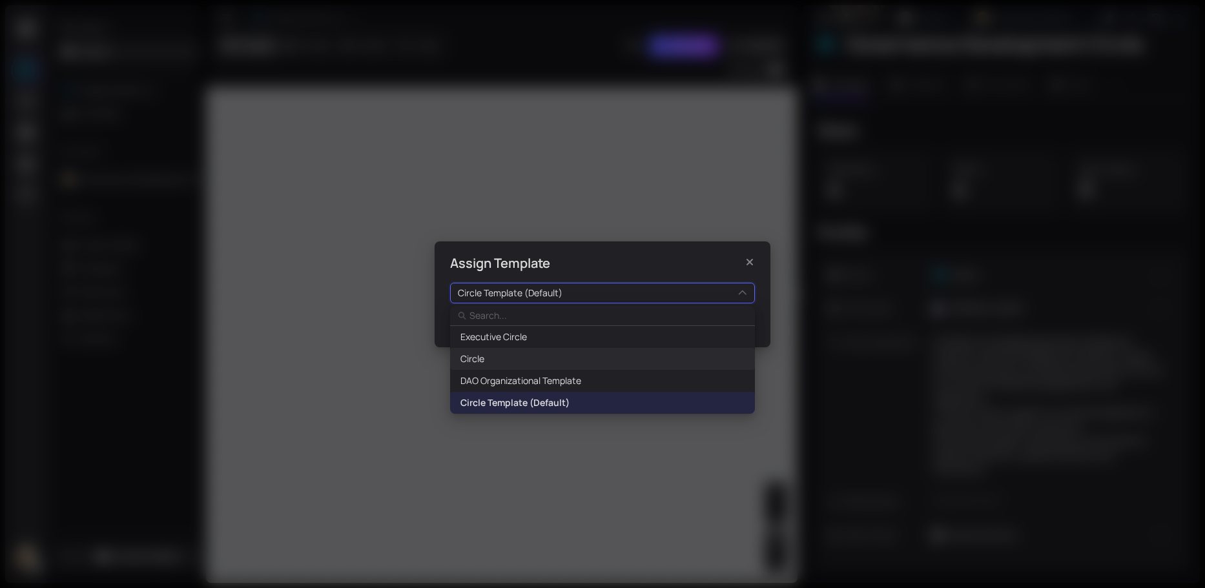
click at [482, 359] on span "Circle" at bounding box center [472, 359] width 24 height 14
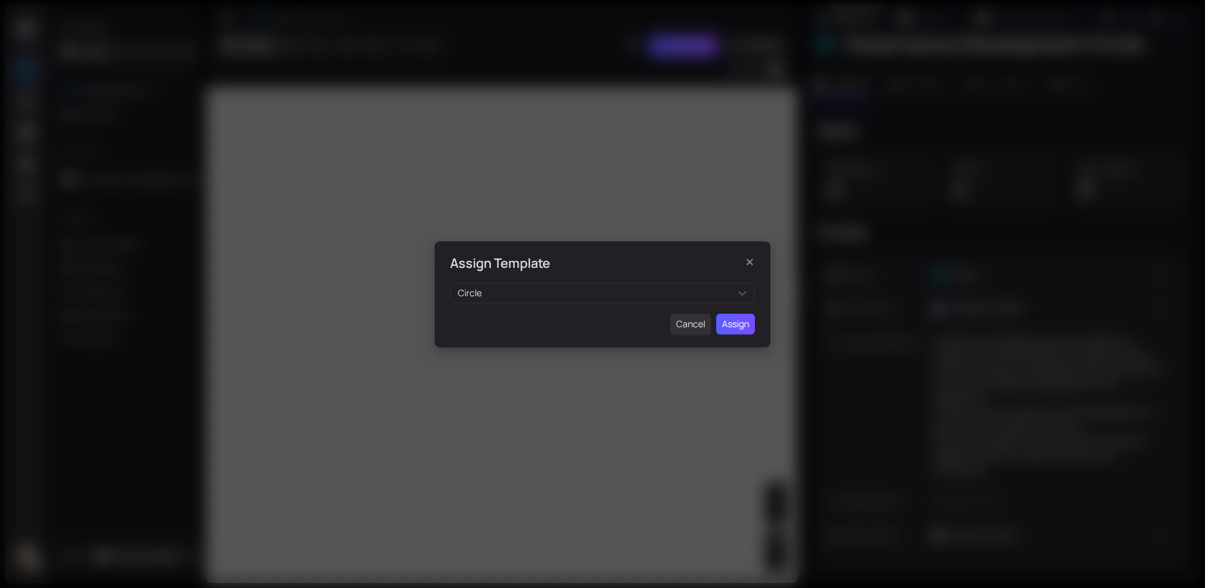
click at [723, 325] on span "Assign" at bounding box center [735, 324] width 27 height 14
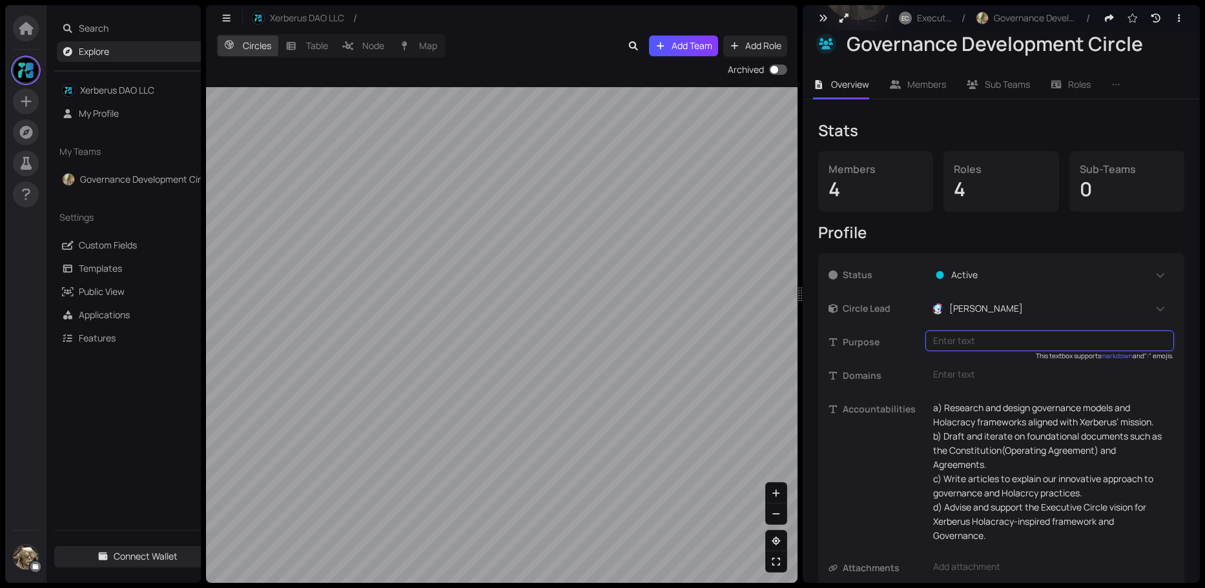
type textarea "The Governance Development Circle purpose is to research, design and evolve the…"
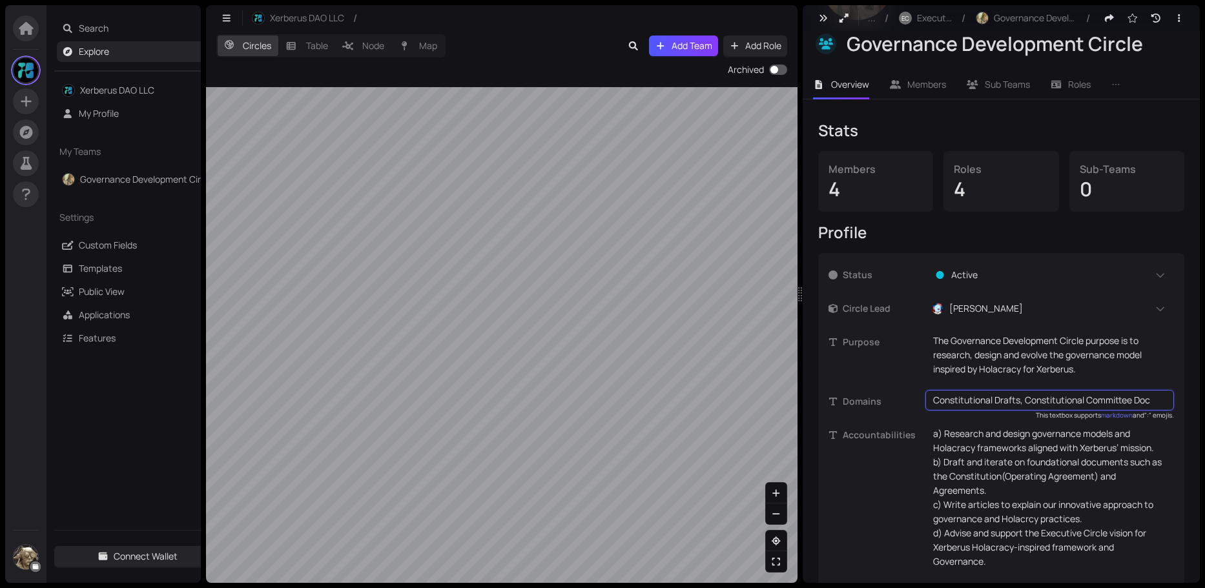
type textarea "Constitutional Drafts, Constitutional Committee Docs"
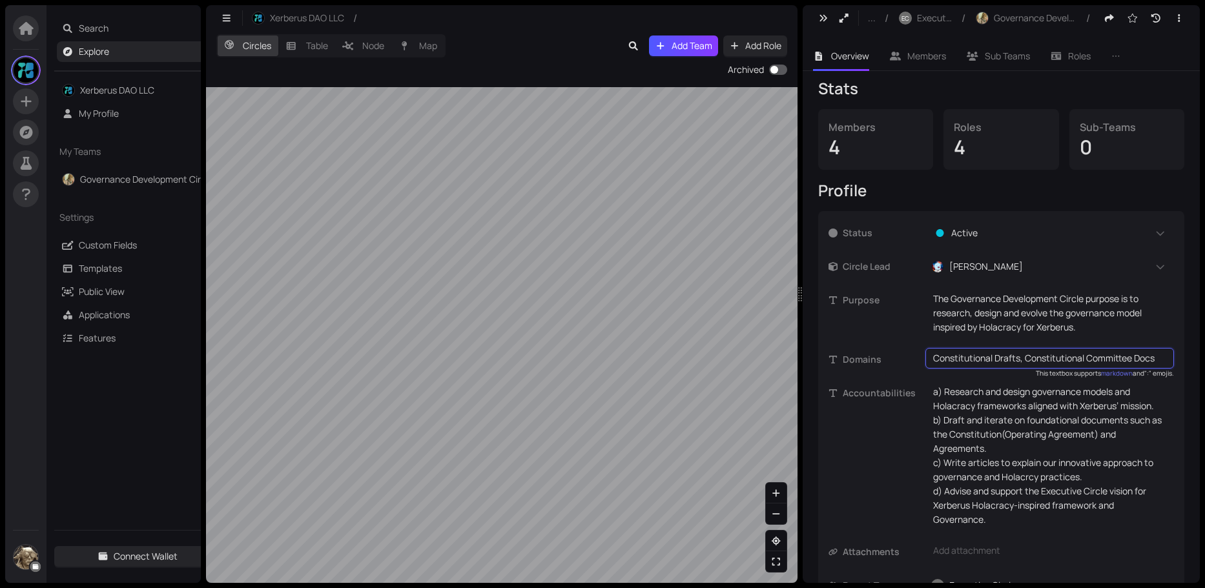
scroll to position [227, 0]
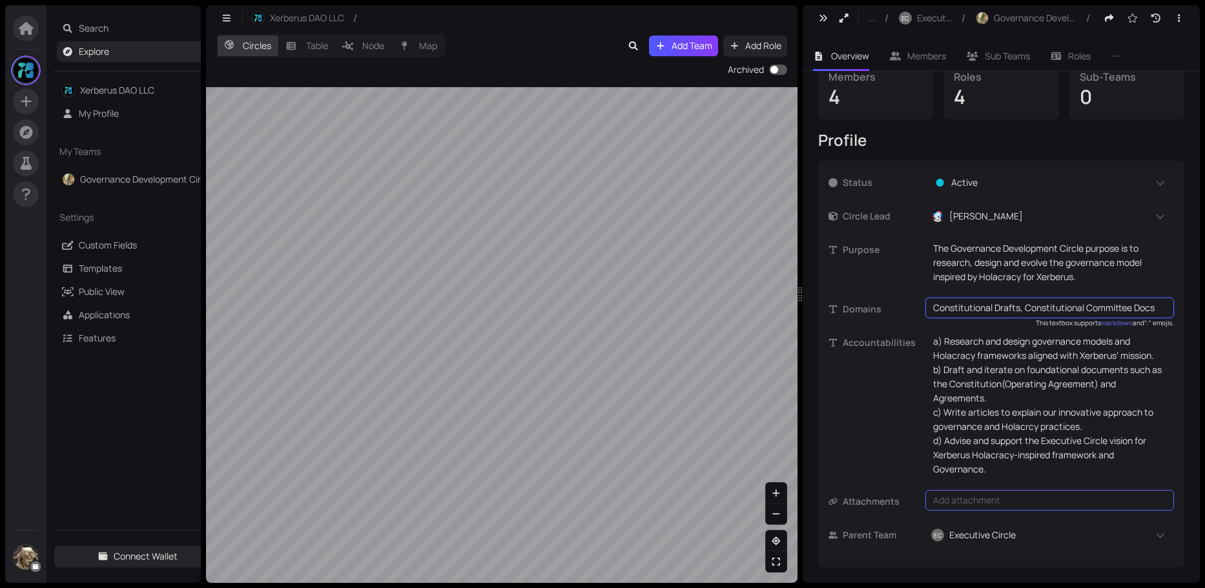
click at [951, 503] on div "Add attachment" at bounding box center [1049, 500] width 249 height 21
click at [947, 502] on div "Add attachment" at bounding box center [1049, 500] width 249 height 21
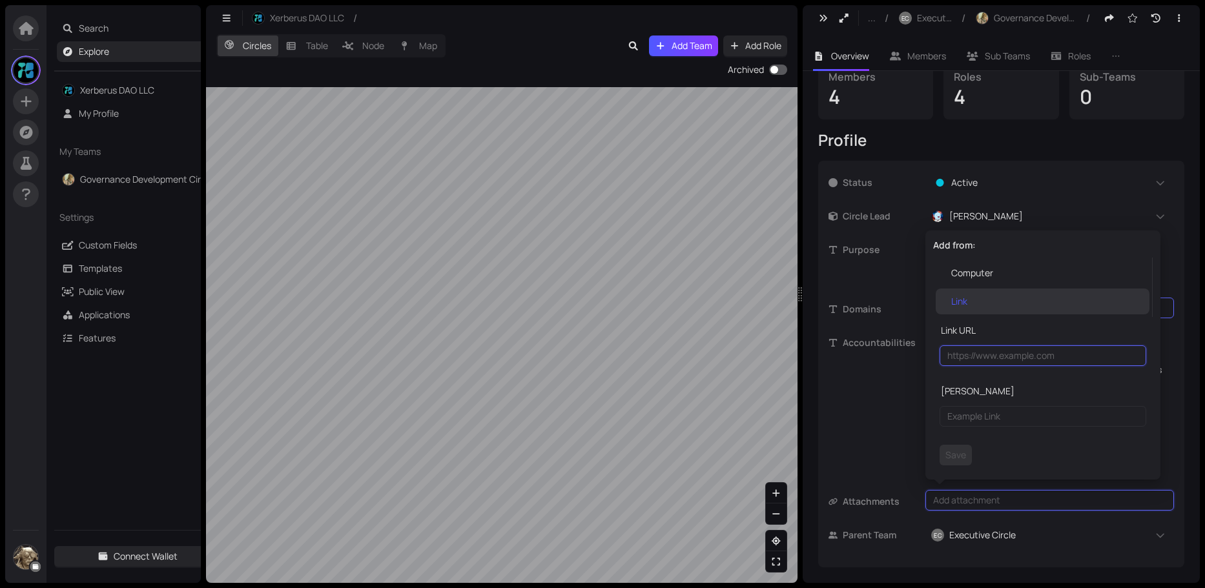
paste input "https://docs.google.com/document/d/1_22QRVNz1F3FM1WH-fZECW_ZLvc82msNKLfI19fa23s…"
type input "https://docs.google.com/document/d/1_22QRVNz1F3FM1WH-fZECW_ZLvc82msNKLfI19fa23s…"
click at [966, 420] on input "text" at bounding box center [1043, 416] width 207 height 21
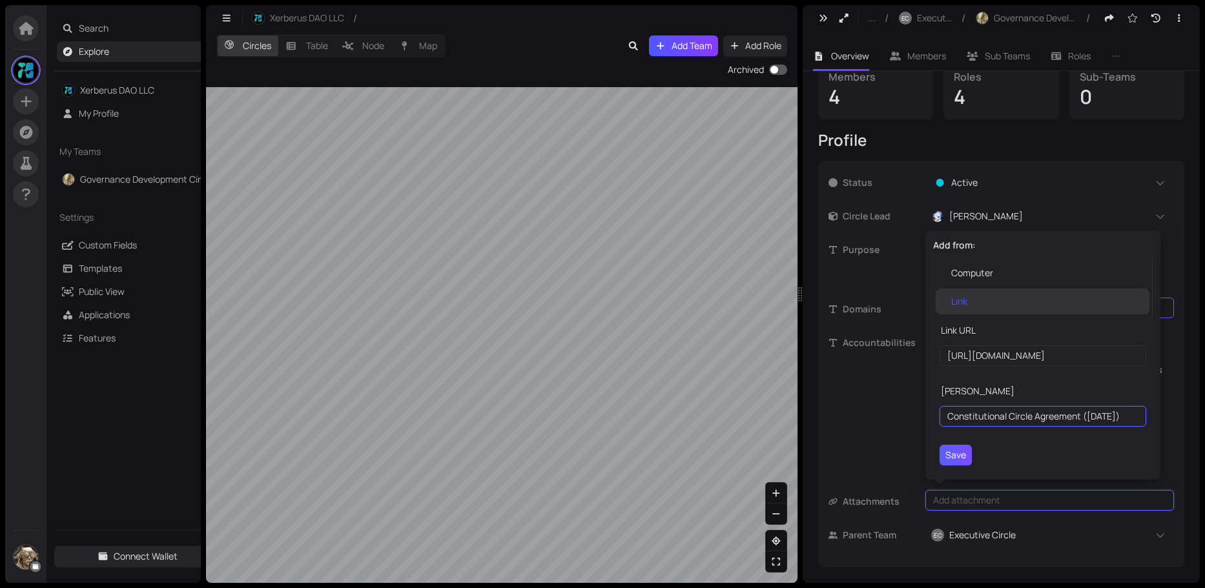
type input "Constitutional Circle Agreement (1.1.25)"
click at [961, 453] on span "Save" at bounding box center [955, 455] width 21 height 14
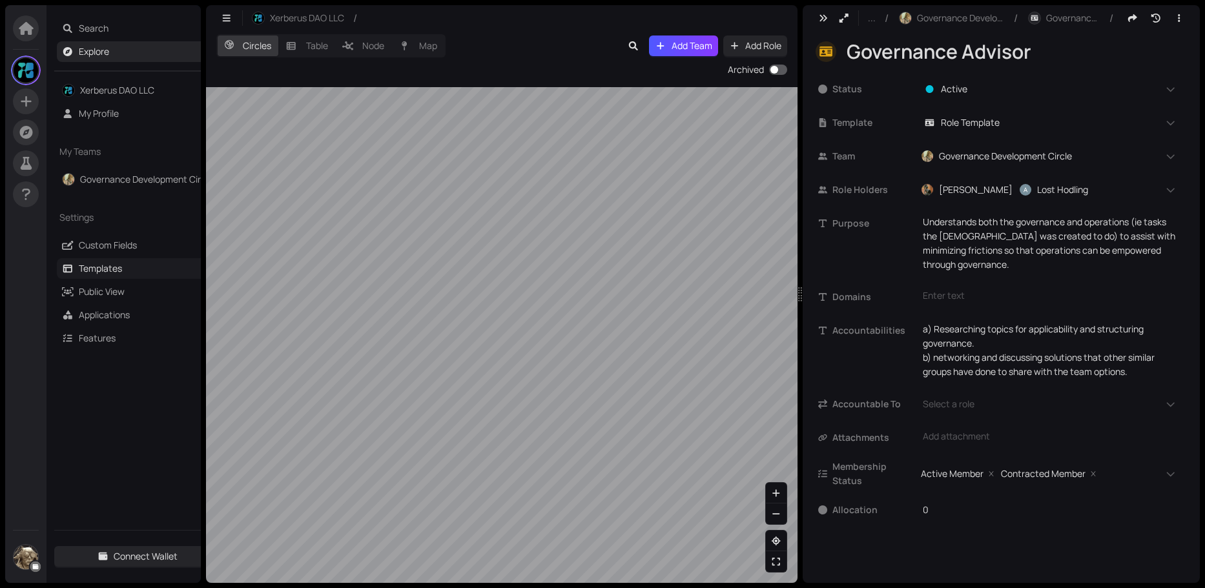
click at [97, 269] on link "Templates" at bounding box center [100, 268] width 43 height 12
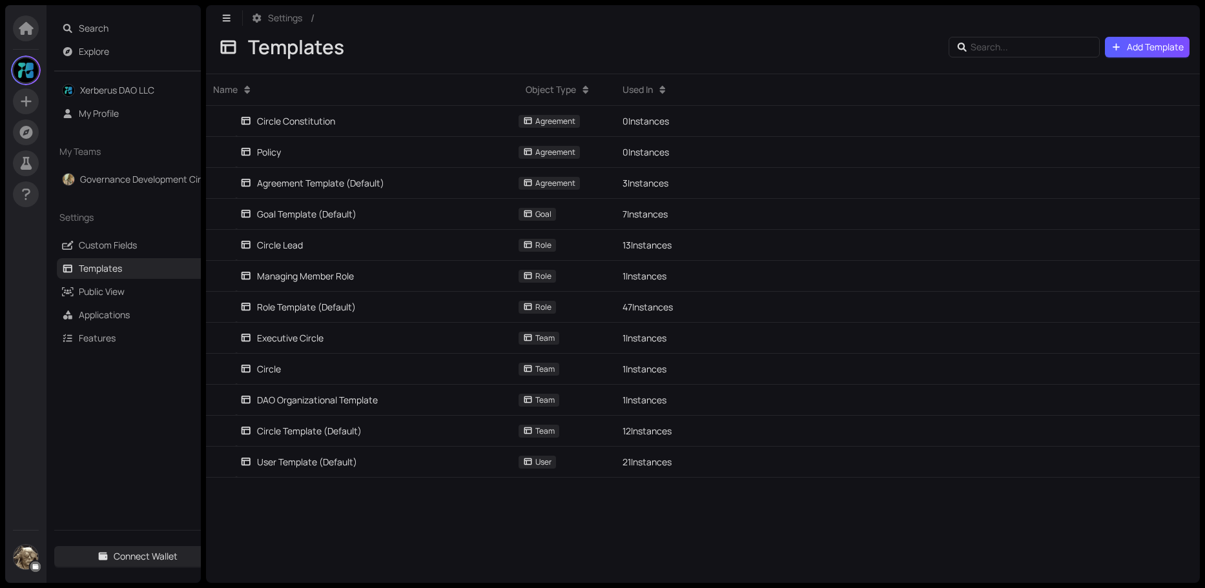
click at [1126, 43] on button "Add Template" at bounding box center [1147, 47] width 85 height 21
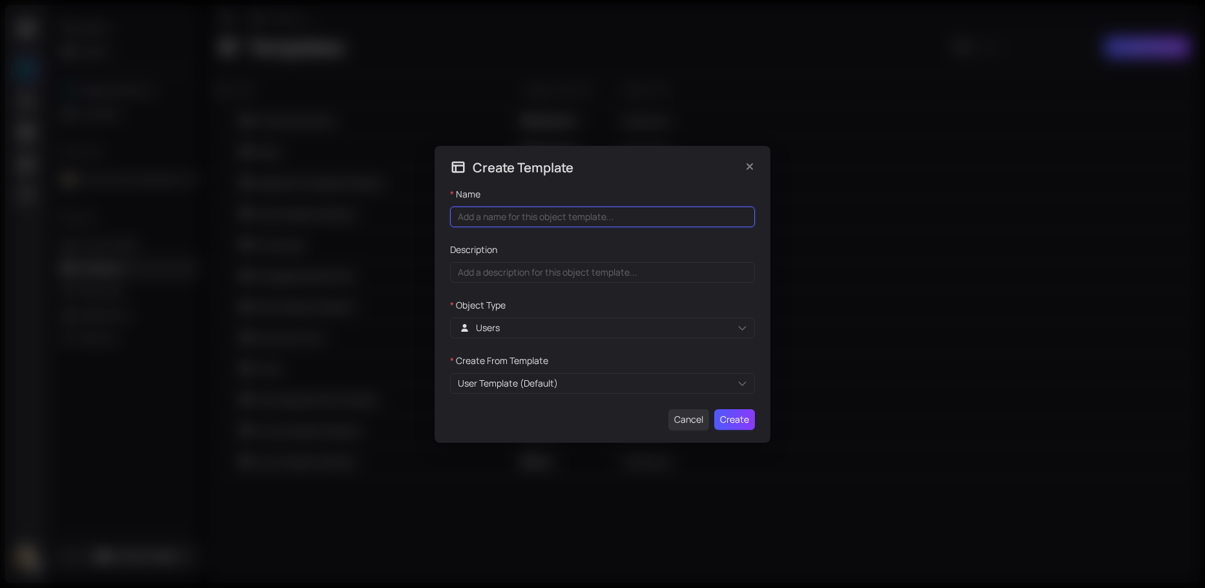
click at [517, 220] on input "Name" at bounding box center [602, 217] width 305 height 21
type input "Xerberus Role"
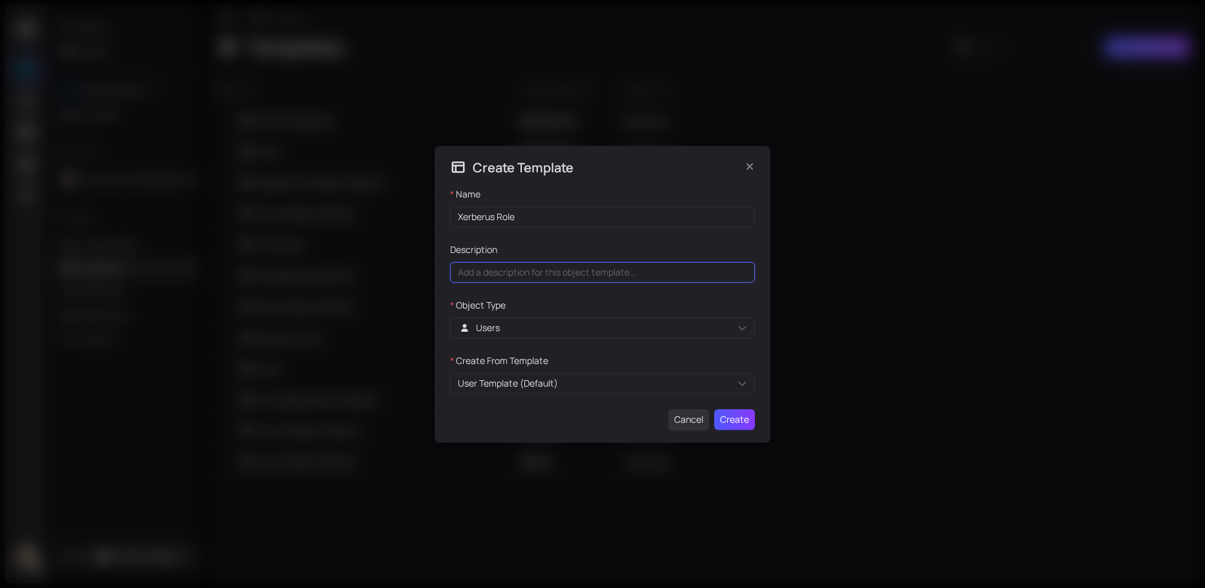
click at [514, 274] on input "Description" at bounding box center [602, 272] width 305 height 21
type input "Basic Xerberus Role template"
click at [744, 419] on span "Create" at bounding box center [734, 420] width 29 height 14
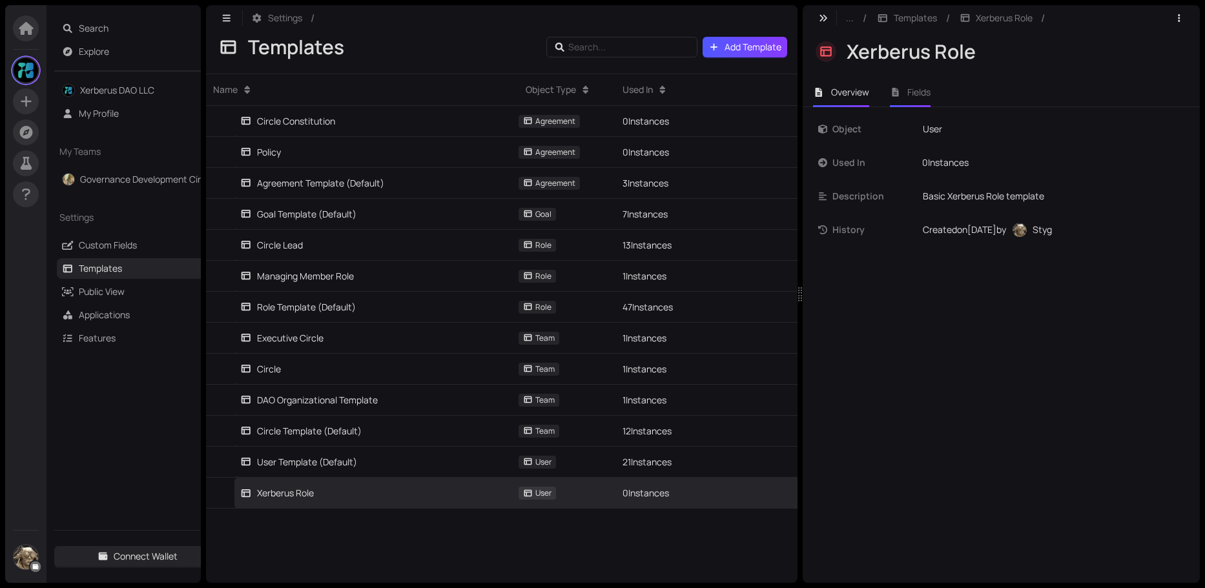
click at [914, 98] on li "Fields" at bounding box center [911, 92] width 62 height 30
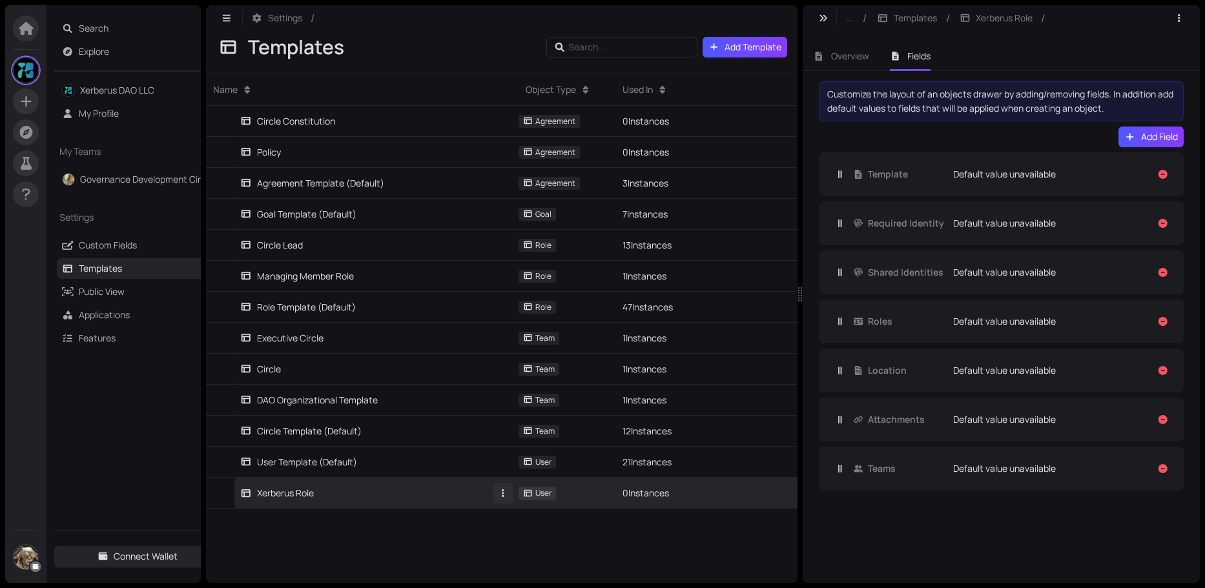
click at [505, 495] on icon "button" at bounding box center [503, 493] width 12 height 9
click at [525, 541] on div "Delete" at bounding box center [533, 540] width 61 height 14
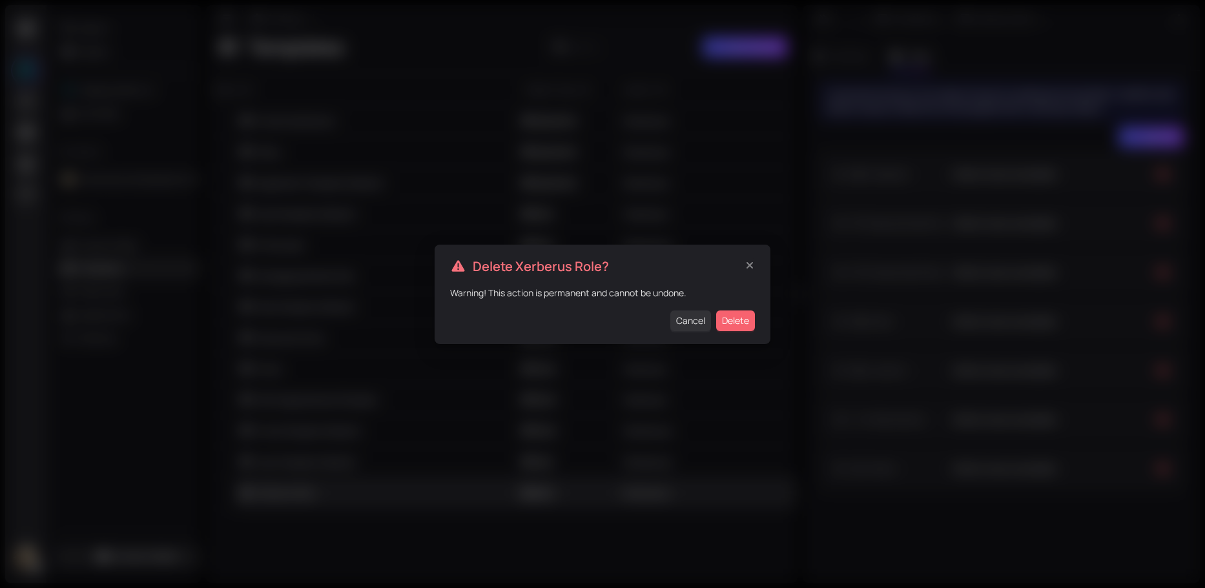
click at [740, 328] on button "Delete" at bounding box center [735, 321] width 39 height 21
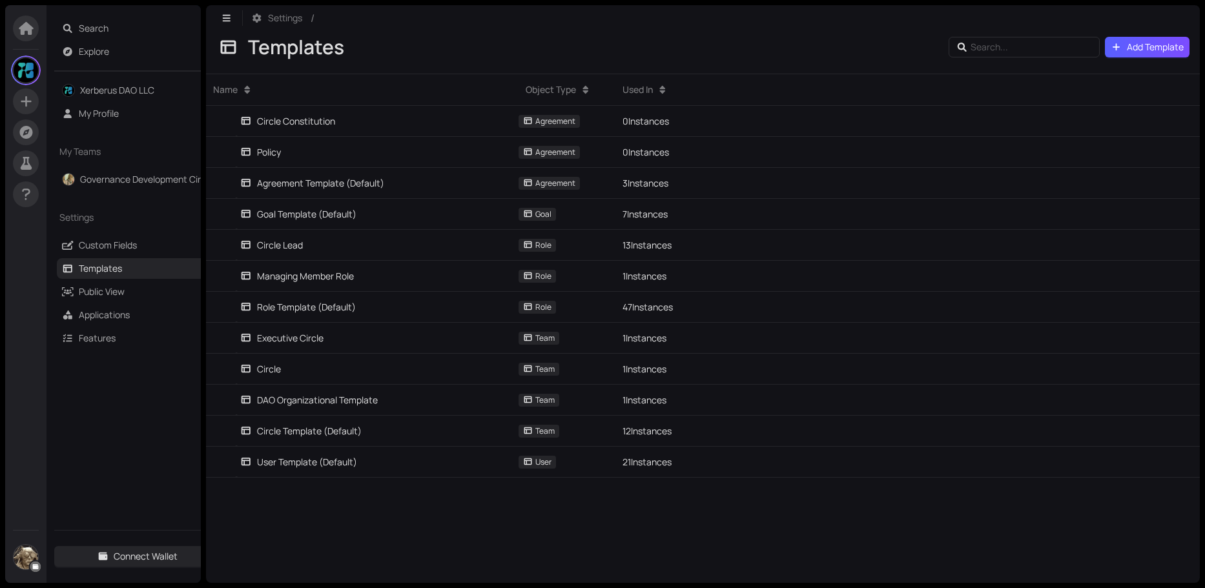
click at [1124, 47] on button "Add Template" at bounding box center [1147, 47] width 85 height 21
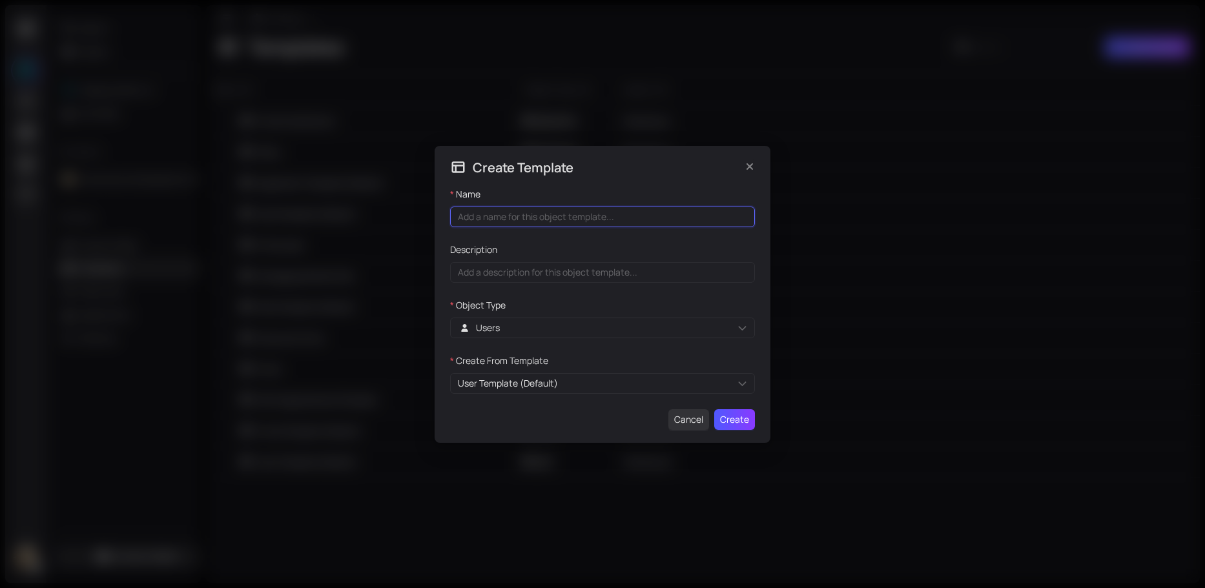
click at [514, 209] on input "Name" at bounding box center [602, 217] width 305 height 21
type input "Xerberus Role"
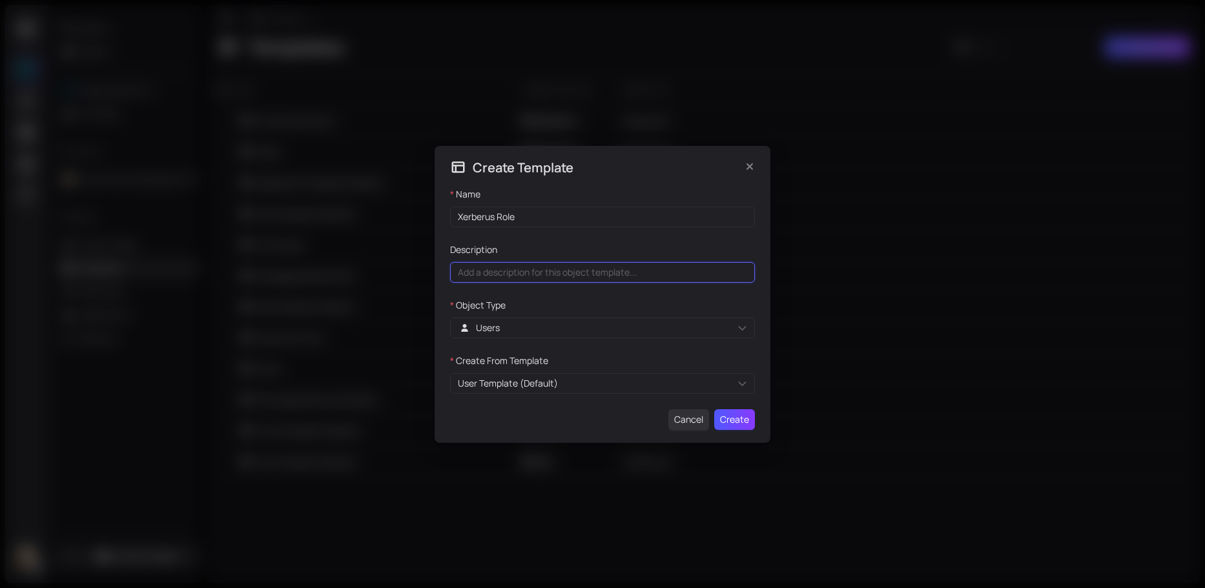
click at [493, 268] on input "Description" at bounding box center [602, 272] width 305 height 21
type input "Basic Xerberus role template"
click at [747, 331] on div "Users" at bounding box center [602, 328] width 305 height 21
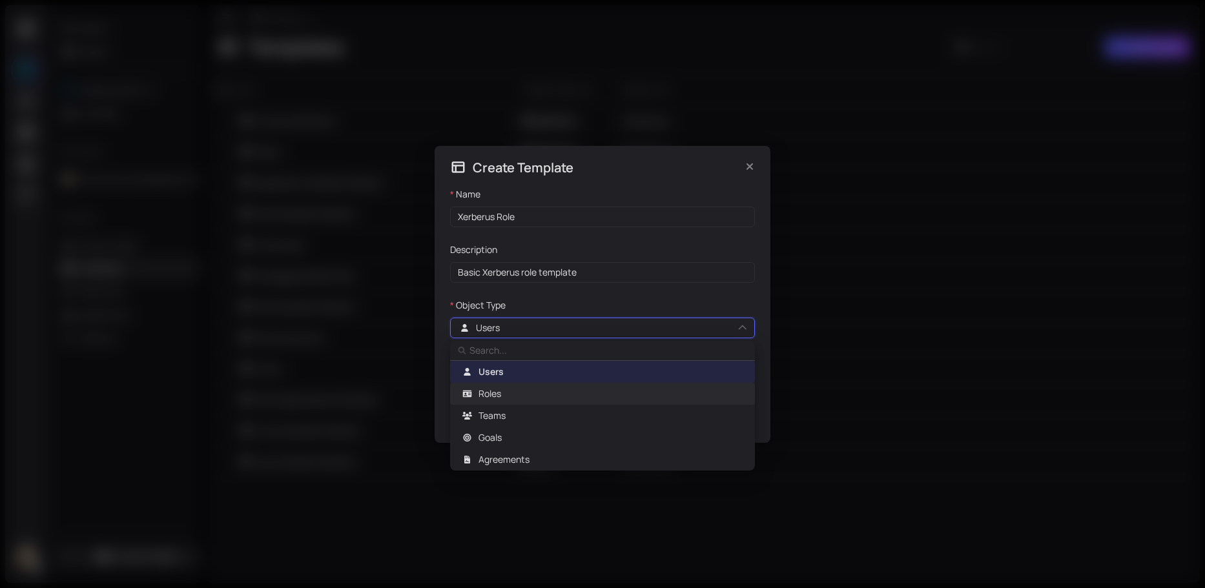
click at [492, 401] on div "Roles" at bounding box center [602, 393] width 289 height 15
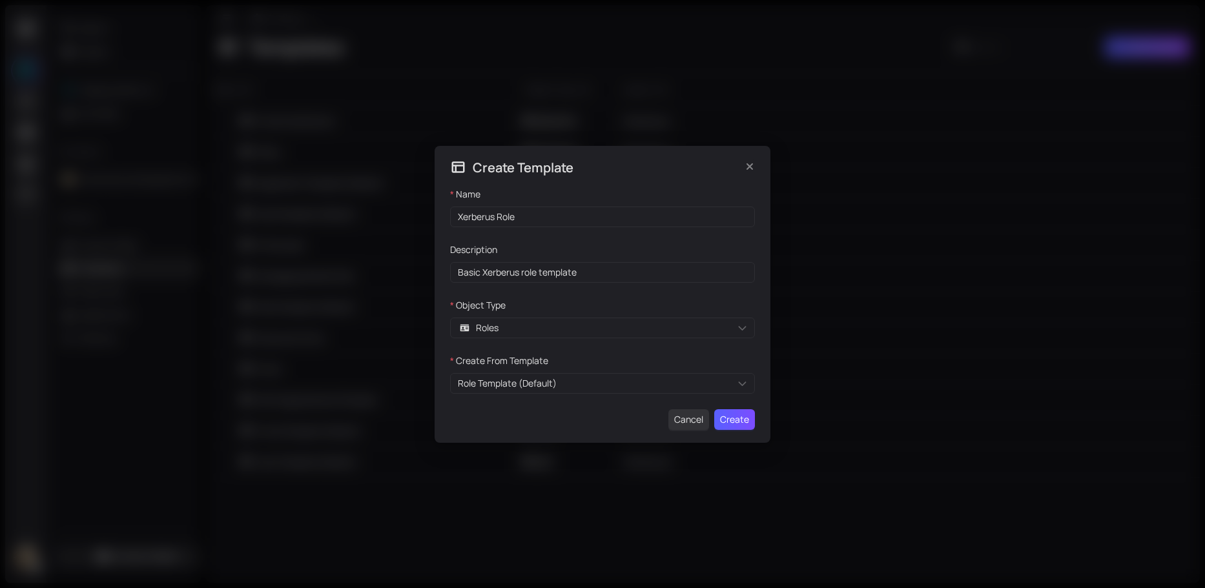
click at [747, 415] on span "Create" at bounding box center [734, 420] width 29 height 14
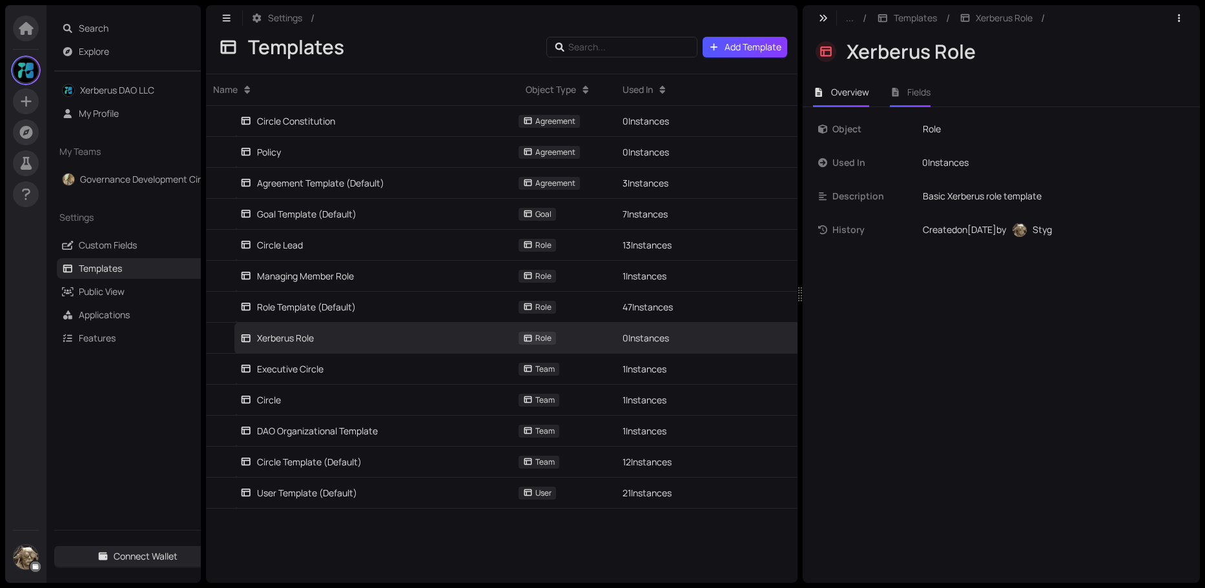
click at [912, 85] on li "Fields" at bounding box center [911, 92] width 62 height 30
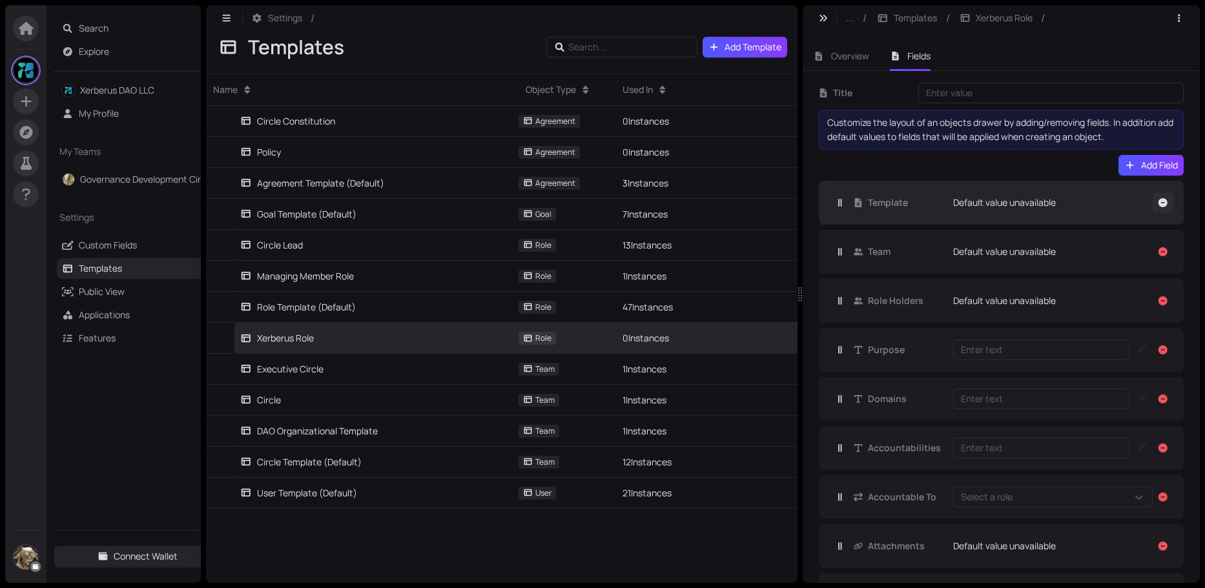
click at [1159, 201] on icon "button" at bounding box center [1163, 202] width 9 height 9
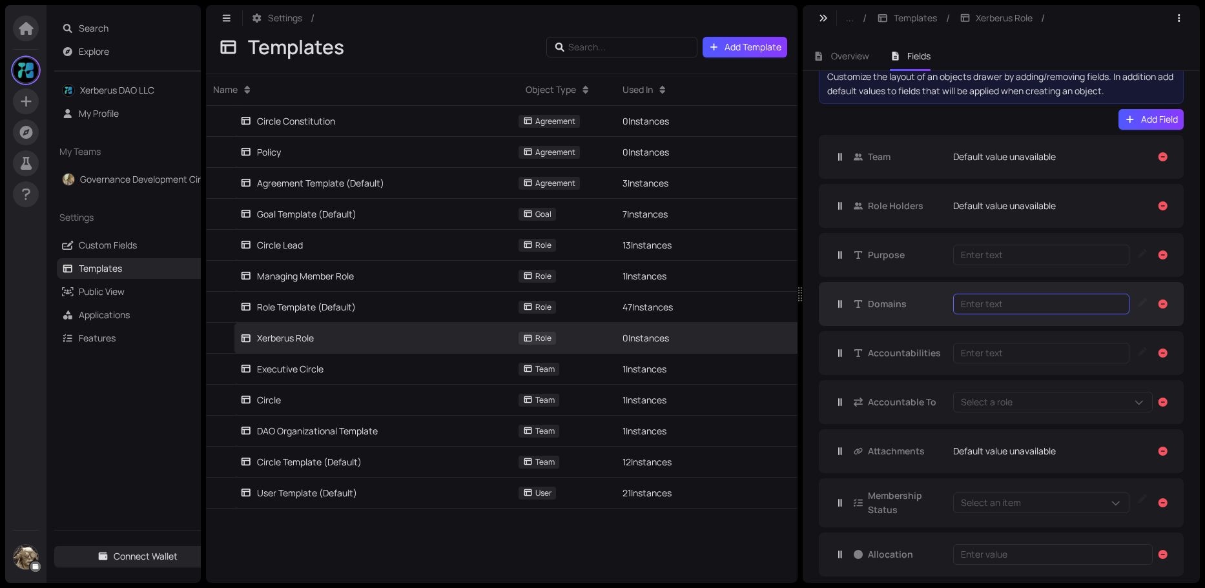
scroll to position [60, 0]
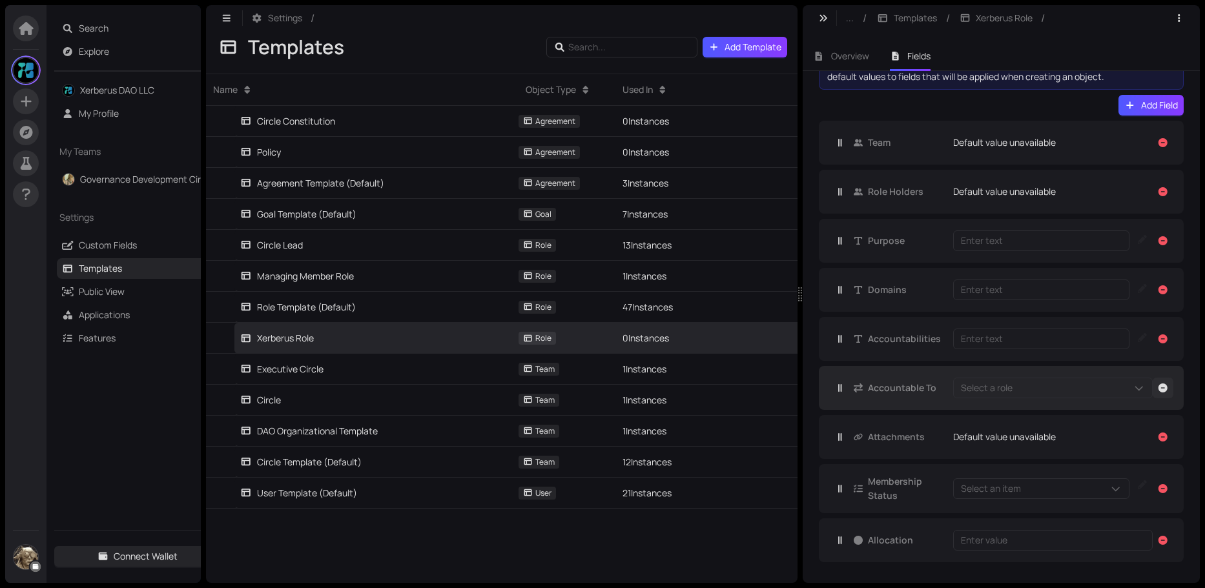
click at [1159, 389] on icon "button" at bounding box center [1163, 388] width 9 height 9
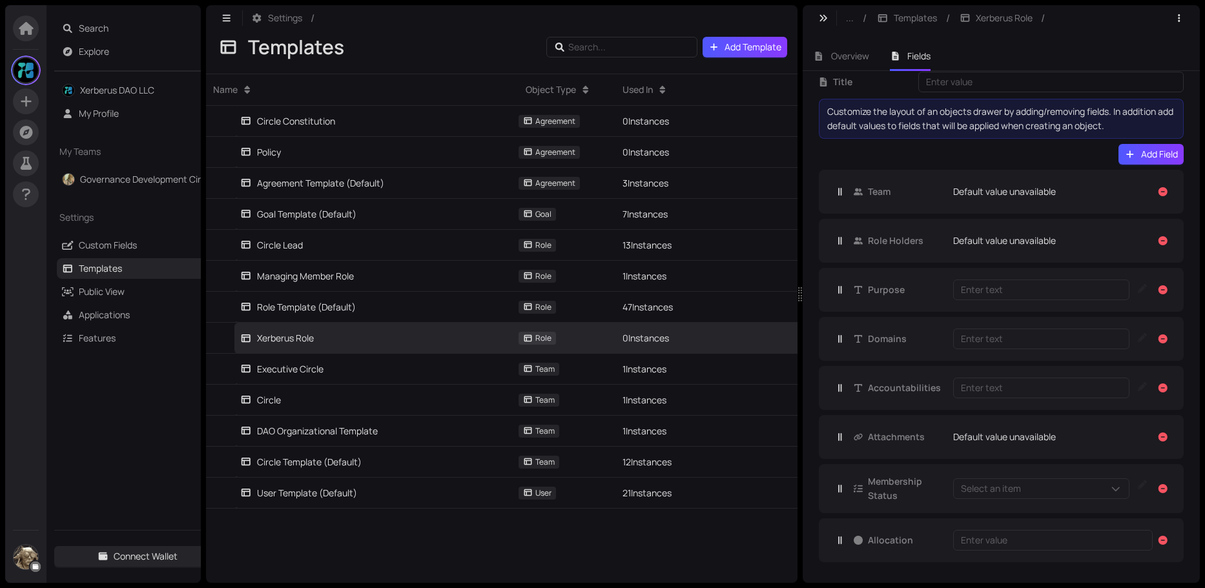
scroll to position [11, 0]
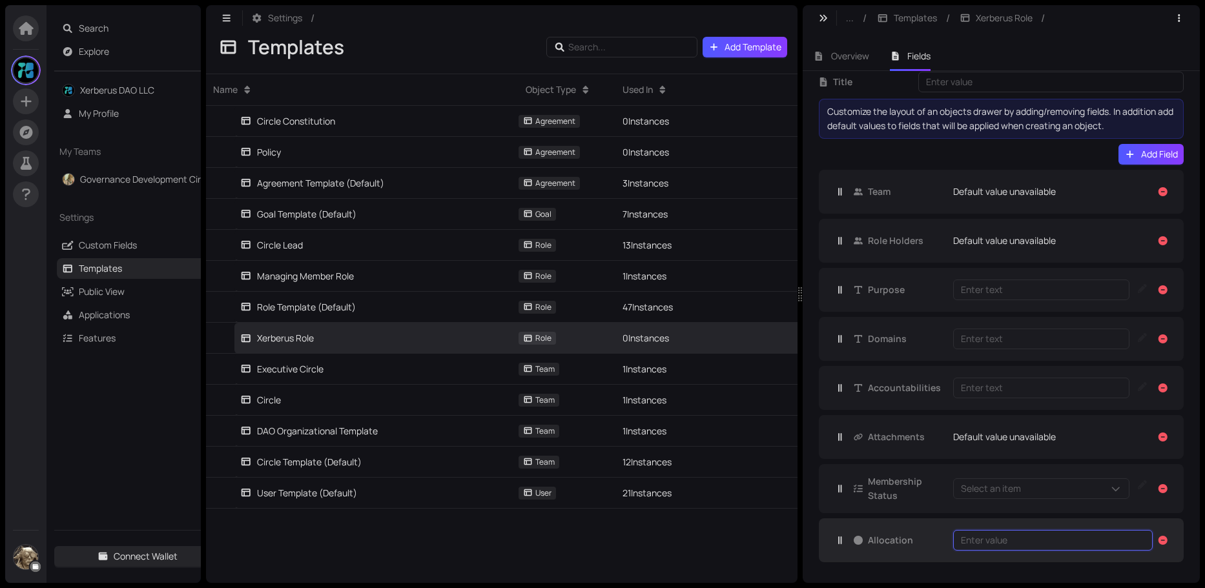
click at [1107, 539] on input "number" at bounding box center [1048, 540] width 174 height 14
click at [1157, 541] on icon "button" at bounding box center [1163, 540] width 12 height 9
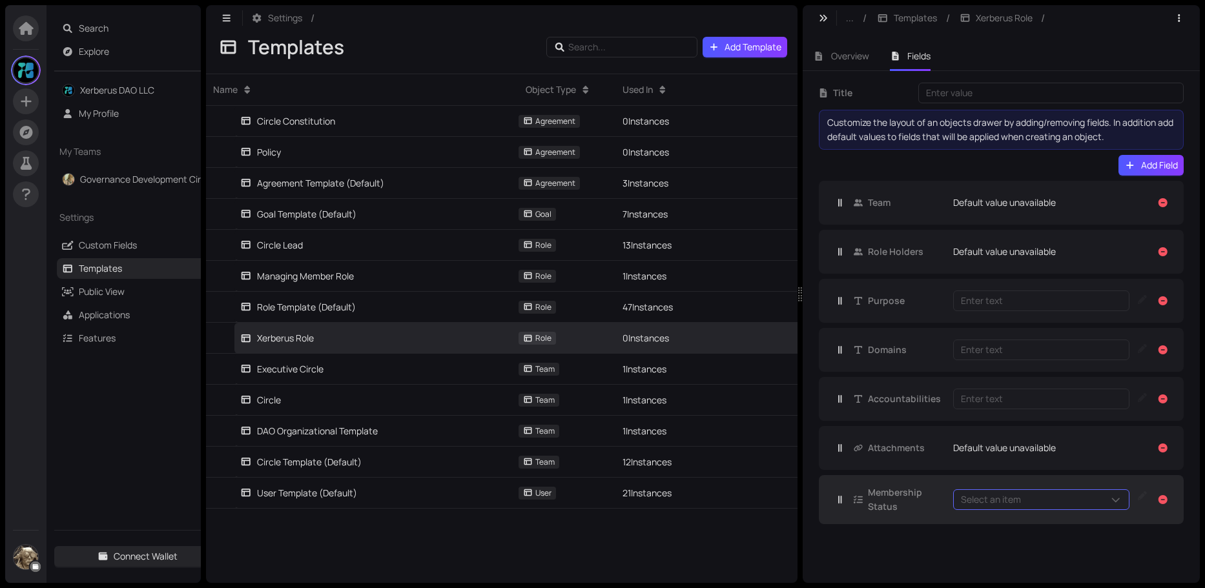
click at [1119, 503] on span at bounding box center [1116, 500] width 12 height 14
click at [119, 88] on link "Xerberus DAO LLC" at bounding box center [117, 90] width 74 height 12
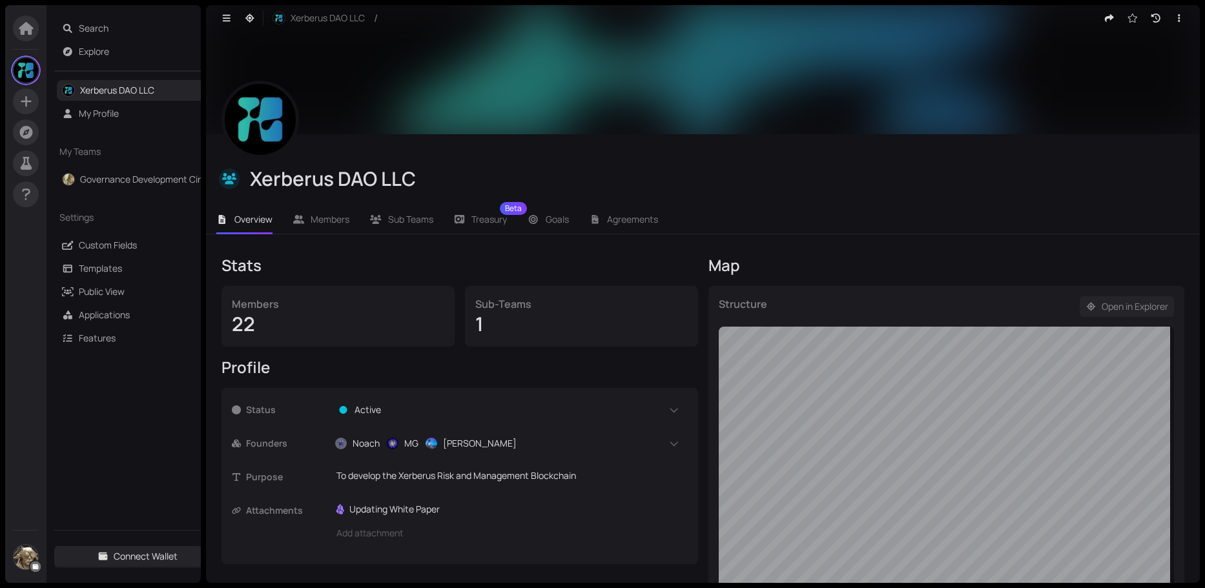
click at [1106, 311] on span "Open in Explorer" at bounding box center [1135, 307] width 67 height 14
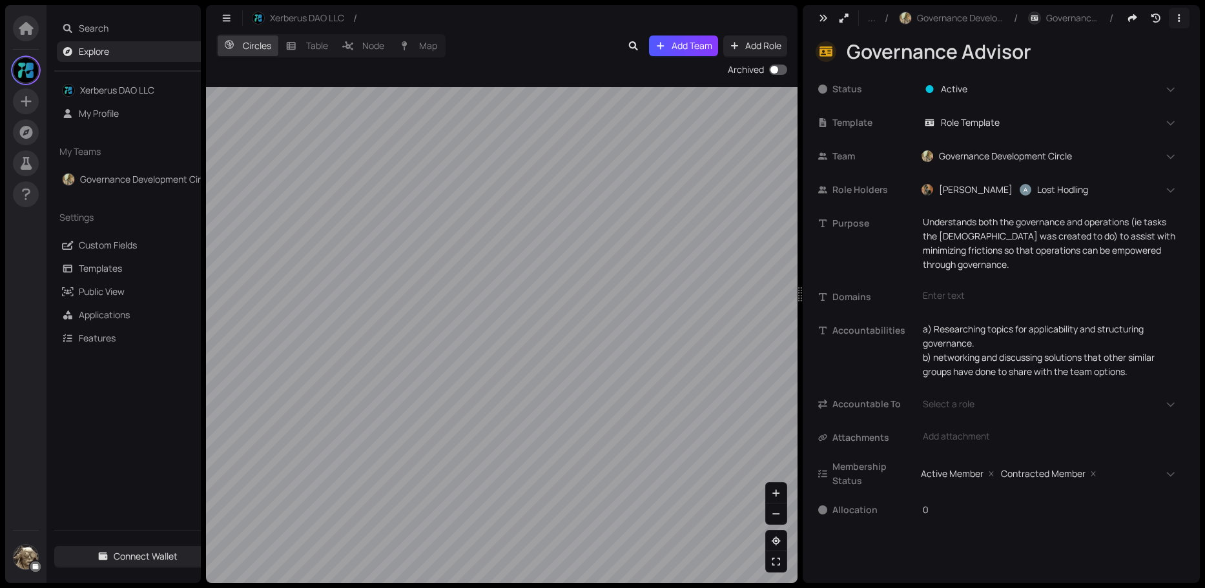
click at [1176, 17] on icon "button" at bounding box center [1179, 18] width 12 height 9
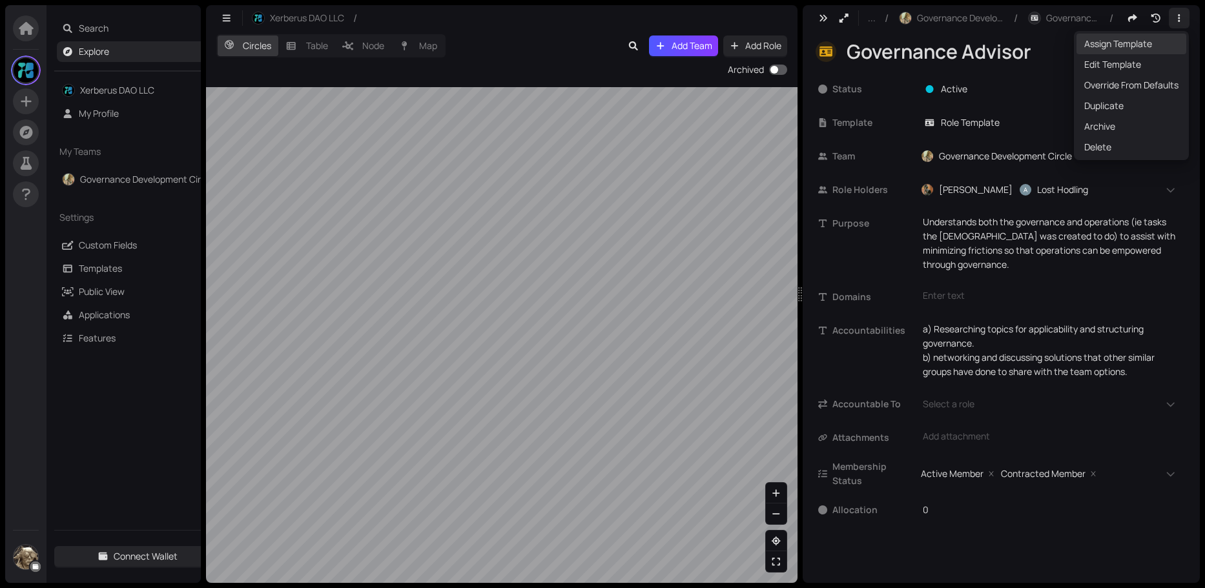
click at [1119, 46] on span "Assign Template" at bounding box center [1131, 44] width 94 height 14
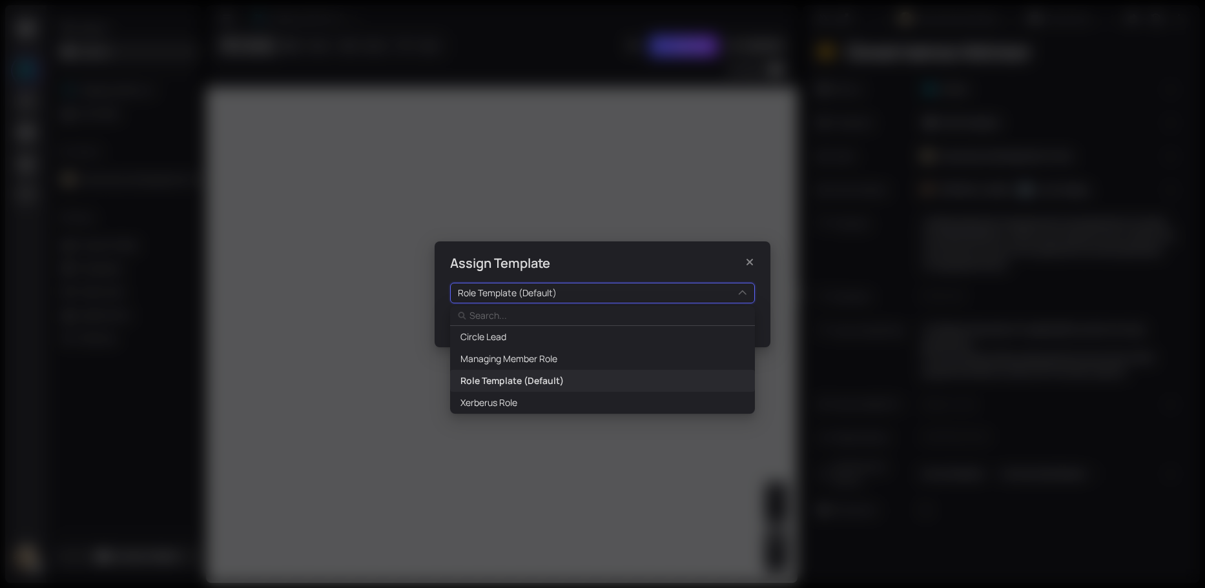
click at [741, 289] on div "Role Template (Default) 1LI4VWbB3E S191A-Lg5H JEaKcChj6u Circle Lead Managing M…" at bounding box center [602, 293] width 305 height 21
click at [504, 402] on span "Xerberus Role" at bounding box center [488, 403] width 57 height 14
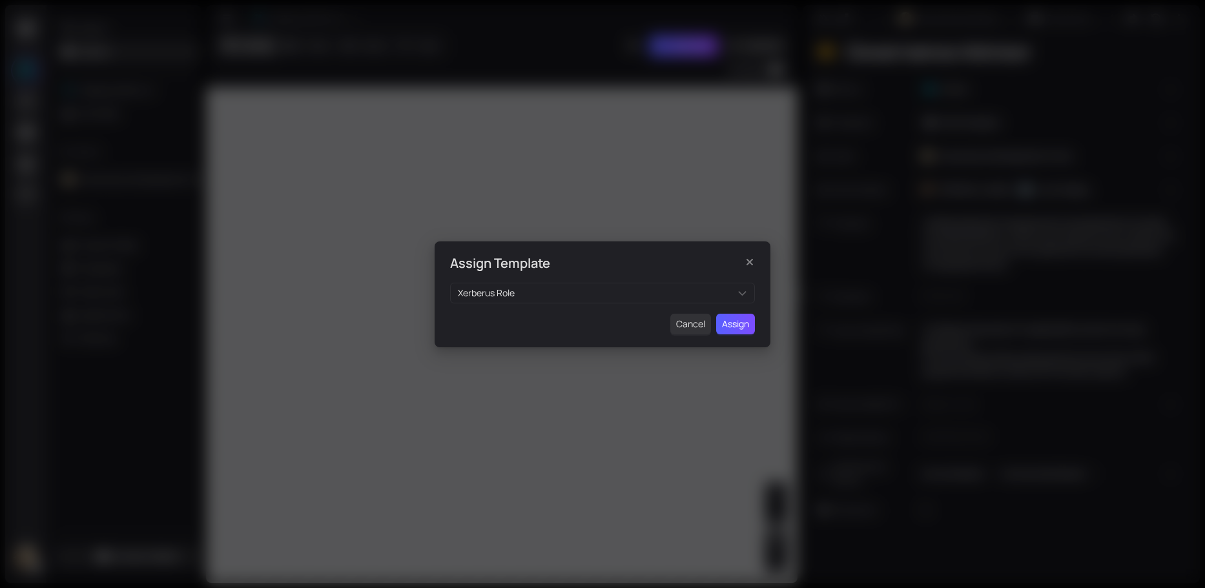
click at [741, 322] on span "Assign" at bounding box center [735, 324] width 27 height 14
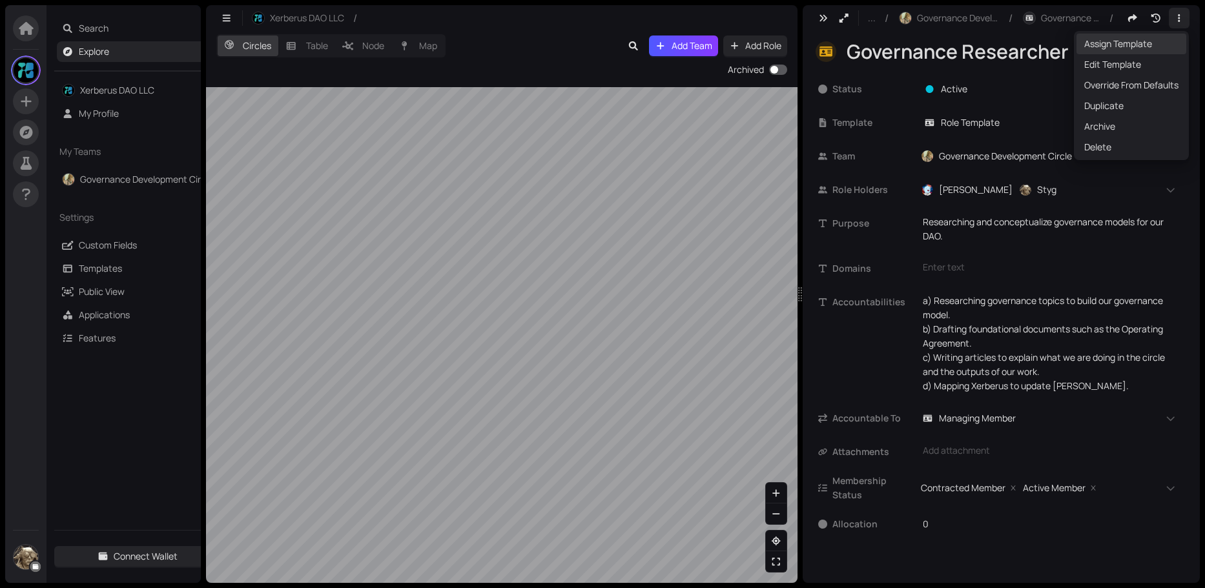
click at [1147, 39] on span "Assign Template" at bounding box center [1131, 44] width 94 height 14
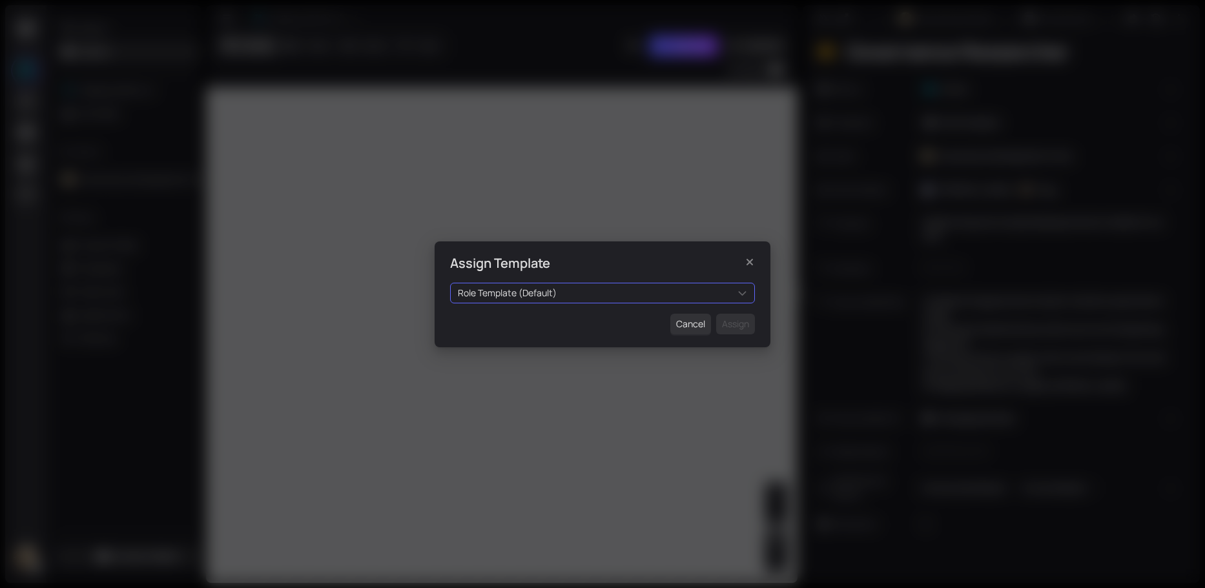
click at [746, 293] on div "Role Template (Default)" at bounding box center [602, 293] width 305 height 21
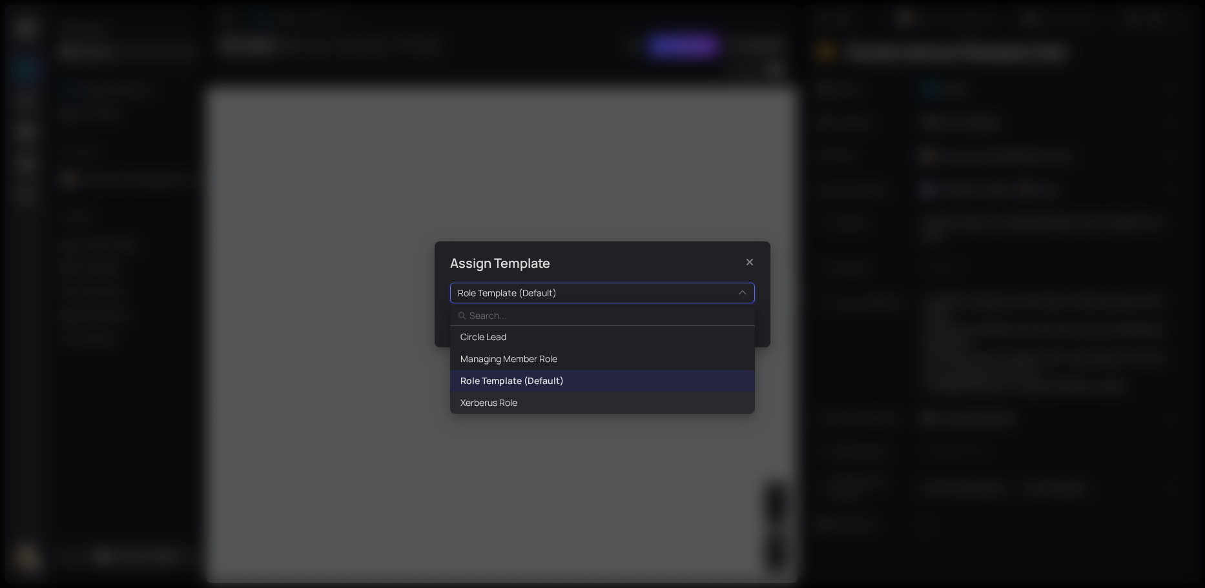
click at [500, 401] on span "Xerberus Role" at bounding box center [488, 403] width 57 height 14
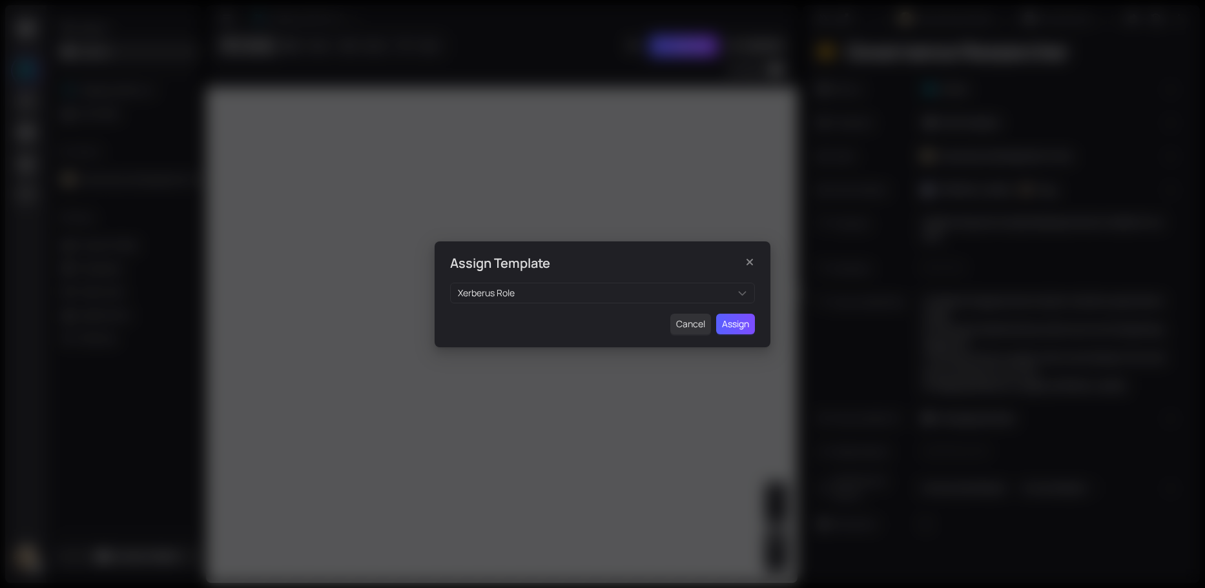
click at [743, 326] on span "Assign" at bounding box center [735, 324] width 27 height 14
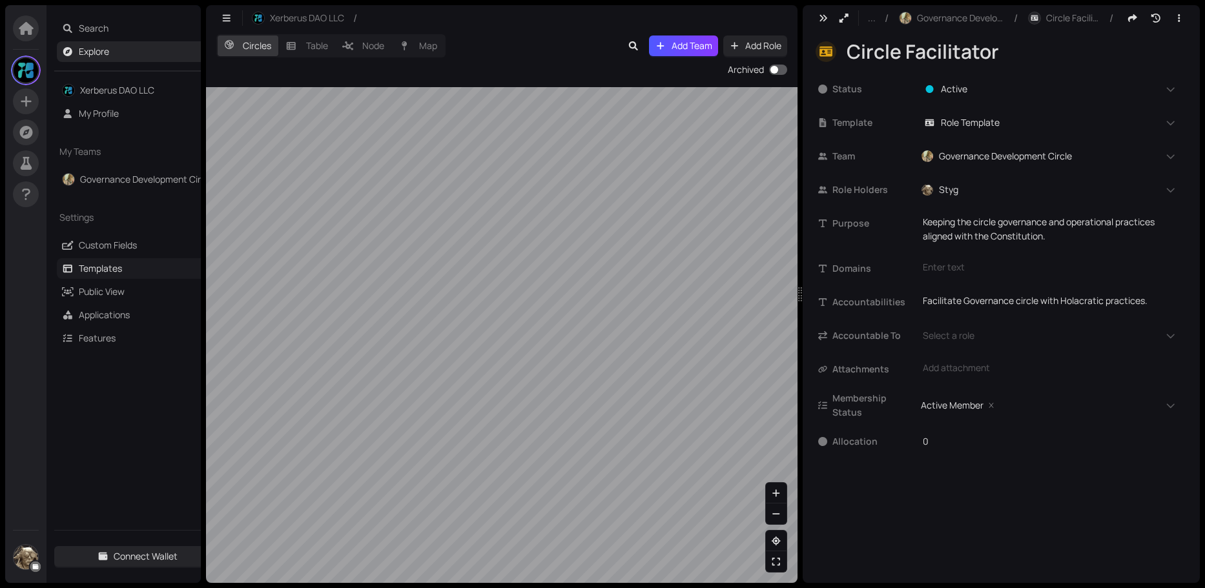
click at [94, 266] on link "Templates" at bounding box center [100, 268] width 43 height 12
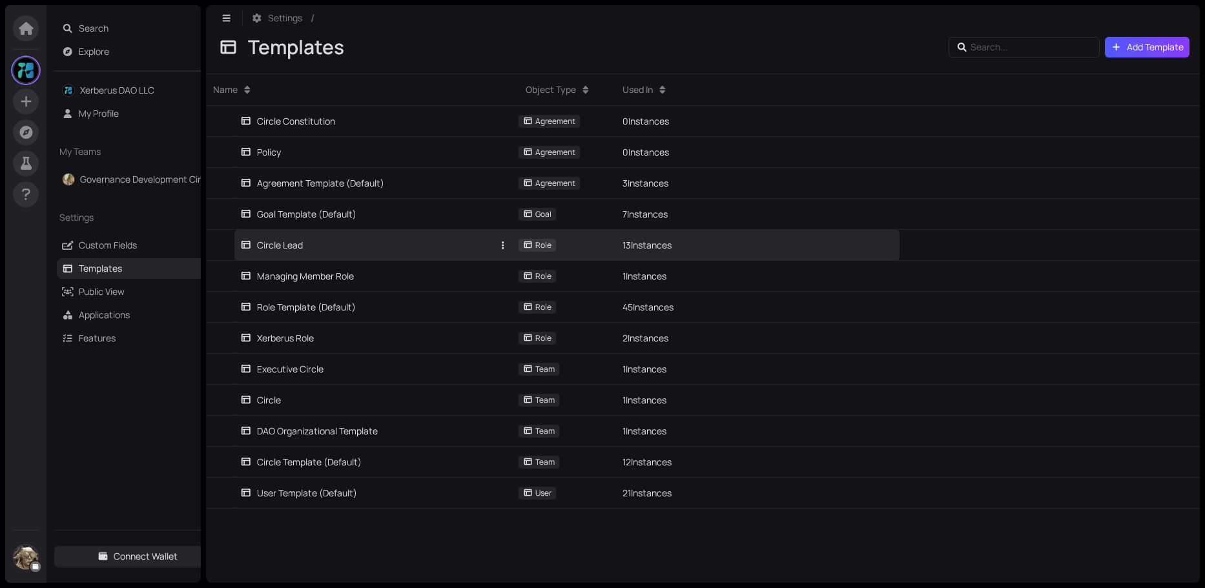
click at [384, 252] on link "Circle Lead" at bounding box center [366, 245] width 253 height 30
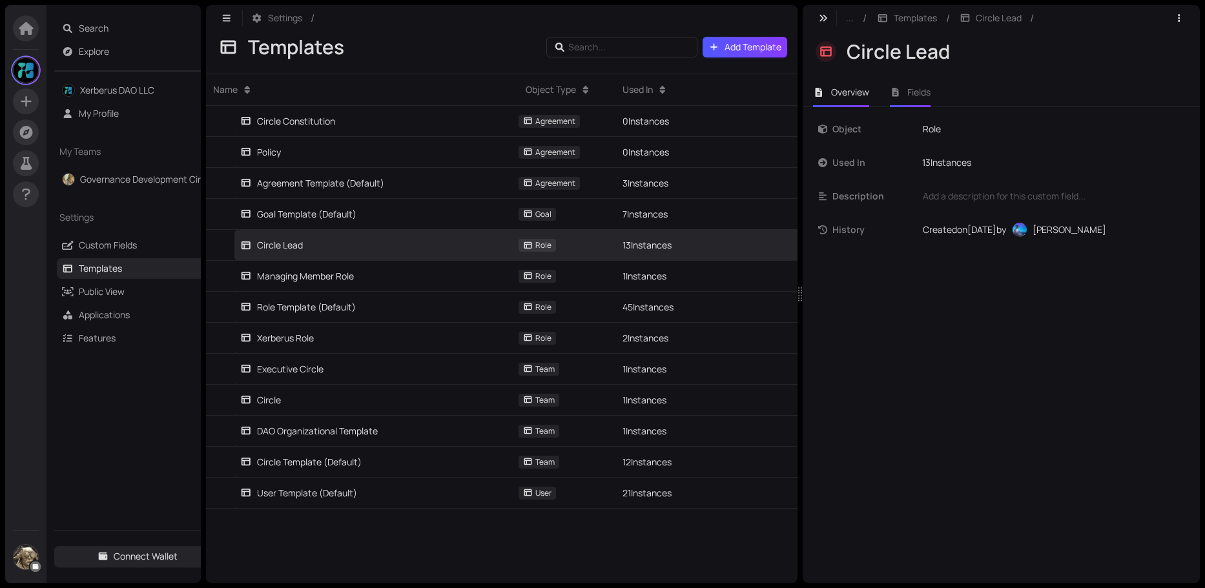
click at [919, 94] on span "Fields" at bounding box center [918, 92] width 23 height 12
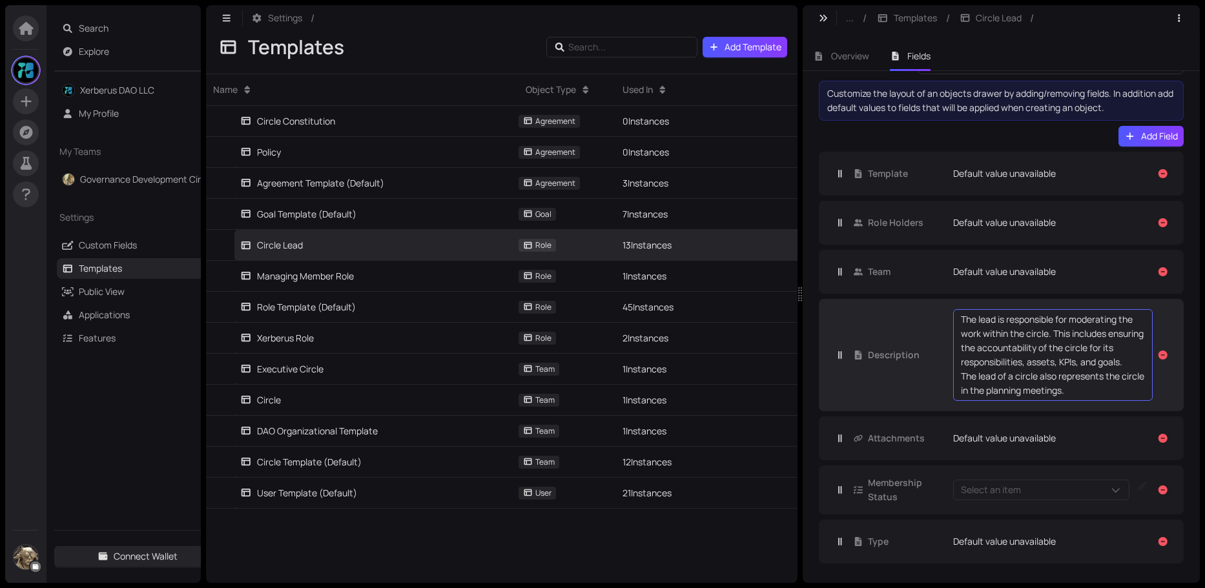
scroll to position [45, 0]
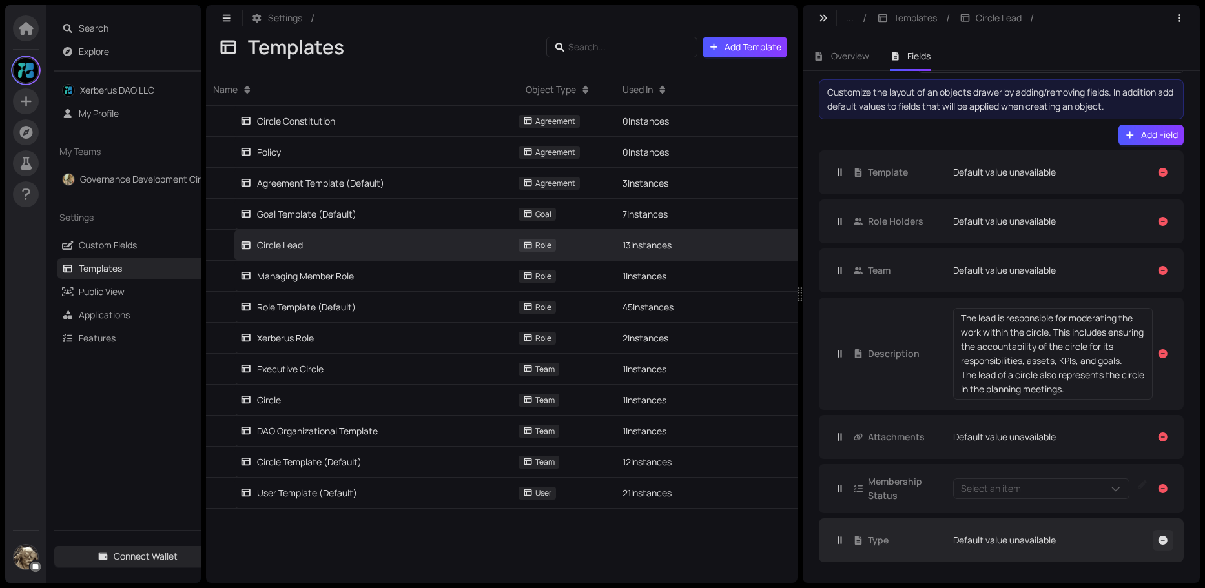
click at [1159, 540] on icon "button" at bounding box center [1163, 540] width 9 height 9
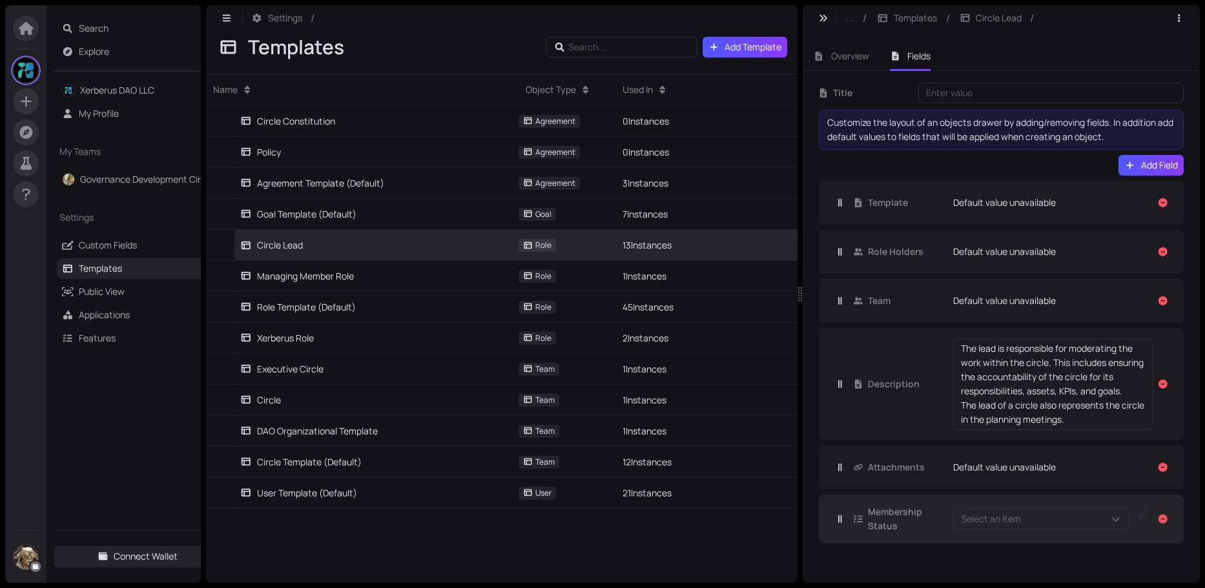
scroll to position [0, 0]
click at [1164, 519] on icon "button" at bounding box center [1163, 519] width 9 height 9
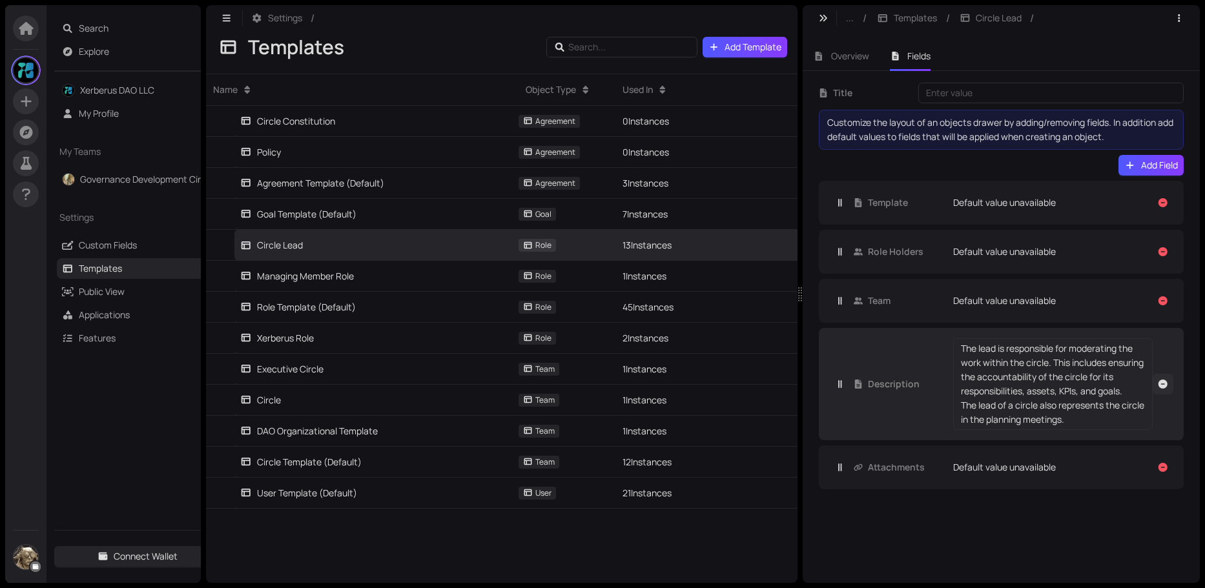
click at [1165, 382] on icon "button" at bounding box center [1163, 384] width 9 height 9
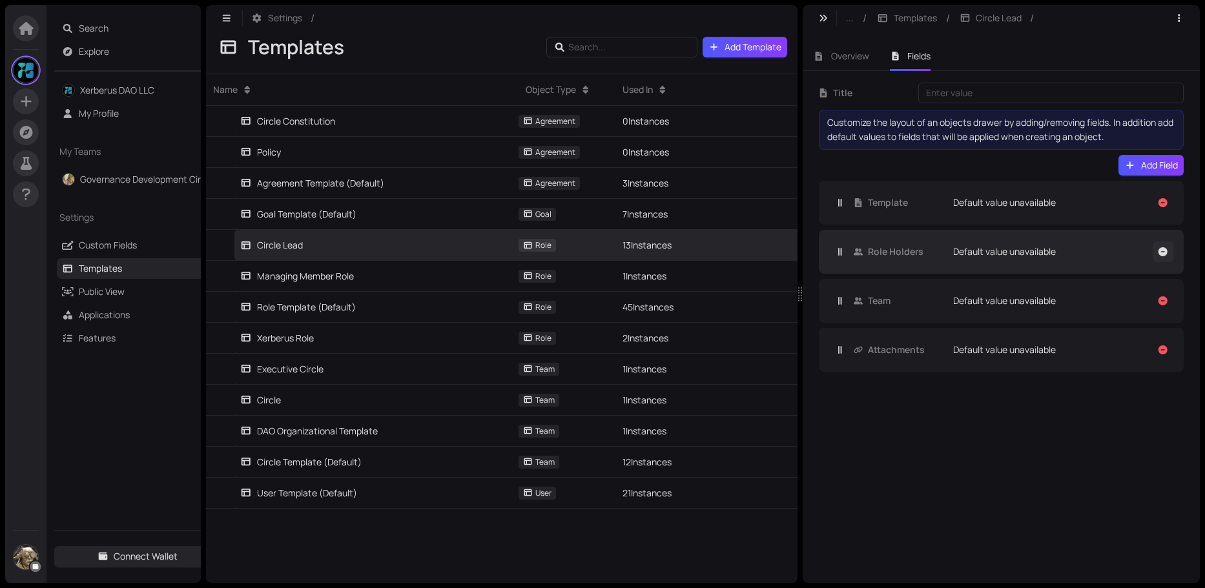
click at [1163, 253] on icon "button" at bounding box center [1163, 251] width 9 height 9
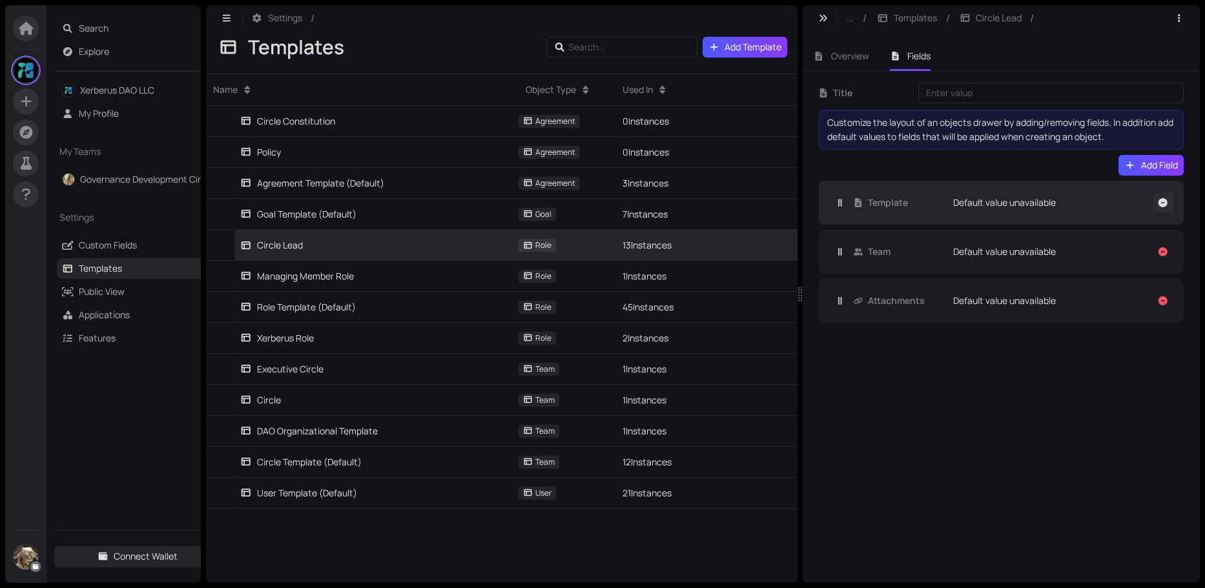
click at [1162, 201] on icon "button" at bounding box center [1163, 202] width 9 height 9
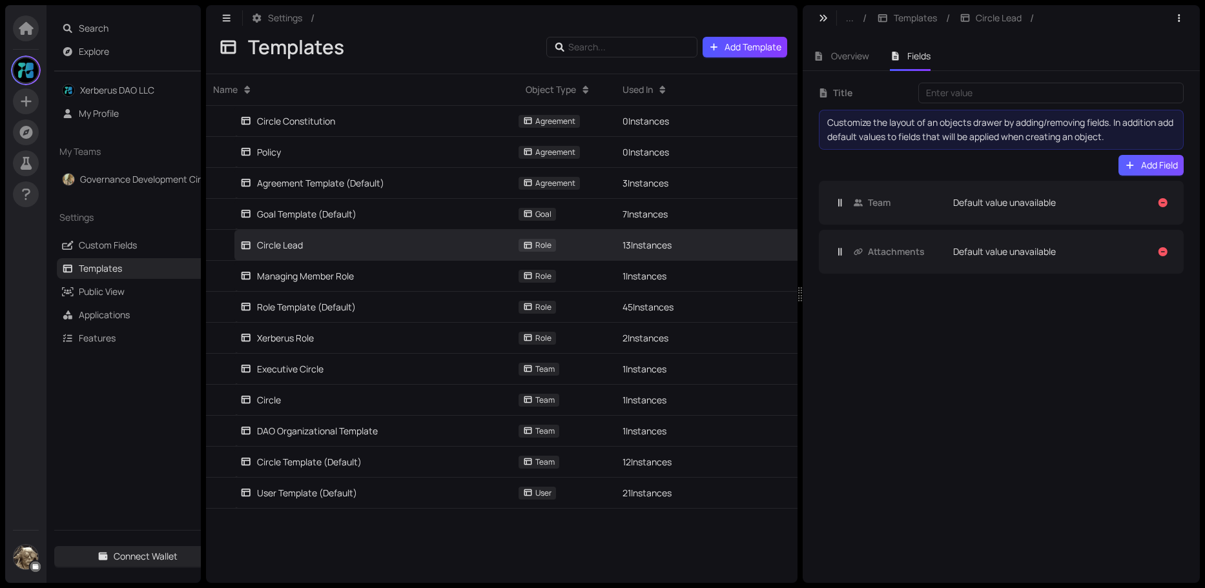
click at [1139, 167] on button "Add Field" at bounding box center [1151, 165] width 65 height 21
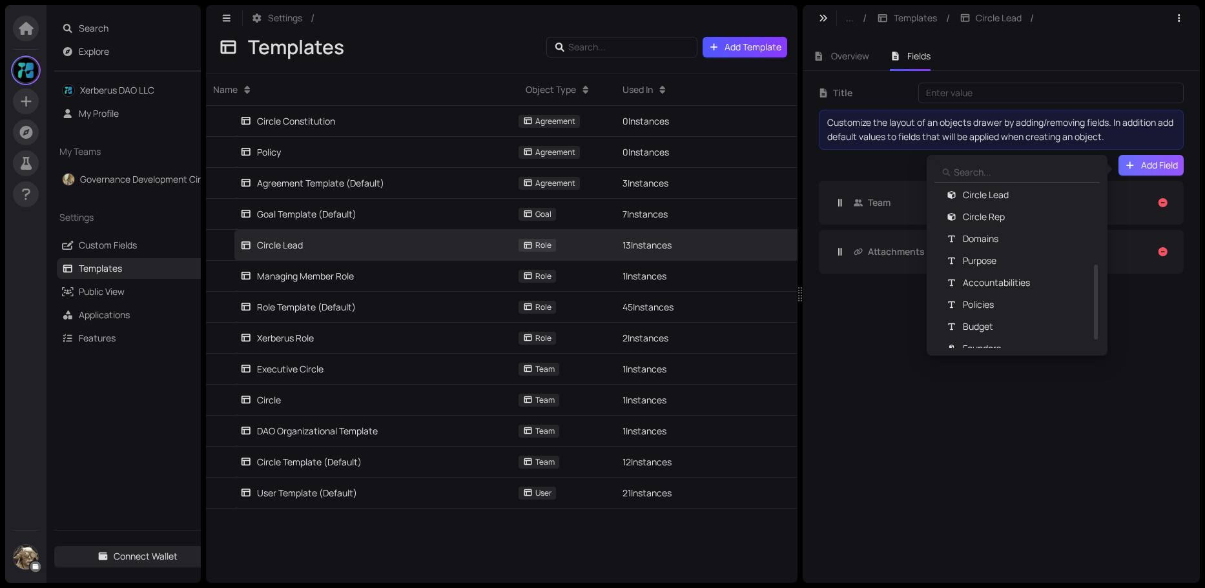
scroll to position [292, 0]
click at [987, 227] on span "Purpose" at bounding box center [980, 227] width 34 height 14
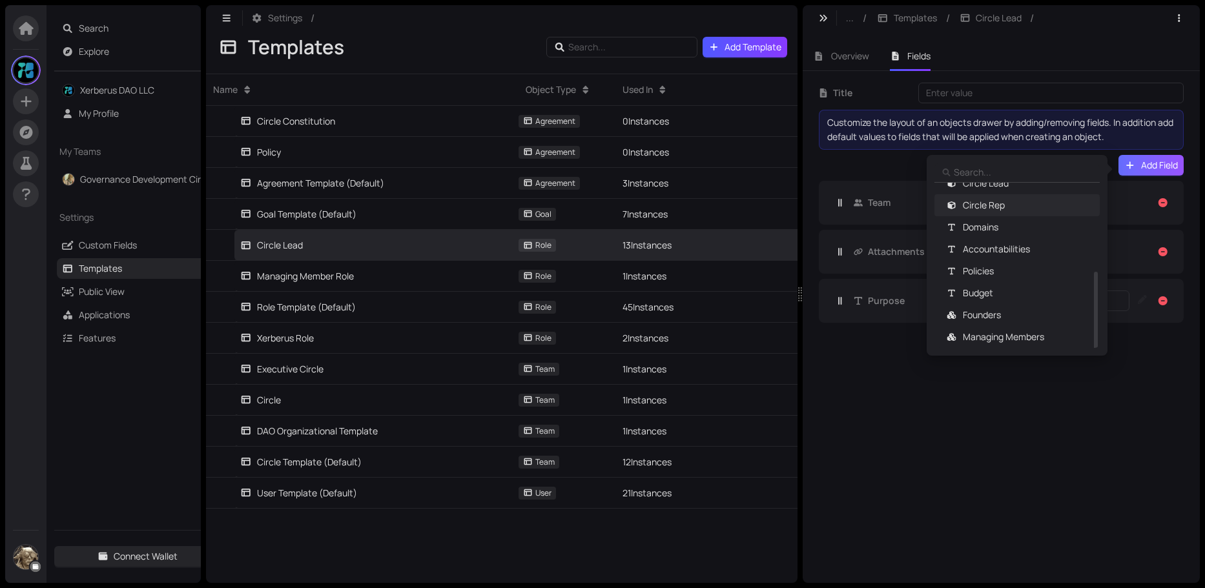
scroll to position [270, 0]
click at [994, 229] on span "Domains" at bounding box center [981, 227] width 36 height 14
click at [984, 250] on span "Accountabilities" at bounding box center [996, 249] width 67 height 14
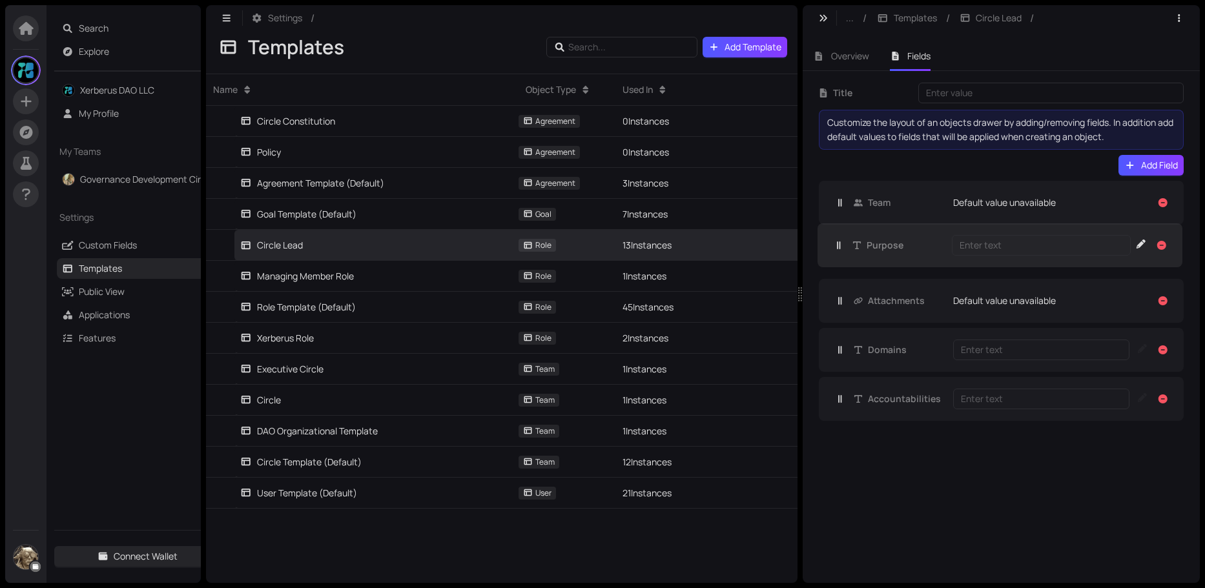
drag, startPoint x: 880, startPoint y: 307, endPoint x: 879, endPoint y: 250, distance: 57.5
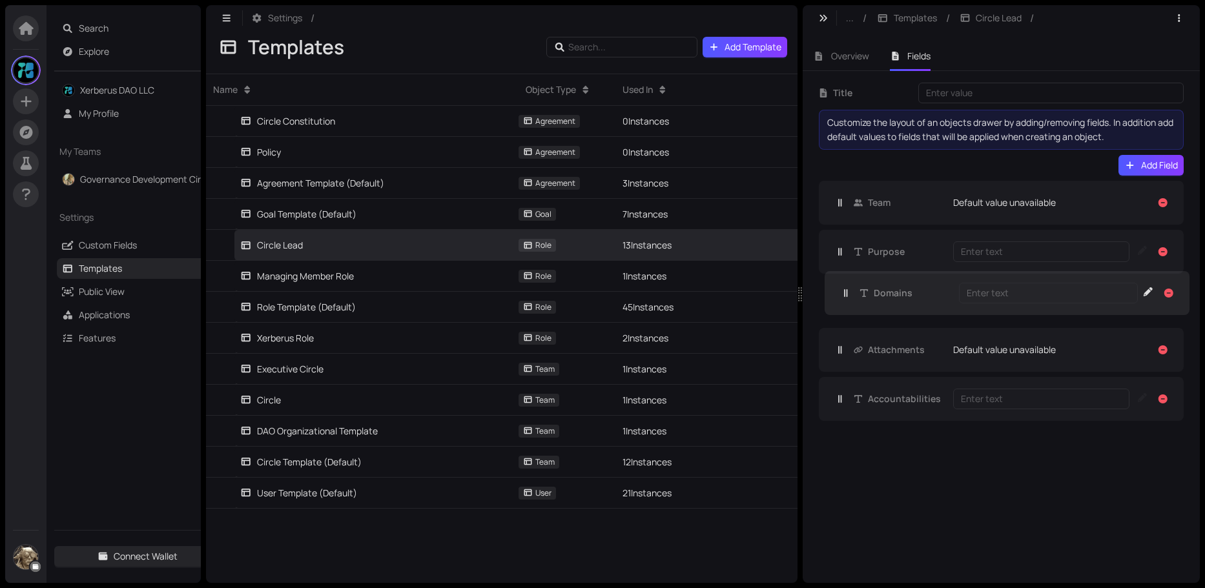
drag, startPoint x: 879, startPoint y: 351, endPoint x: 886, endPoint y: 286, distance: 65.0
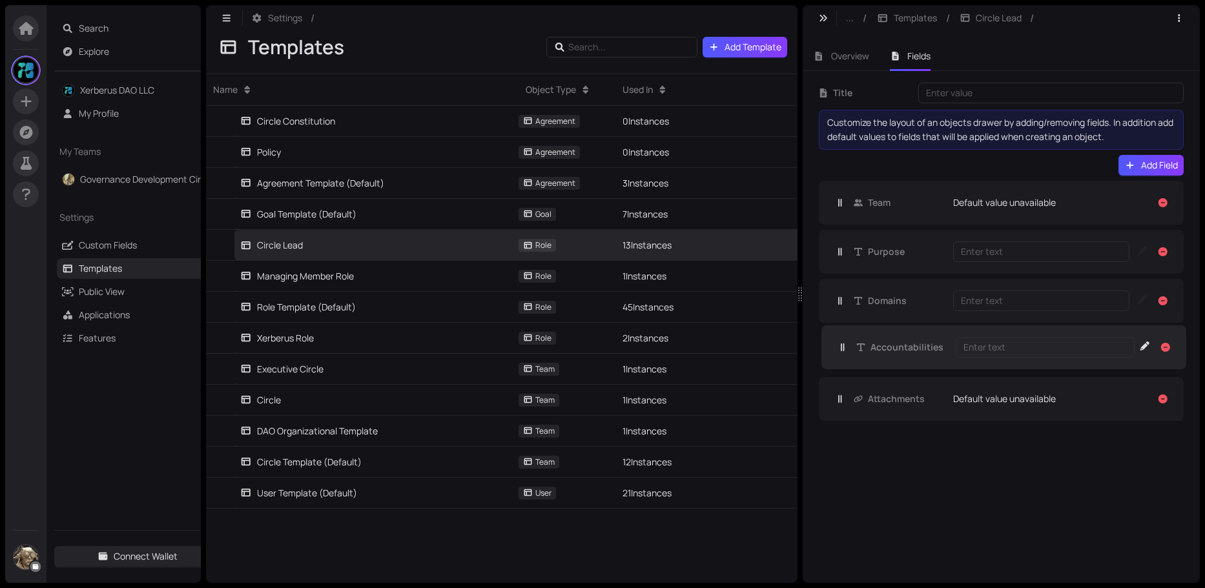
drag, startPoint x: 883, startPoint y: 410, endPoint x: 887, endPoint y: 351, distance: 58.9
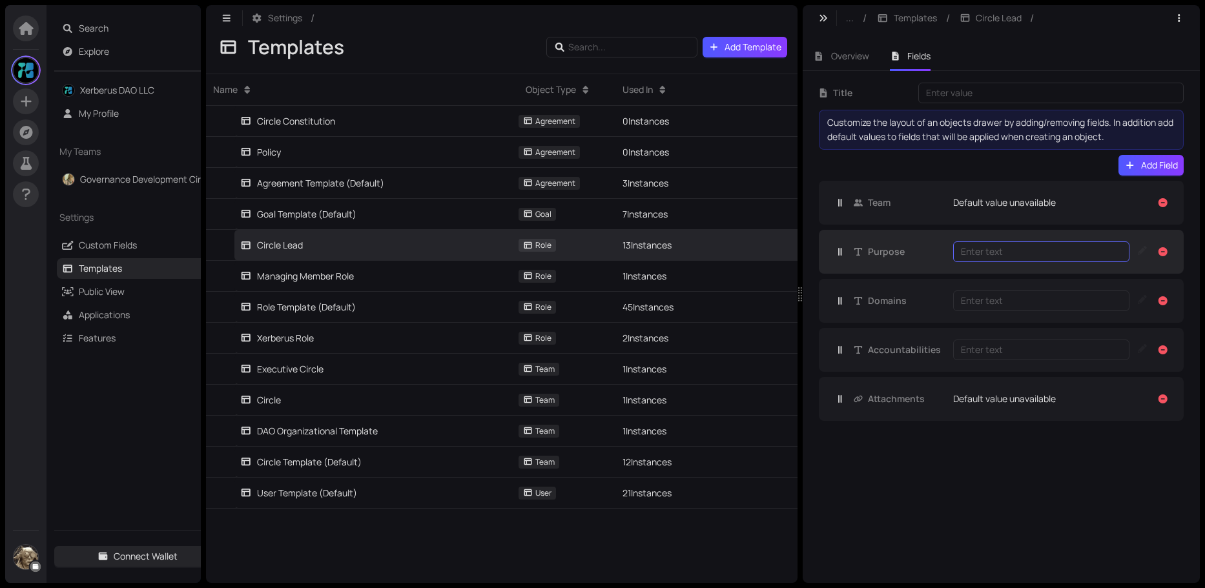
click at [976, 249] on div "Enter text" at bounding box center [1041, 252] width 161 height 14
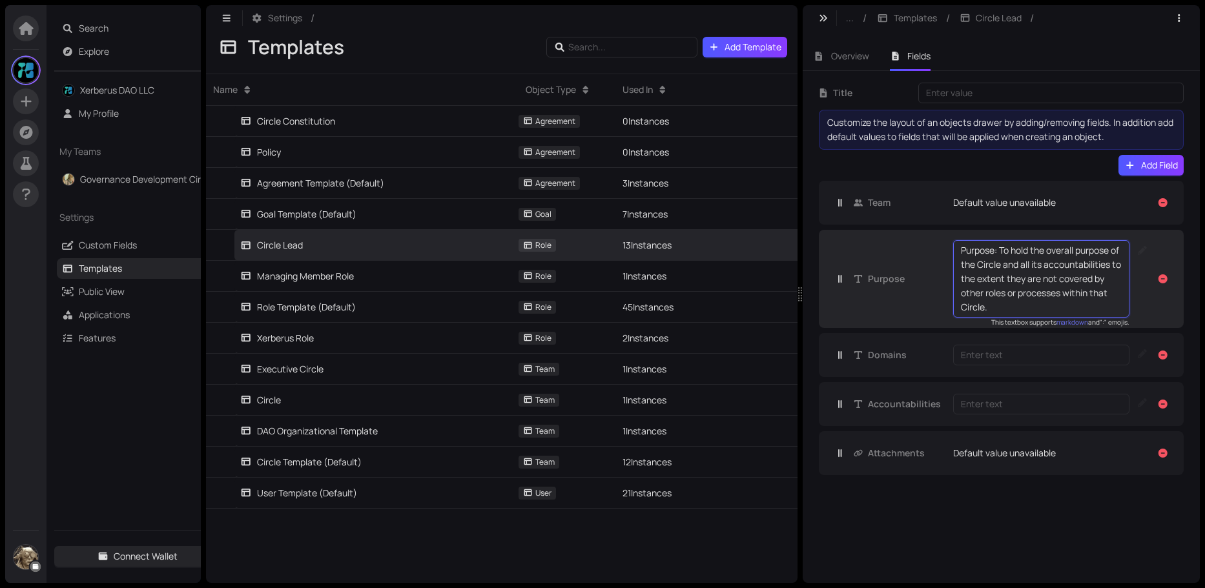
drag, startPoint x: 1000, startPoint y: 250, endPoint x: 942, endPoint y: 243, distance: 58.5
click at [942, 243] on div "Purpose Purpose: To hold the overall purpose of the Circle and all its accounta…" at bounding box center [992, 278] width 276 height 77
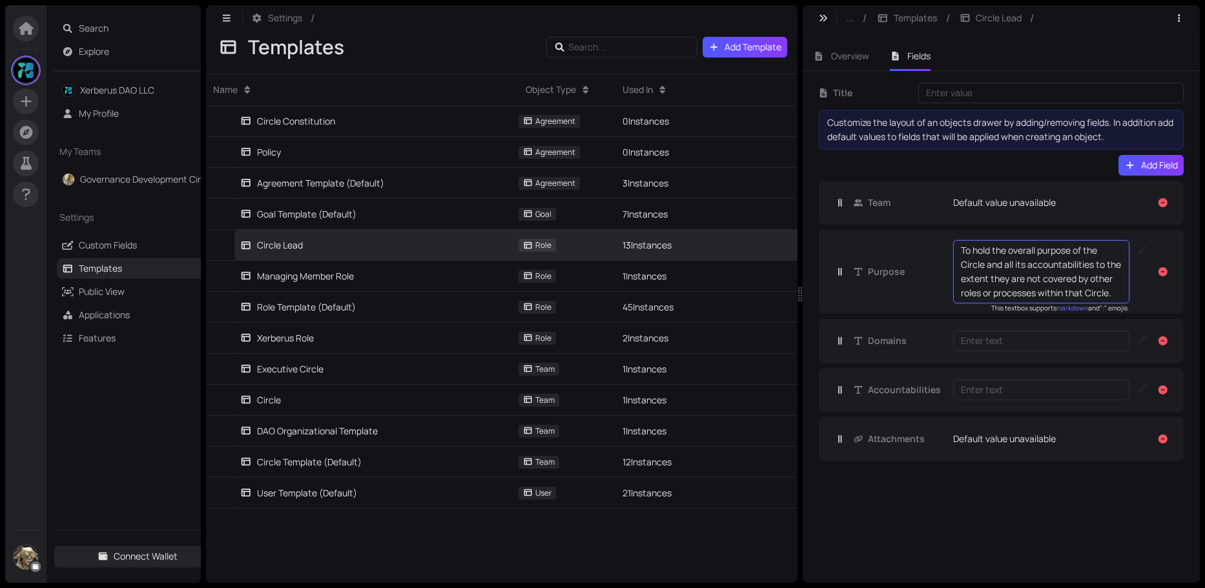
type textarea "To hold the overall purpose of the Circle and all its accountabilities to the e…"
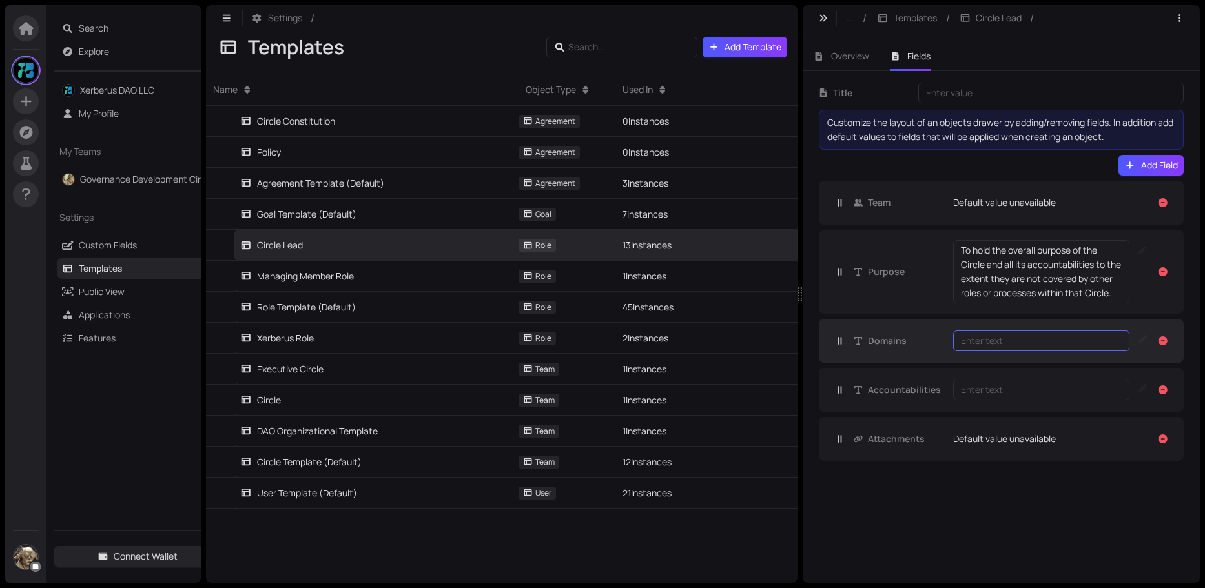
click at [971, 343] on div "Enter text" at bounding box center [1041, 341] width 161 height 14
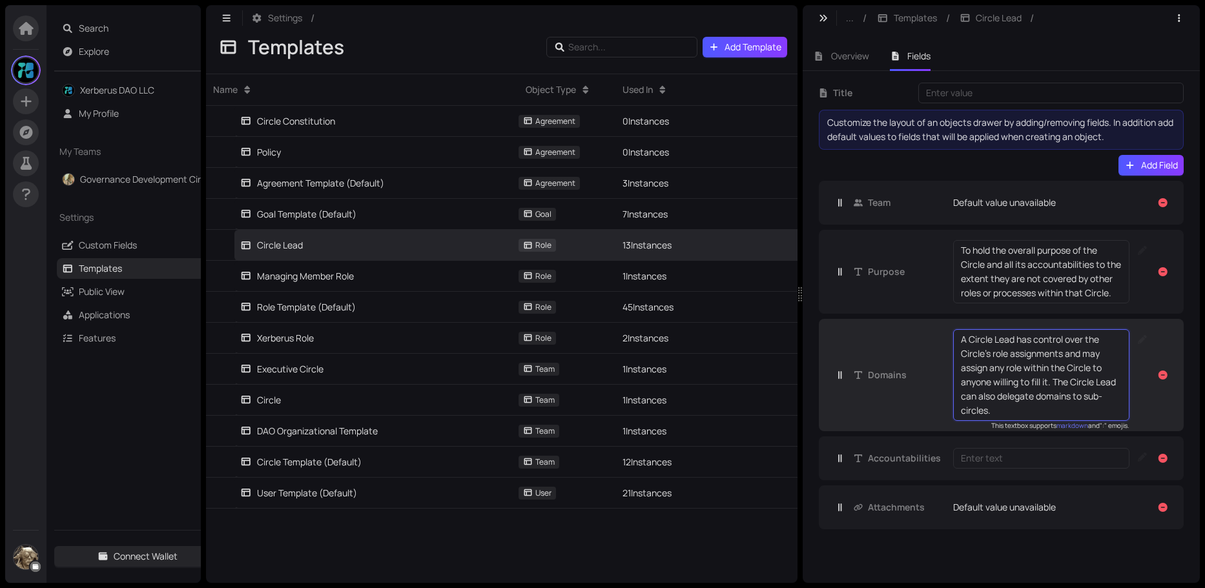
type textarea "A Circle Lead has control over the Circle's role assignments and may assign any…"
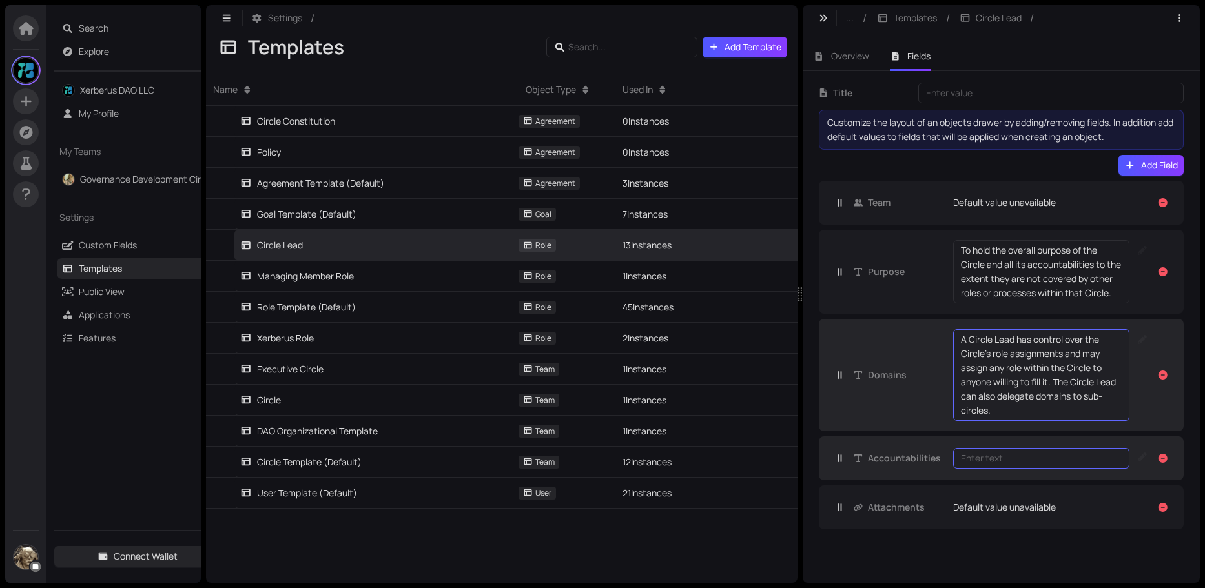
click at [973, 458] on div "Enter text" at bounding box center [1041, 458] width 161 height 14
type textarea "Defining Next-Actions and Projects to enact the Circle's Purpose and each of it…"
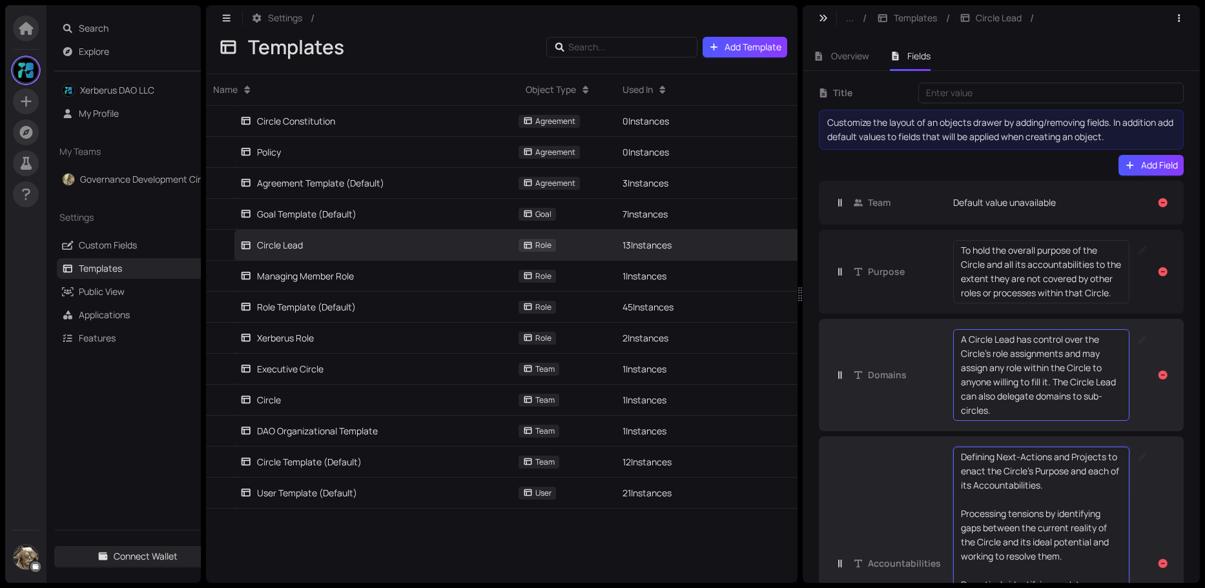
scroll to position [107, 0]
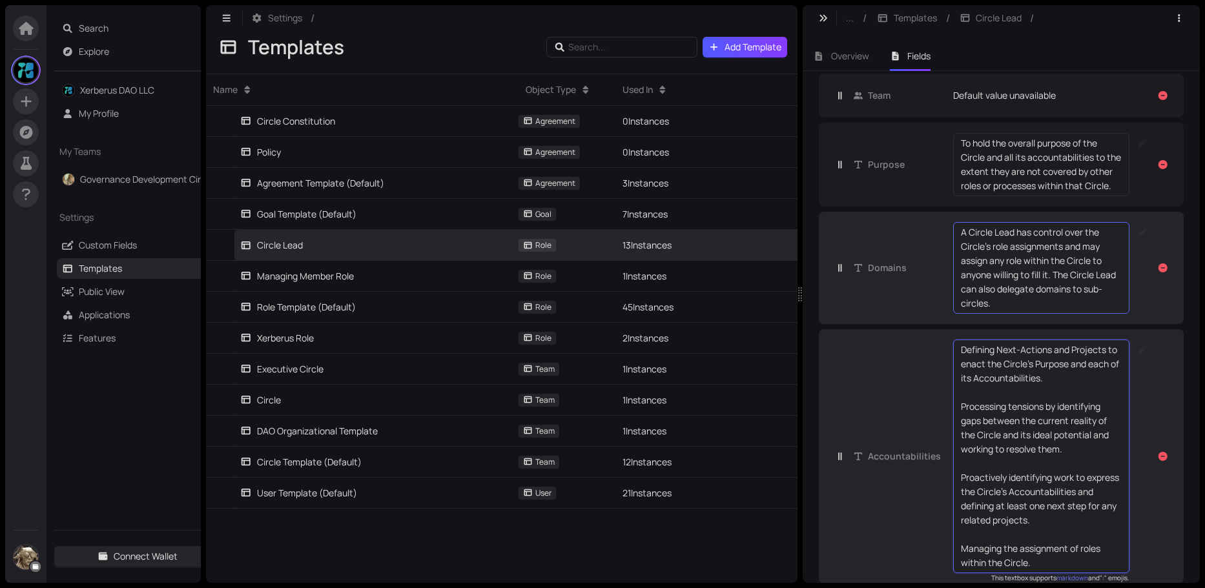
click at [959, 365] on div "Defining Next-Actions and Projects to enact the Circle's Purpose and each of it…" at bounding box center [1041, 457] width 176 height 234
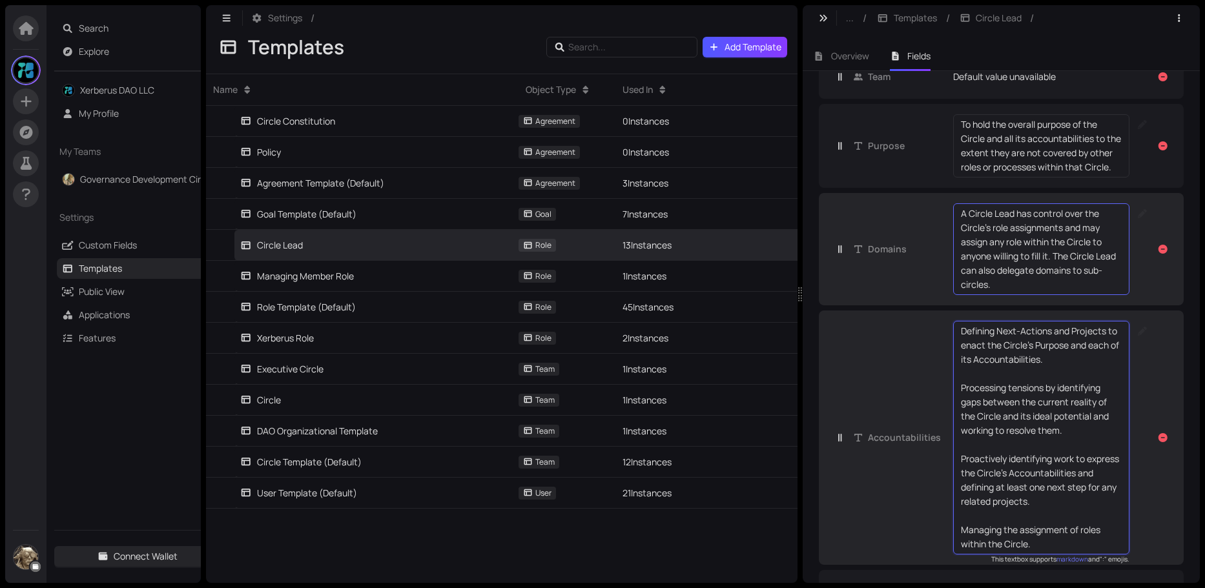
scroll to position [192, 0]
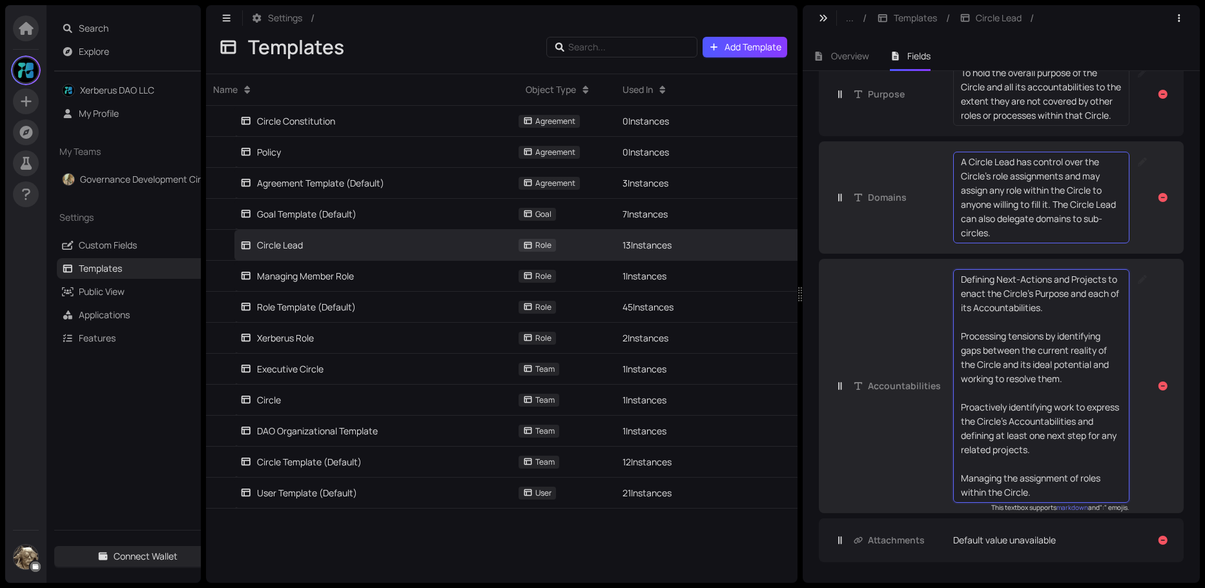
click at [963, 281] on textarea "Defining Next-Actions and Projects to enact the Circle's Purpose and each of it…" at bounding box center [1041, 386] width 161 height 227
click at [963, 338] on textarea "- Defining Next-Actions and Projects to enact the Circle's Purpose and each of …" at bounding box center [1041, 386] width 161 height 227
click at [962, 406] on textarea "- Defining Next-Actions and Projects to enact the Circle's Purpose and each of …" at bounding box center [1041, 386] width 161 height 227
click at [962, 480] on textarea "- Defining Next-Actions and Projects to enact the Circle's Purpose and each of …" at bounding box center [1041, 386] width 161 height 227
type textarea "- Defining Next-Actions and Projects to enact the Circle's Purpose and each of …"
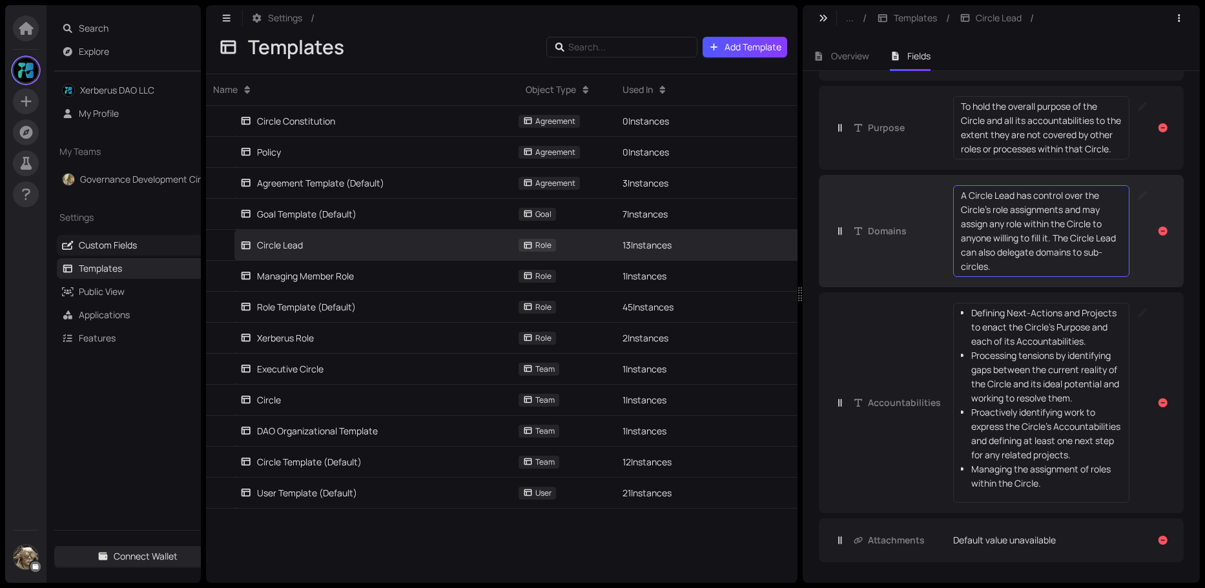
click at [125, 244] on link "Custom Fields" at bounding box center [108, 245] width 58 height 12
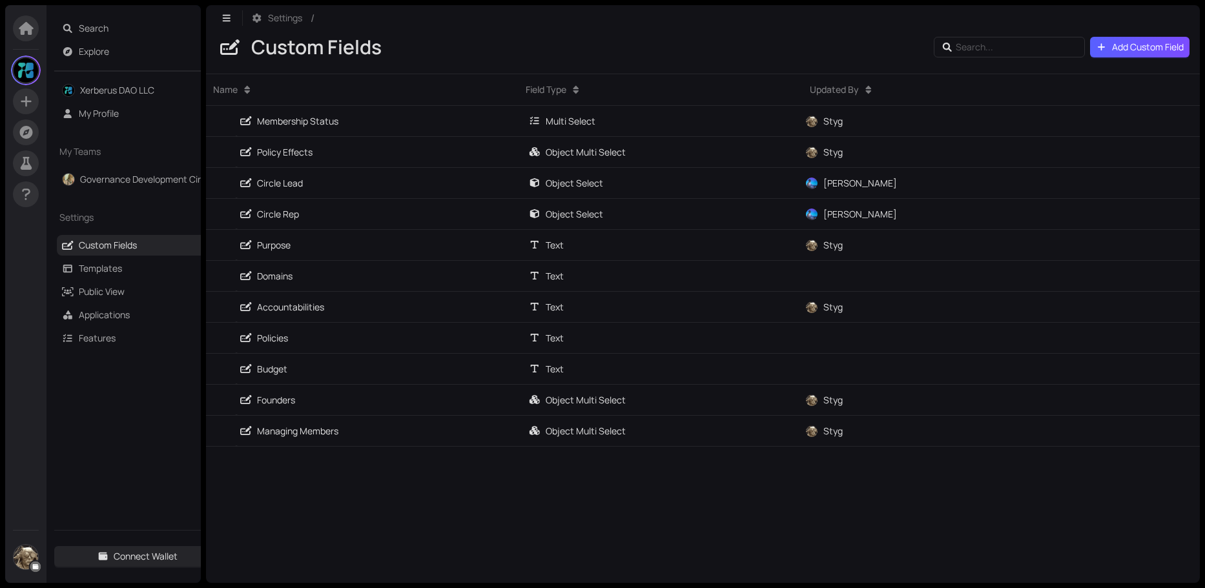
click at [1130, 48] on span "Add Custom Field" at bounding box center [1148, 47] width 72 height 14
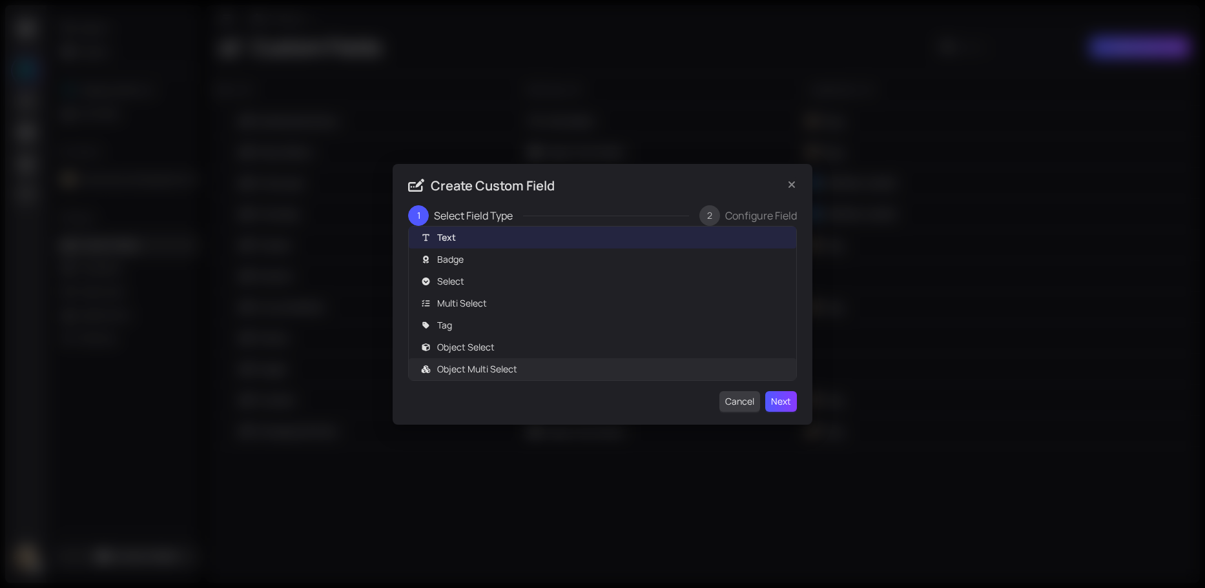
click at [724, 404] on button "Cancel" at bounding box center [739, 401] width 41 height 21
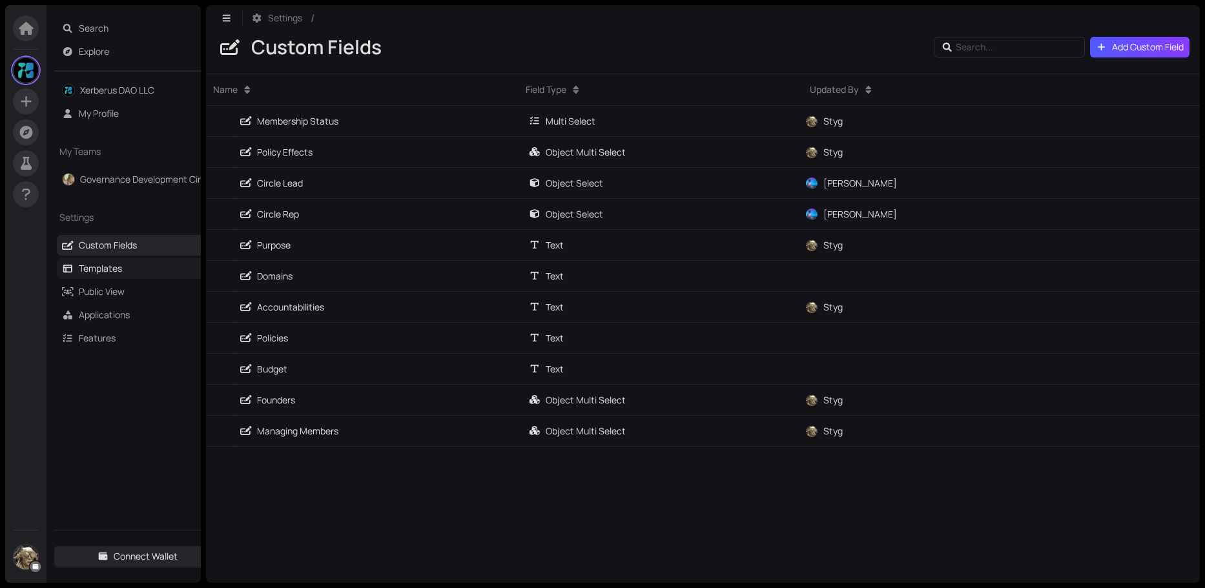
click at [107, 265] on link "Templates" at bounding box center [100, 268] width 43 height 12
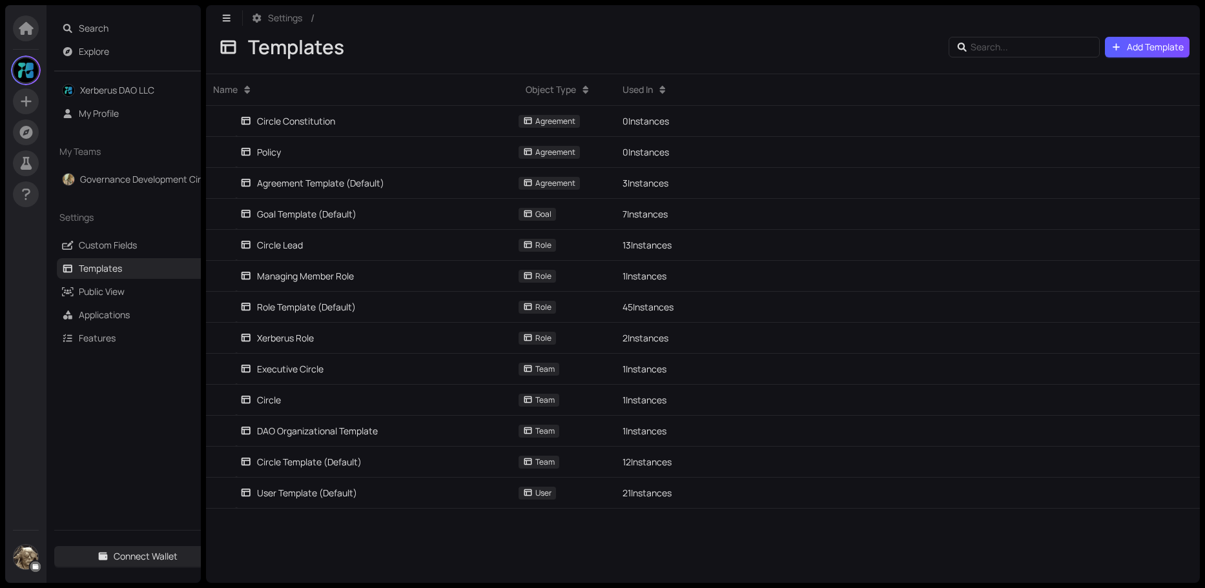
click at [1137, 45] on span "Add Template" at bounding box center [1155, 47] width 57 height 14
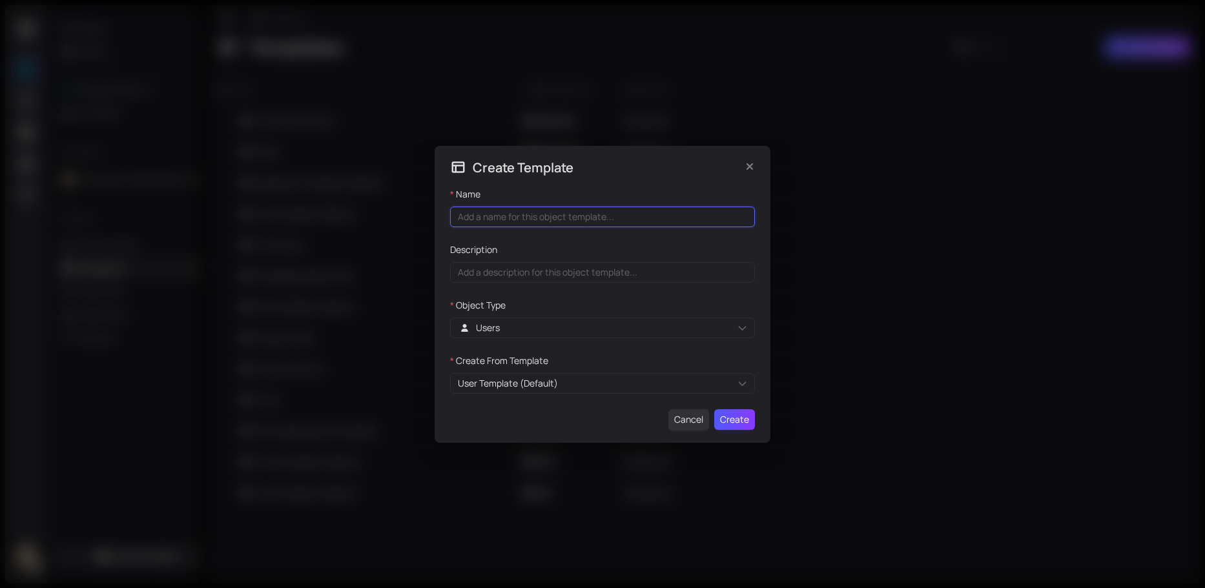
click at [508, 222] on input "Name" at bounding box center [602, 217] width 305 height 21
type input "Circle Facilitator"
